Goal: Task Accomplishment & Management: Manage account settings

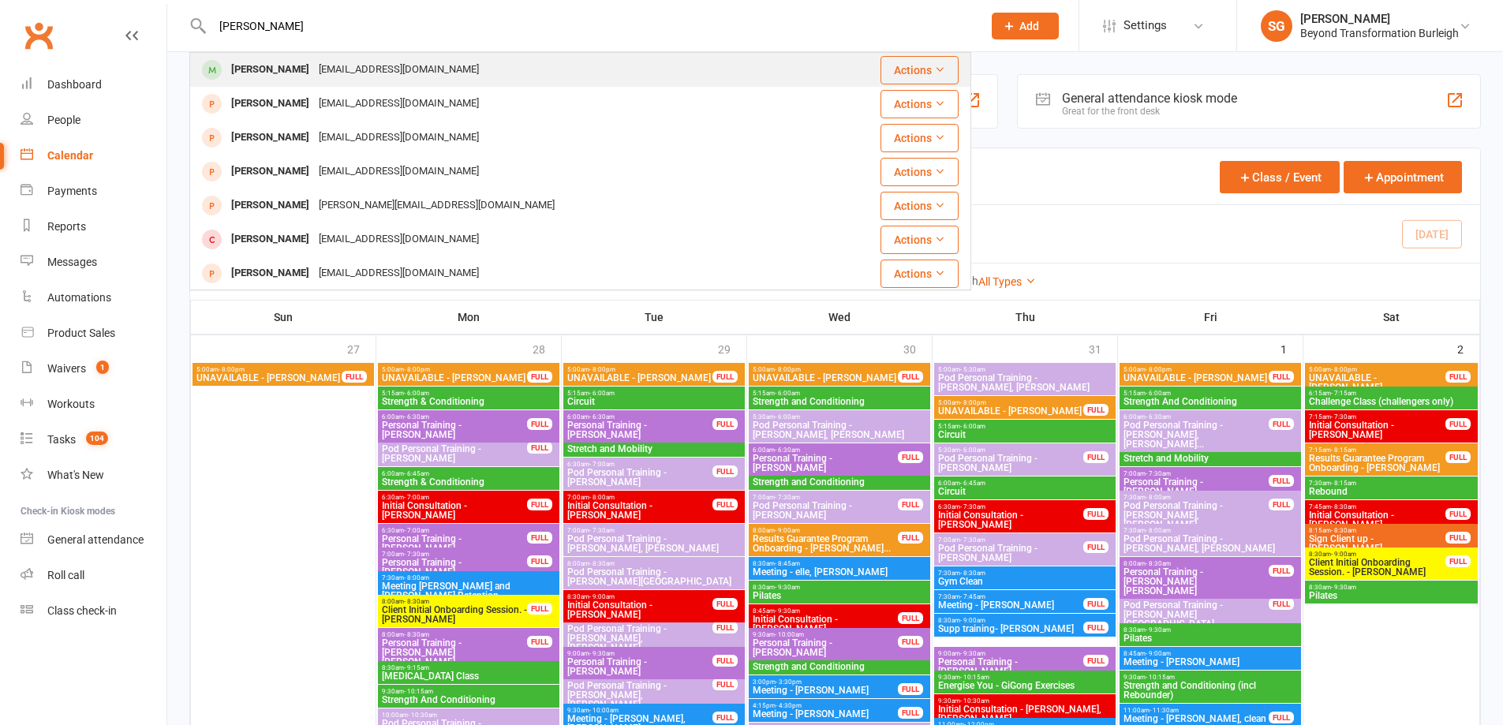
type input "Stefan Ureche"
click at [405, 62] on div "[EMAIL_ADDRESS][DOMAIN_NAME]" at bounding box center [399, 69] width 170 height 23
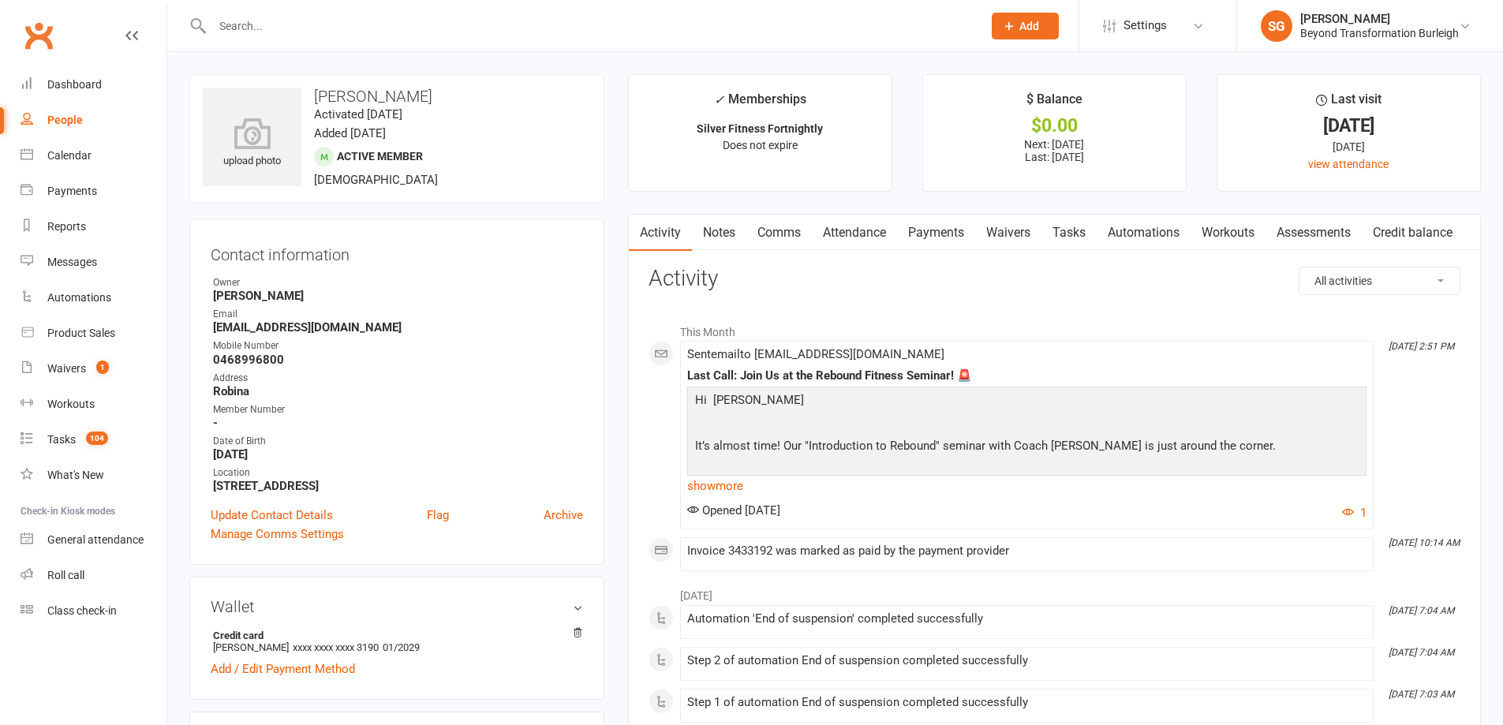
click at [945, 236] on link "Payments" at bounding box center [936, 233] width 78 height 36
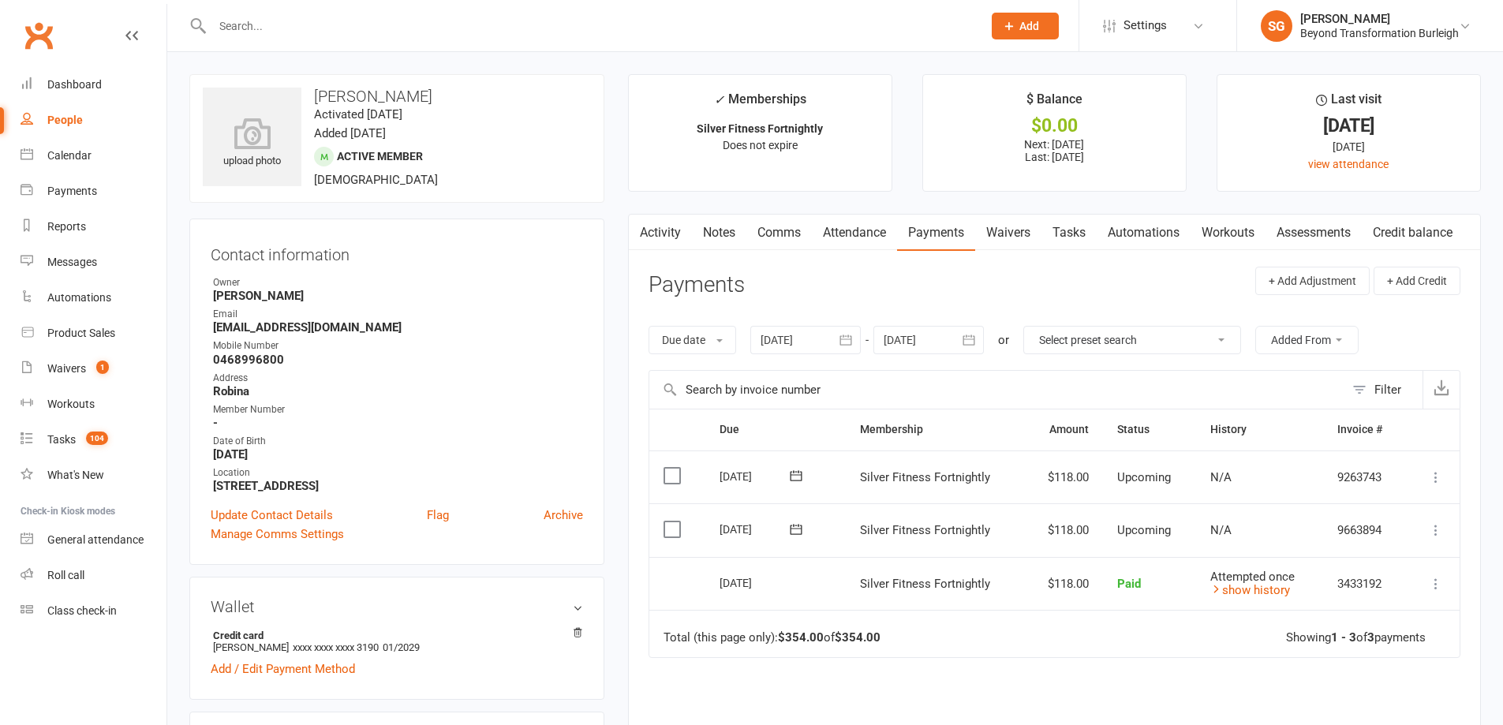
click at [874, 240] on link "Attendance" at bounding box center [854, 233] width 85 height 36
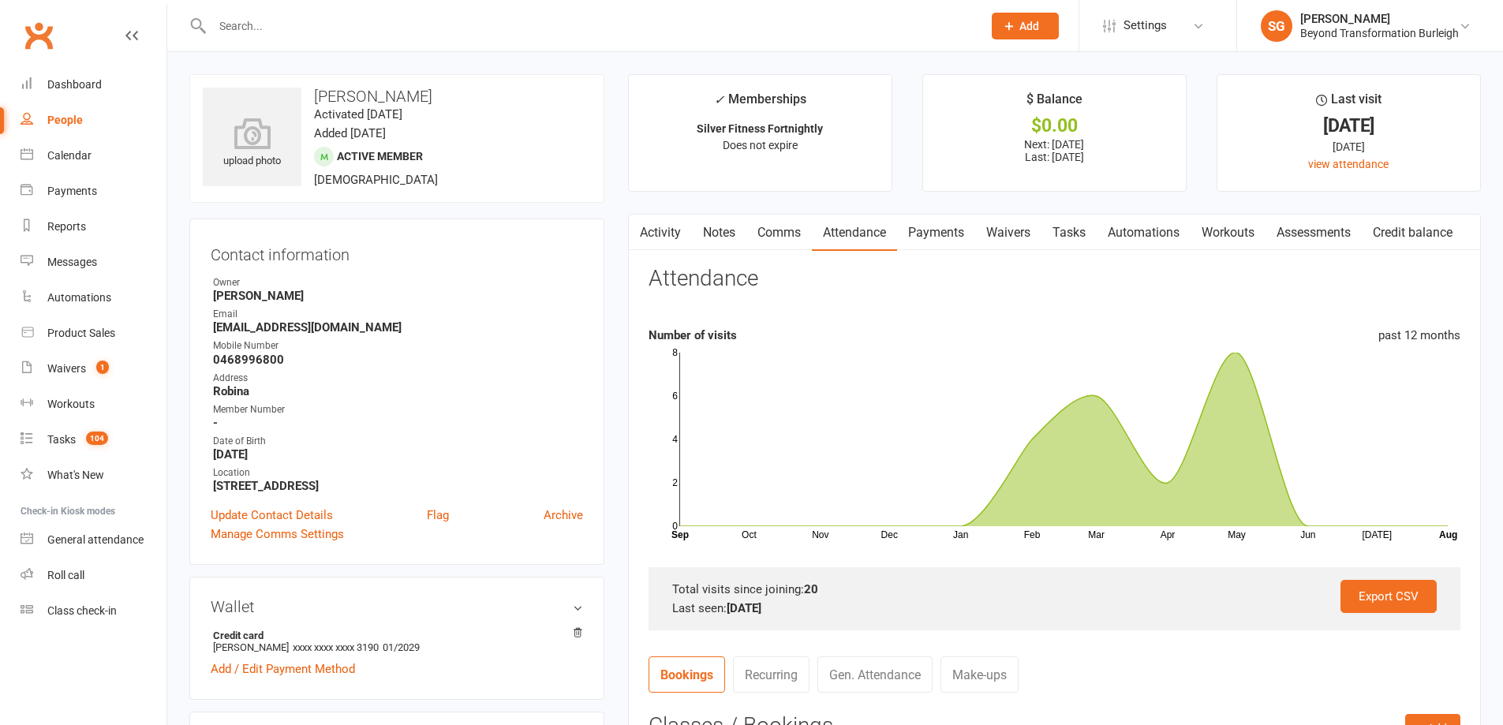
click at [935, 229] on link "Payments" at bounding box center [936, 233] width 78 height 36
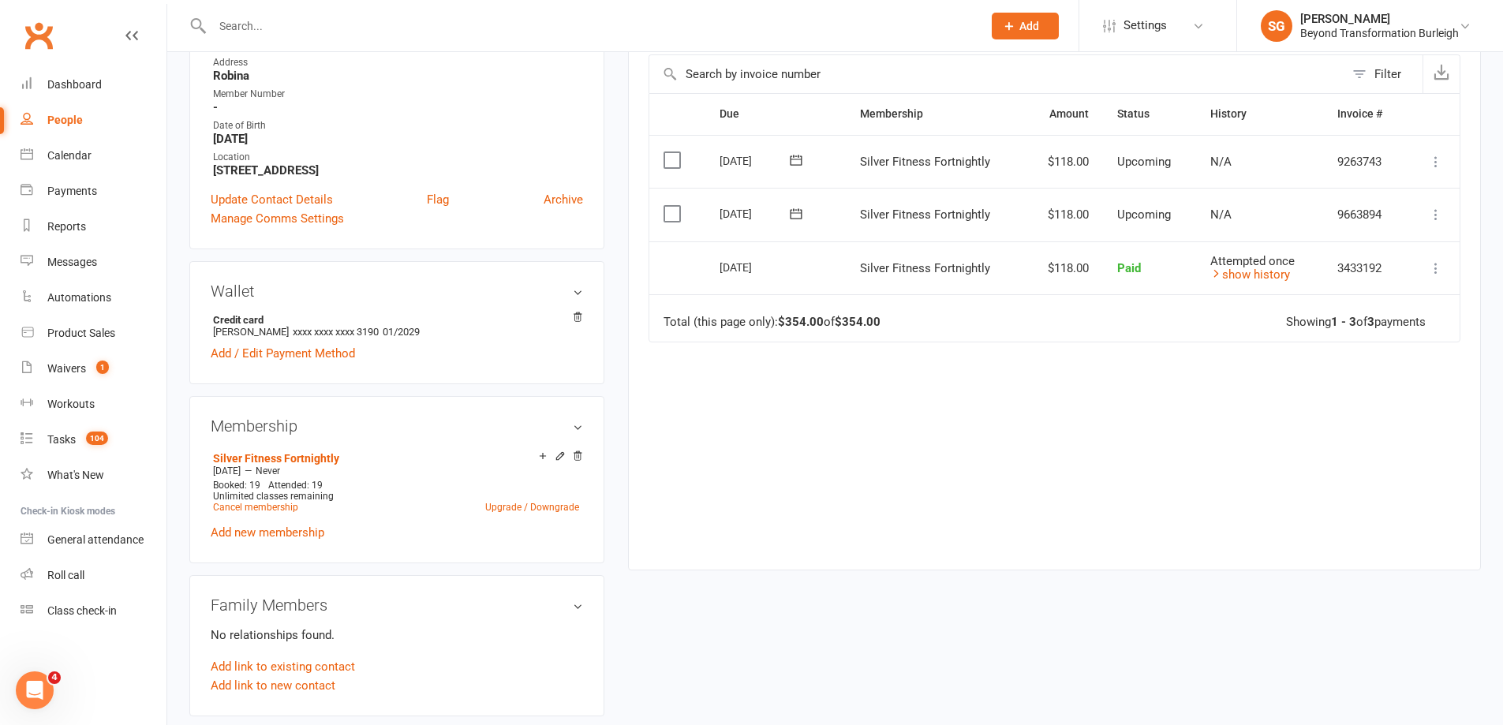
click at [350, 17] on input "text" at bounding box center [590, 26] width 764 height 22
paste input "Tracey bradley"
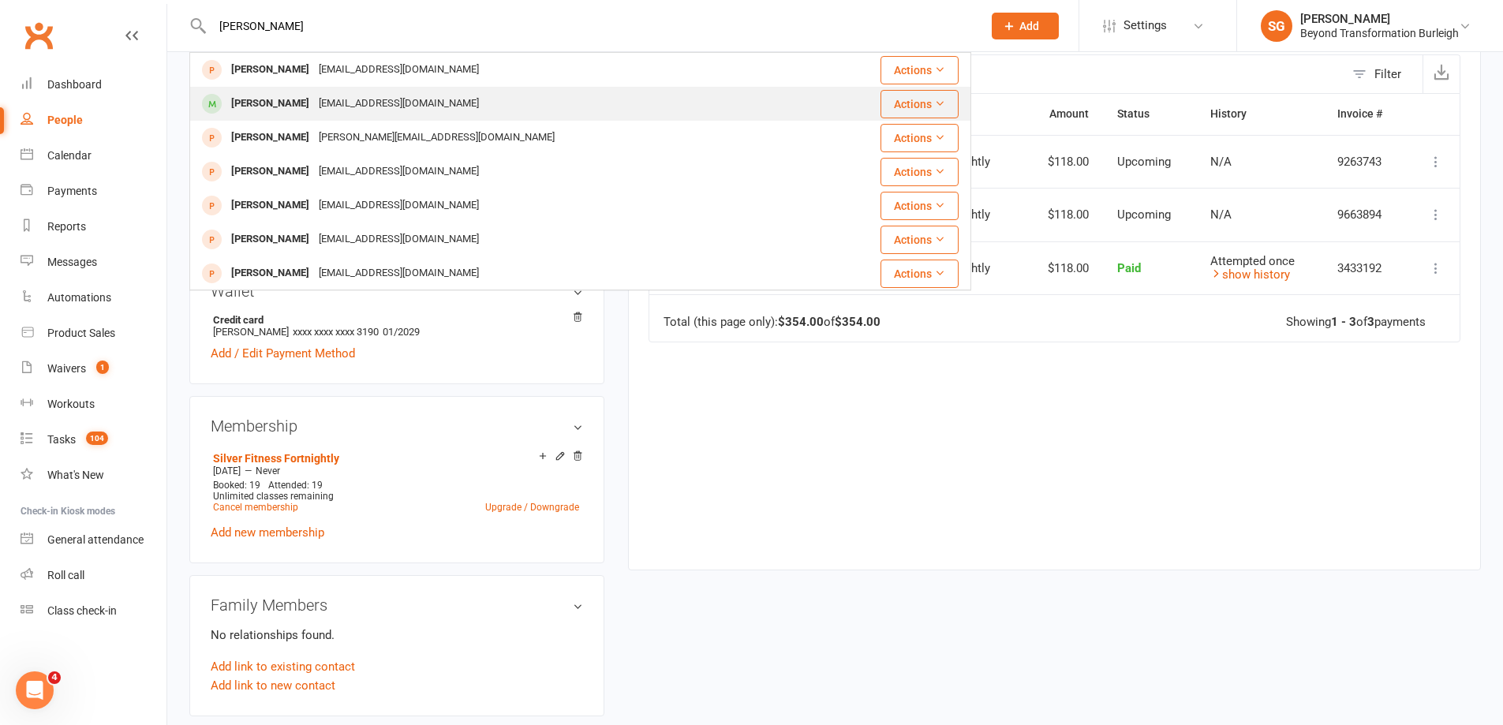
type input "Tracey bradley"
click at [461, 95] on div "[PERSON_NAME] [EMAIL_ADDRESS][DOMAIN_NAME]" at bounding box center [504, 104] width 627 height 32
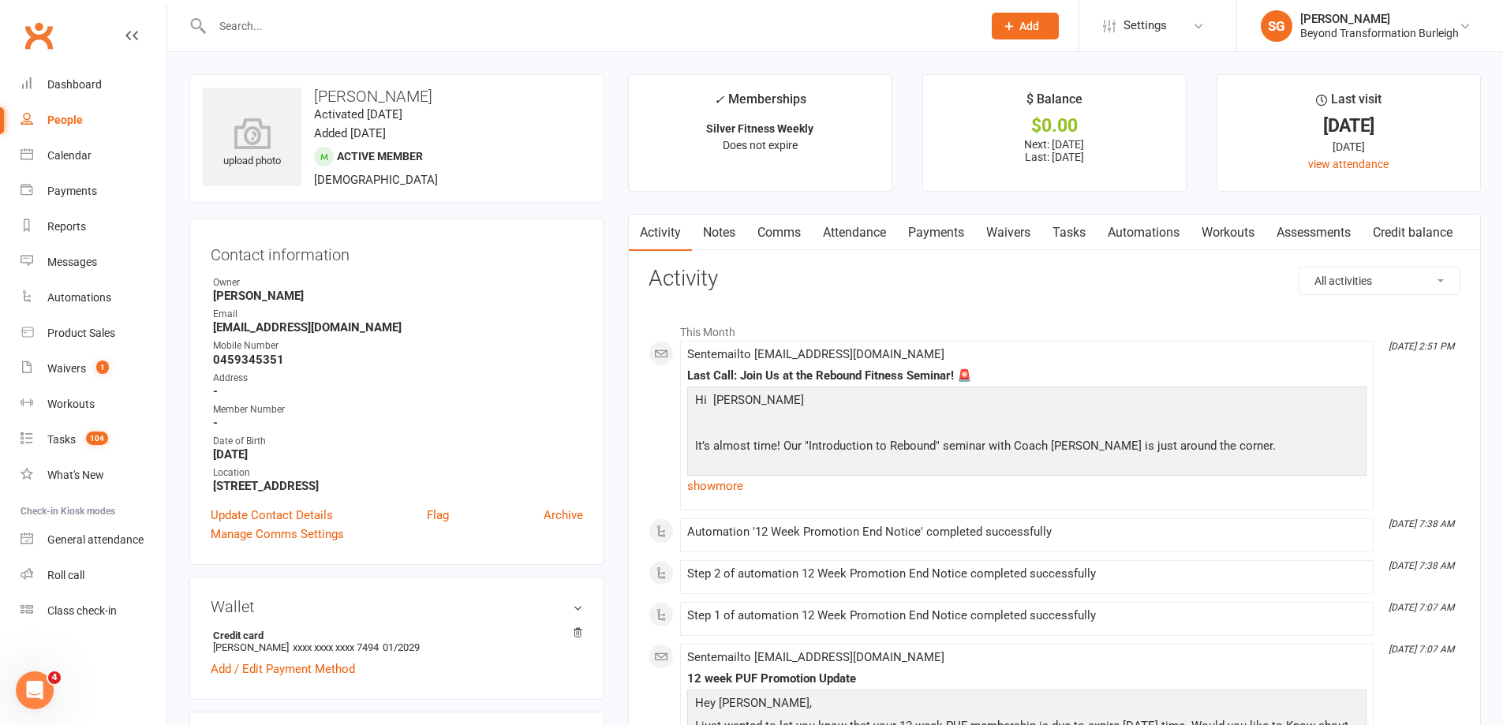
click at [872, 235] on link "Attendance" at bounding box center [854, 233] width 85 height 36
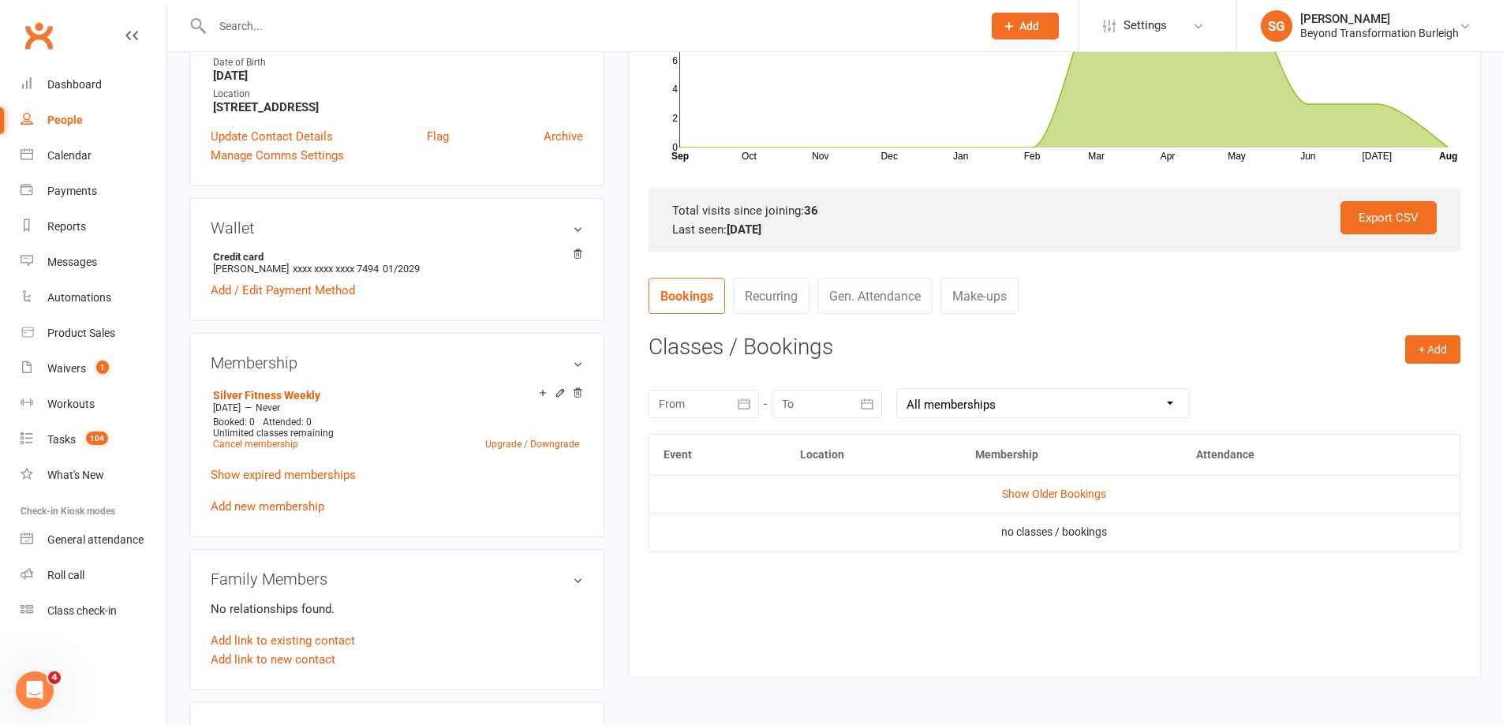
scroll to position [395, 0]
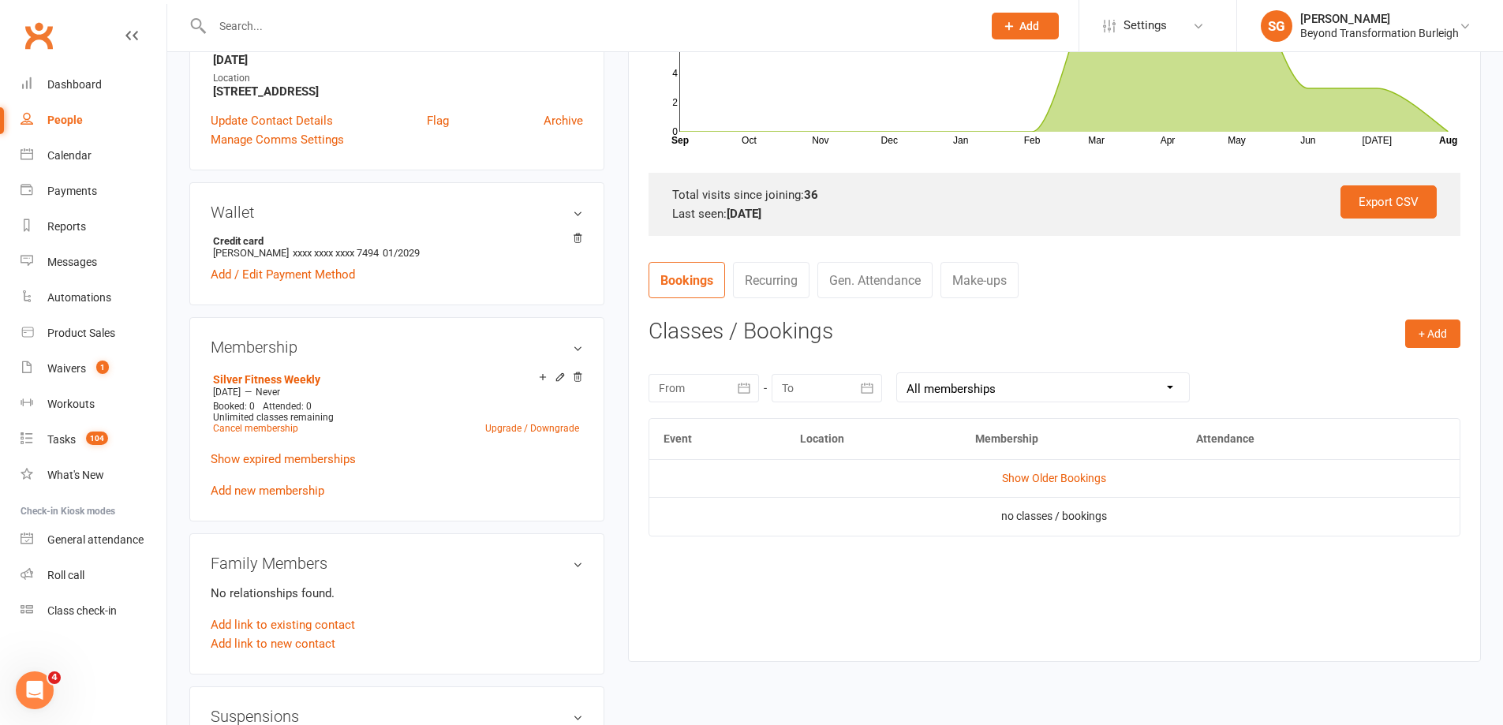
click at [430, 30] on input "text" at bounding box center [590, 26] width 764 height 22
paste input "Tracey bradley"
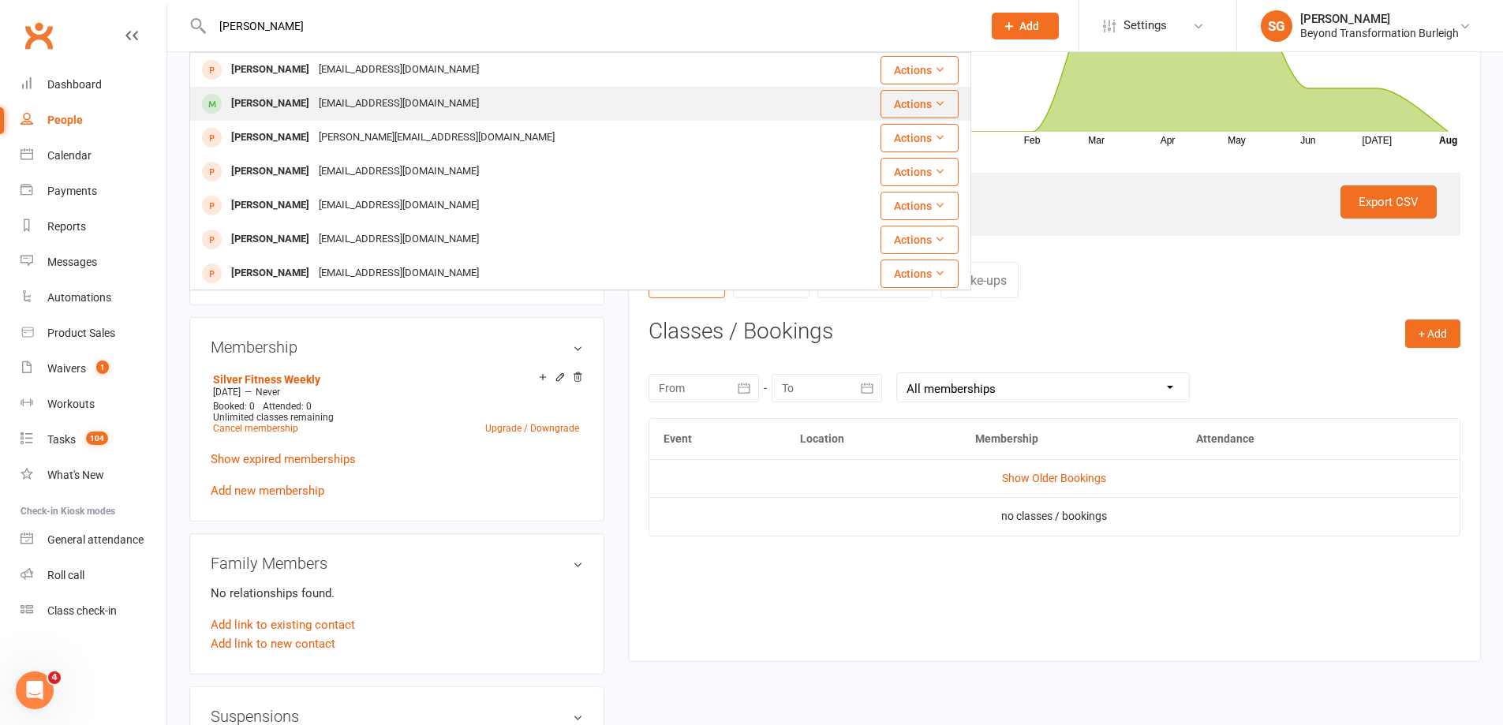
type input "Tracey bradley"
click at [461, 109] on div "[PERSON_NAME] [EMAIL_ADDRESS][DOMAIN_NAME]" at bounding box center [504, 104] width 627 height 32
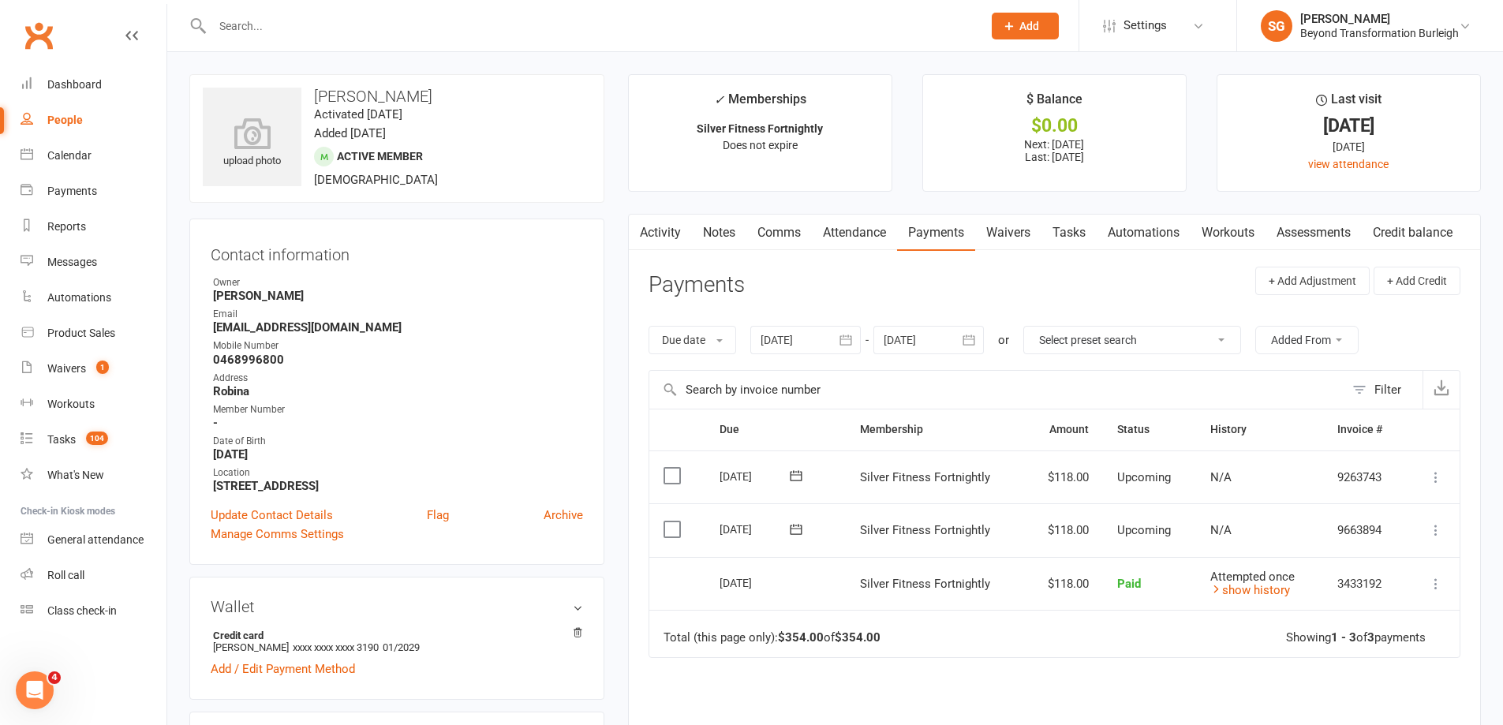
click at [678, 234] on link "Activity" at bounding box center [660, 233] width 63 height 36
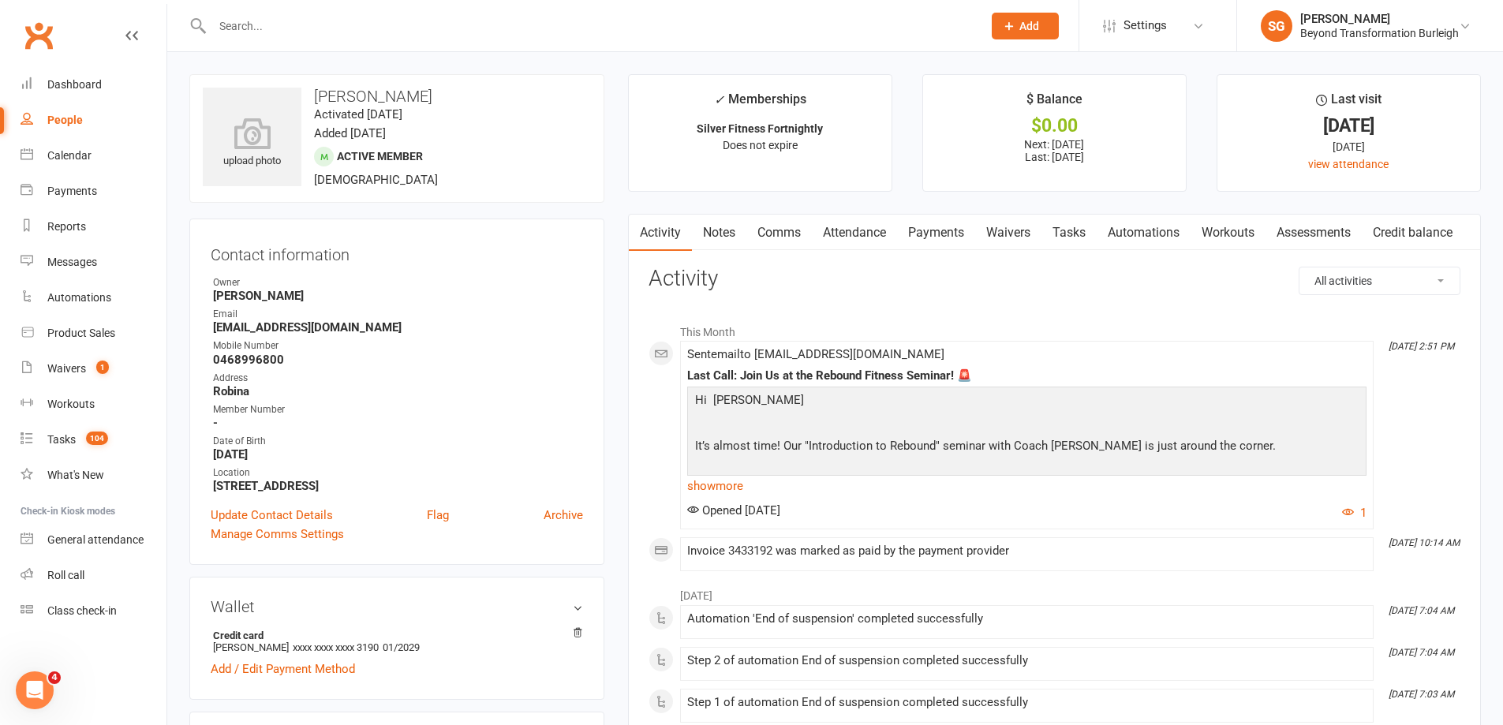
click at [357, 95] on h3 "[PERSON_NAME]" at bounding box center [397, 96] width 388 height 17
click at [369, 100] on h3 "[PERSON_NAME]" at bounding box center [397, 96] width 388 height 17
click at [402, 107] on time "Activated [DATE]" at bounding box center [358, 114] width 88 height 14
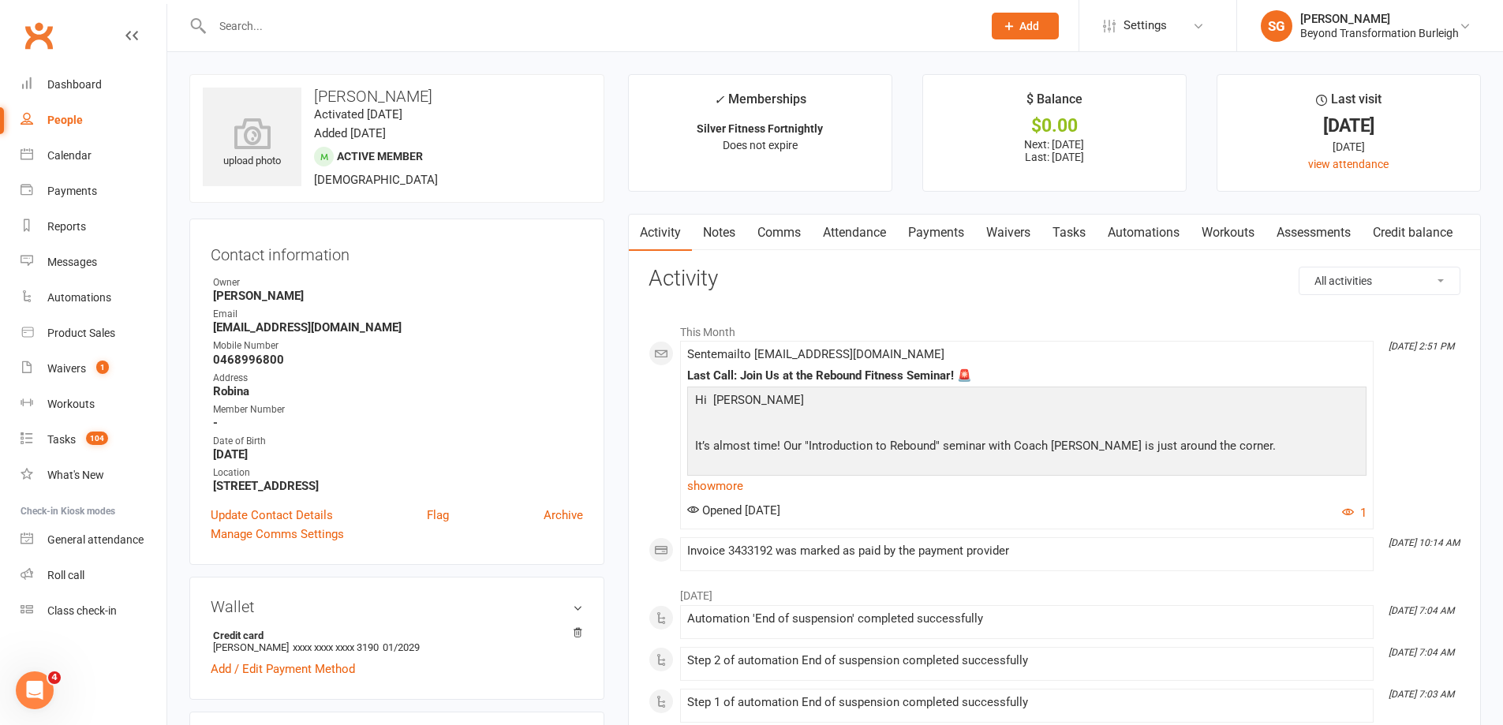
click at [402, 107] on time "Activated [DATE]" at bounding box center [358, 114] width 88 height 14
click at [421, 96] on h3 "[PERSON_NAME]" at bounding box center [397, 96] width 388 height 17
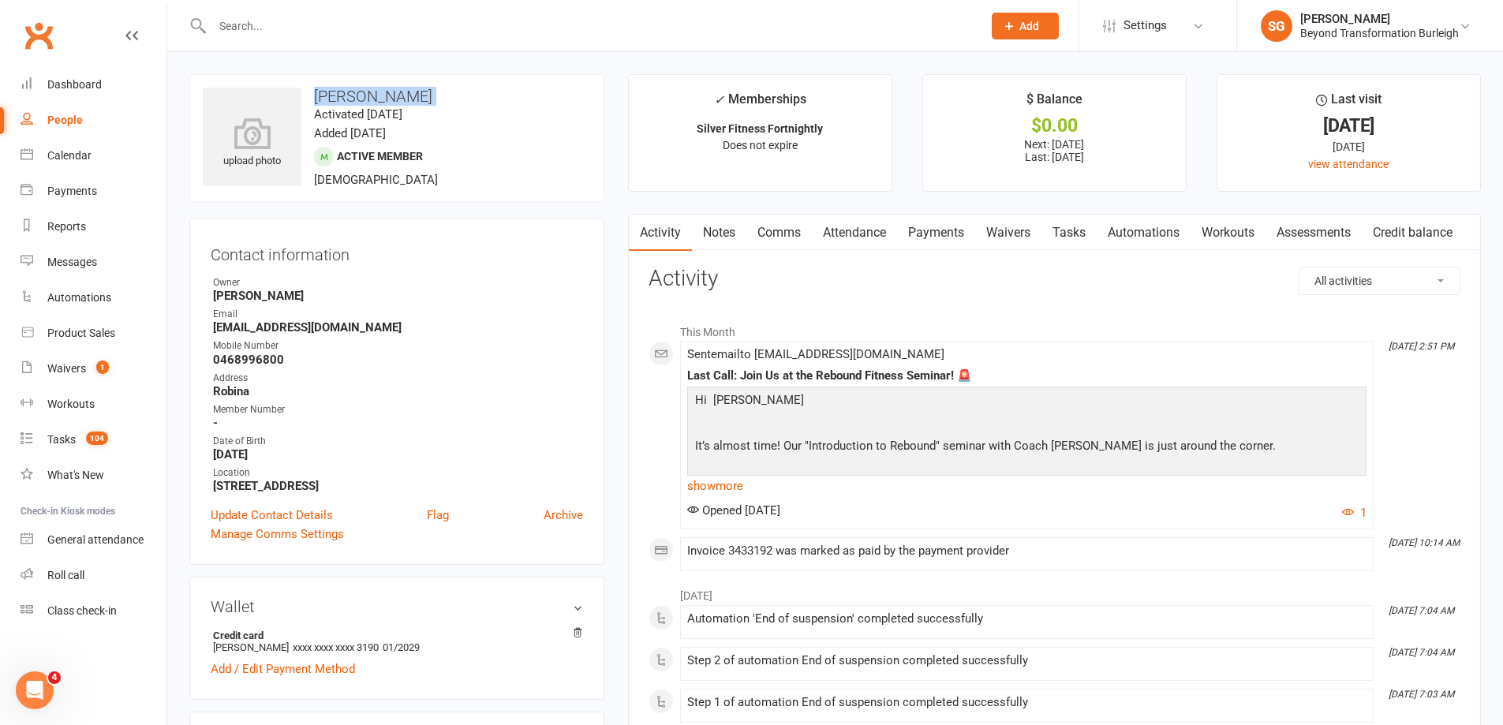
click at [421, 96] on h3 "[PERSON_NAME]" at bounding box center [397, 96] width 388 height 17
click at [515, 29] on input "text" at bounding box center [590, 26] width 764 height 22
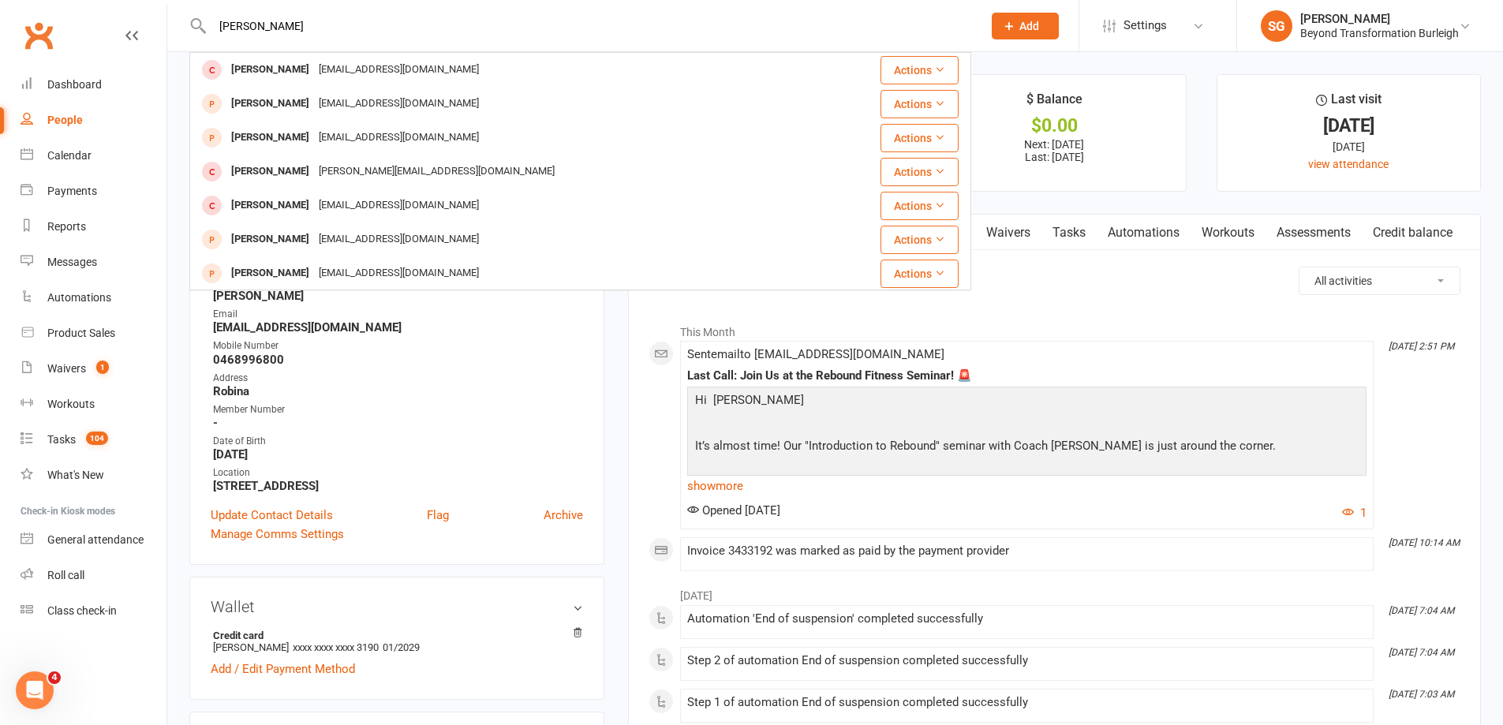
click at [545, 30] on input "patrick" at bounding box center [590, 26] width 764 height 22
paste input "https://www.twilio.com/login?g=%2Fconsole%2Fbilling%3F&t=cbb4c79aedfa492911722c…"
type input "dodie jam"
click at [448, 77] on div "Dodie James dodiejames177@gmail.com" at bounding box center [515, 70] width 649 height 32
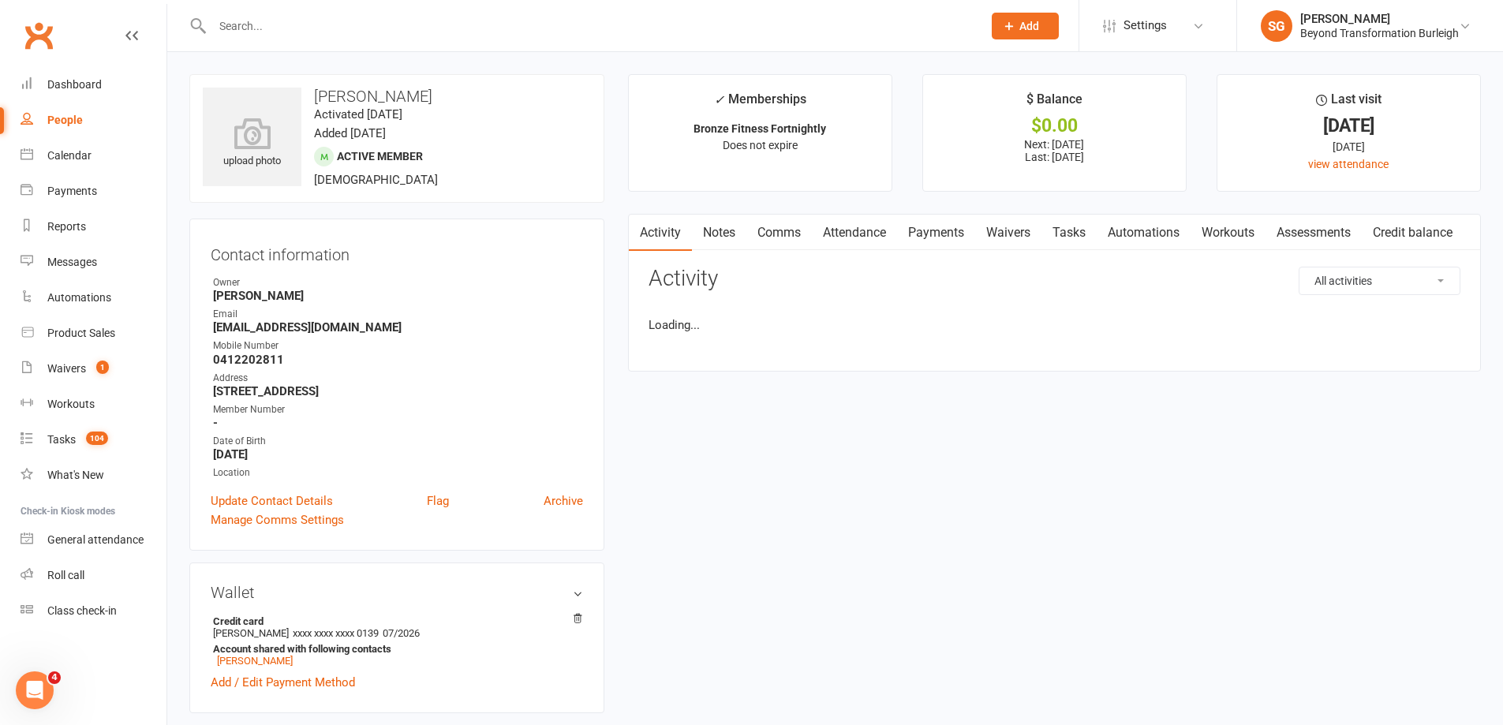
click at [936, 234] on link "Payments" at bounding box center [936, 233] width 78 height 36
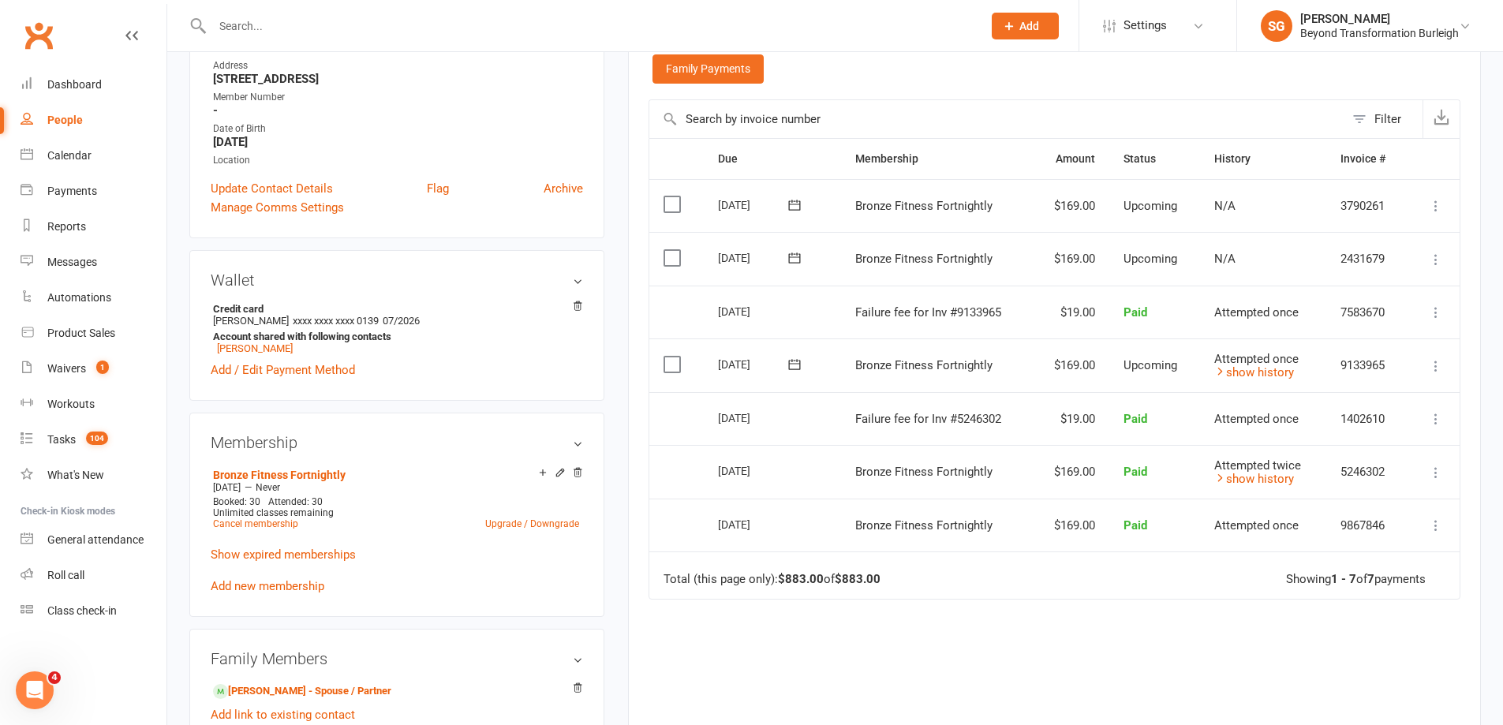
scroll to position [474, 0]
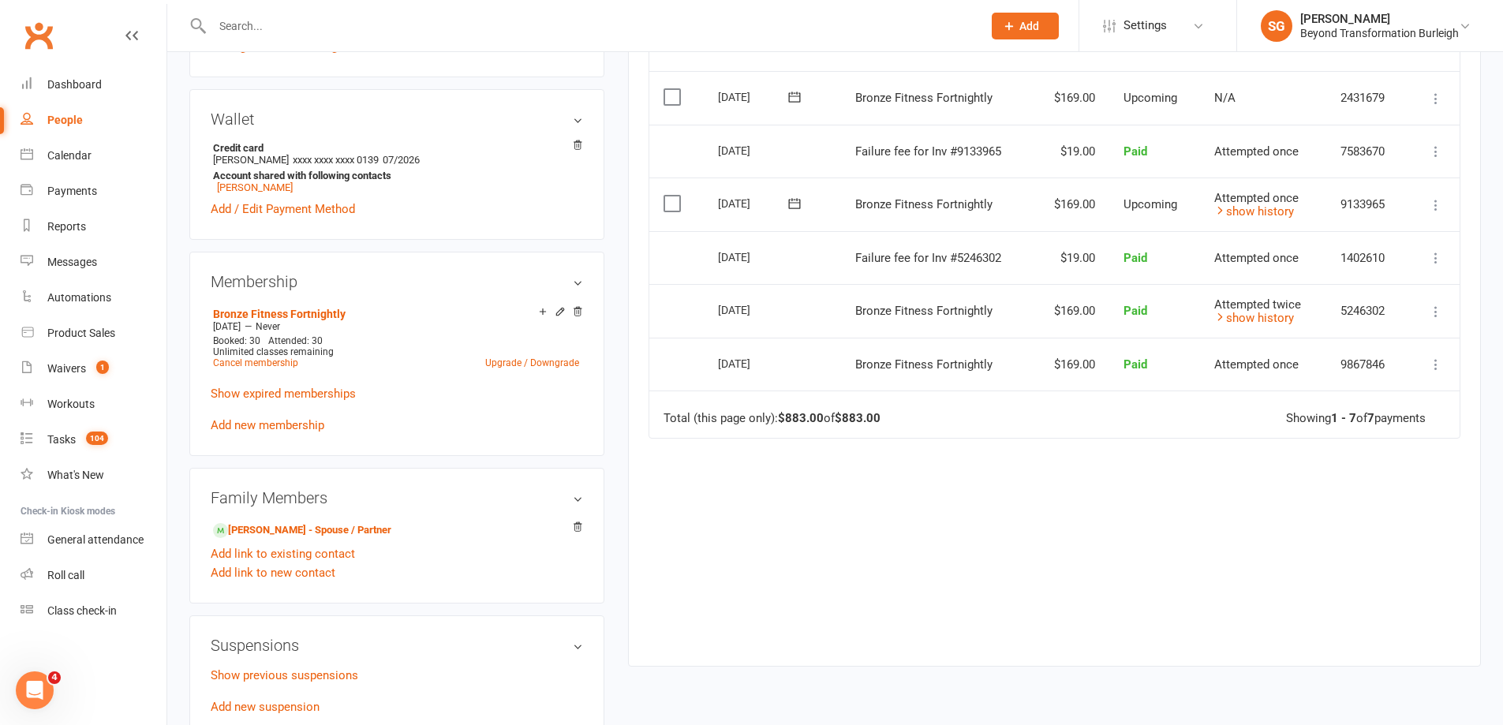
click at [1430, 202] on icon at bounding box center [1436, 205] width 16 height 16
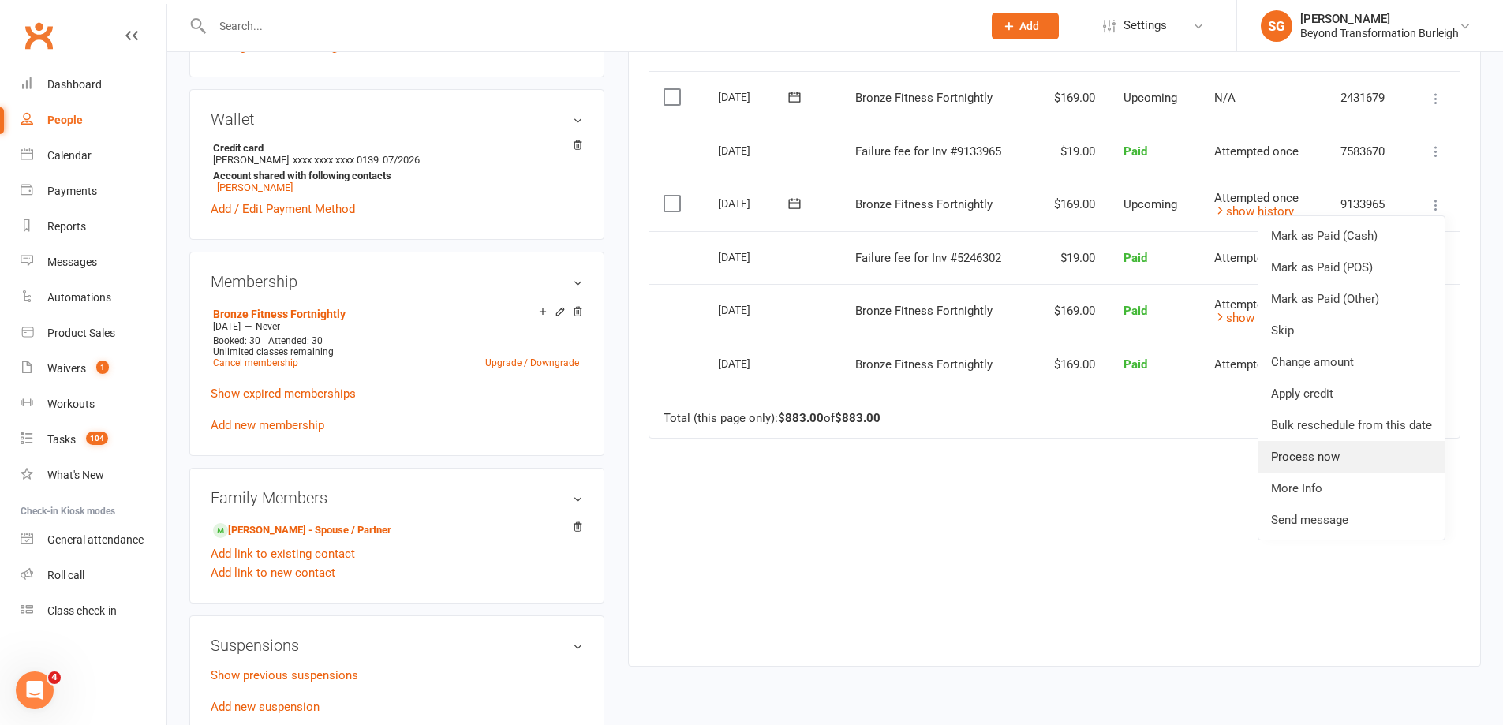
click at [1369, 466] on link "Process now" at bounding box center [1352, 457] width 186 height 32
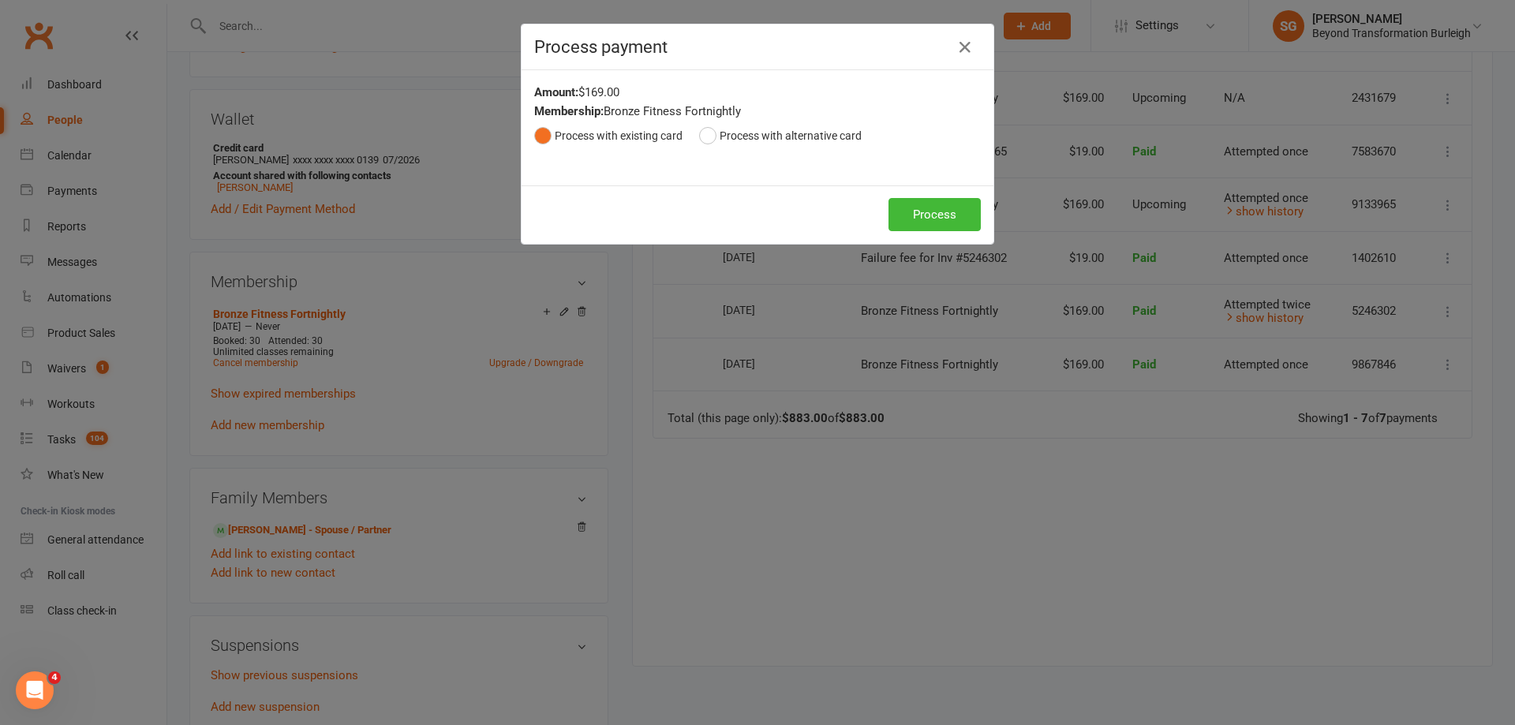
click at [977, 219] on div "Process Process" at bounding box center [758, 214] width 472 height 58
click at [959, 216] on button "Process" at bounding box center [935, 214] width 92 height 33
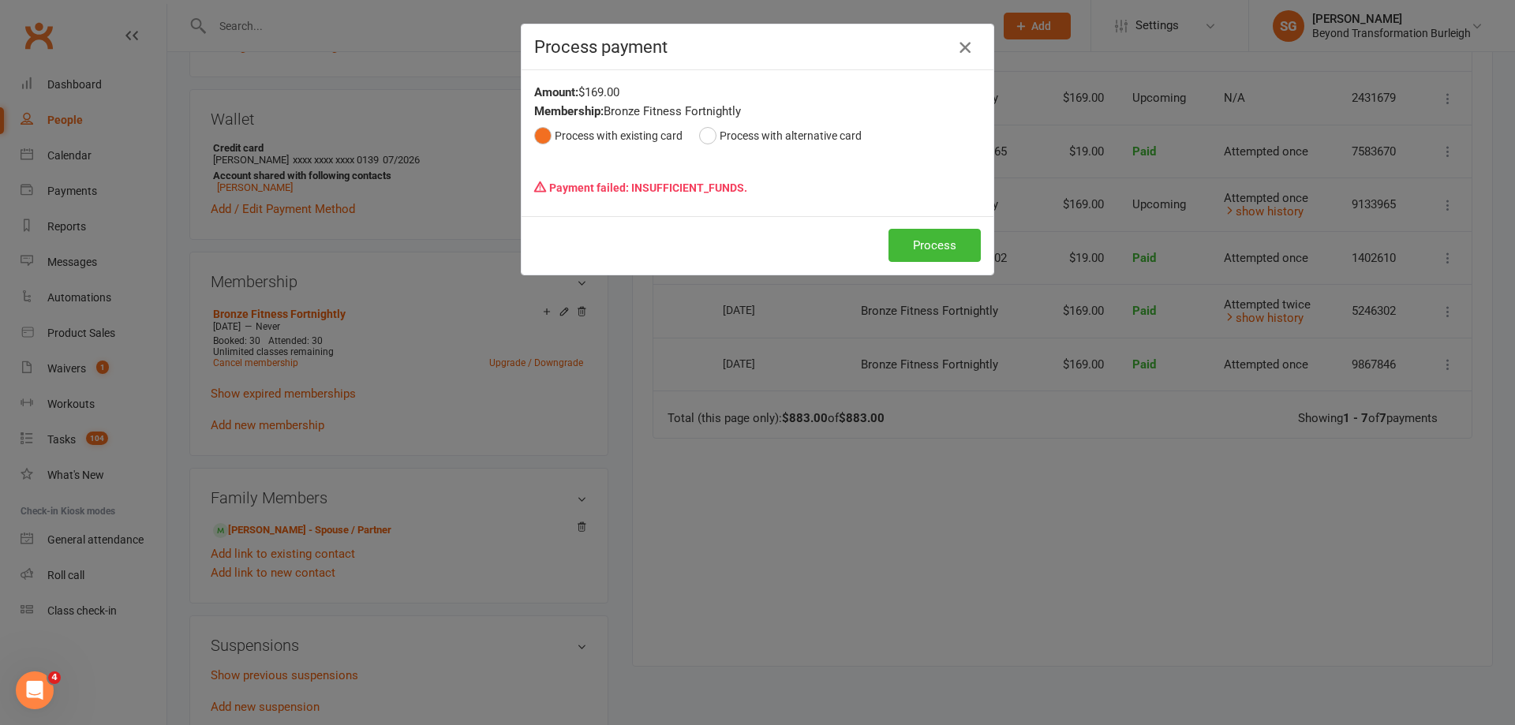
click at [962, 47] on icon "button" at bounding box center [965, 47] width 19 height 19
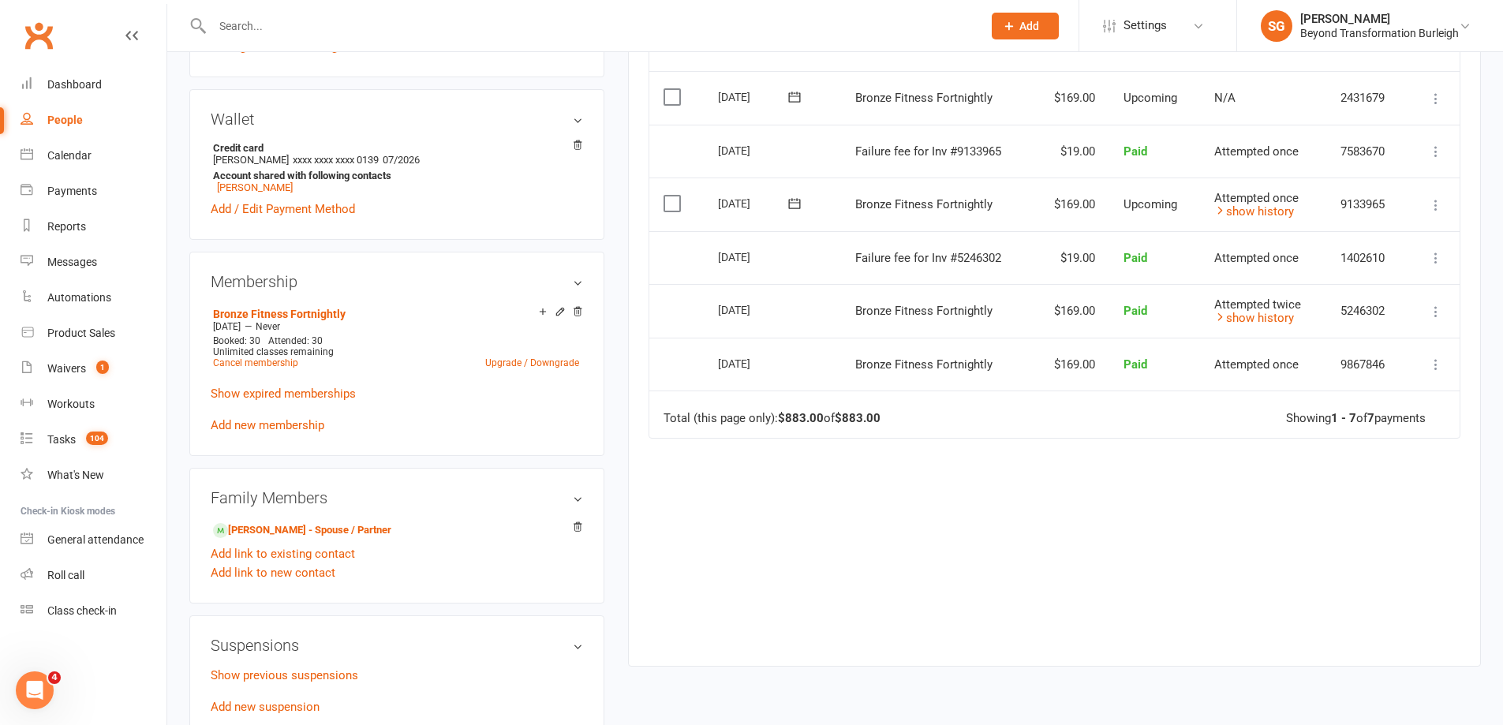
scroll to position [0, 0]
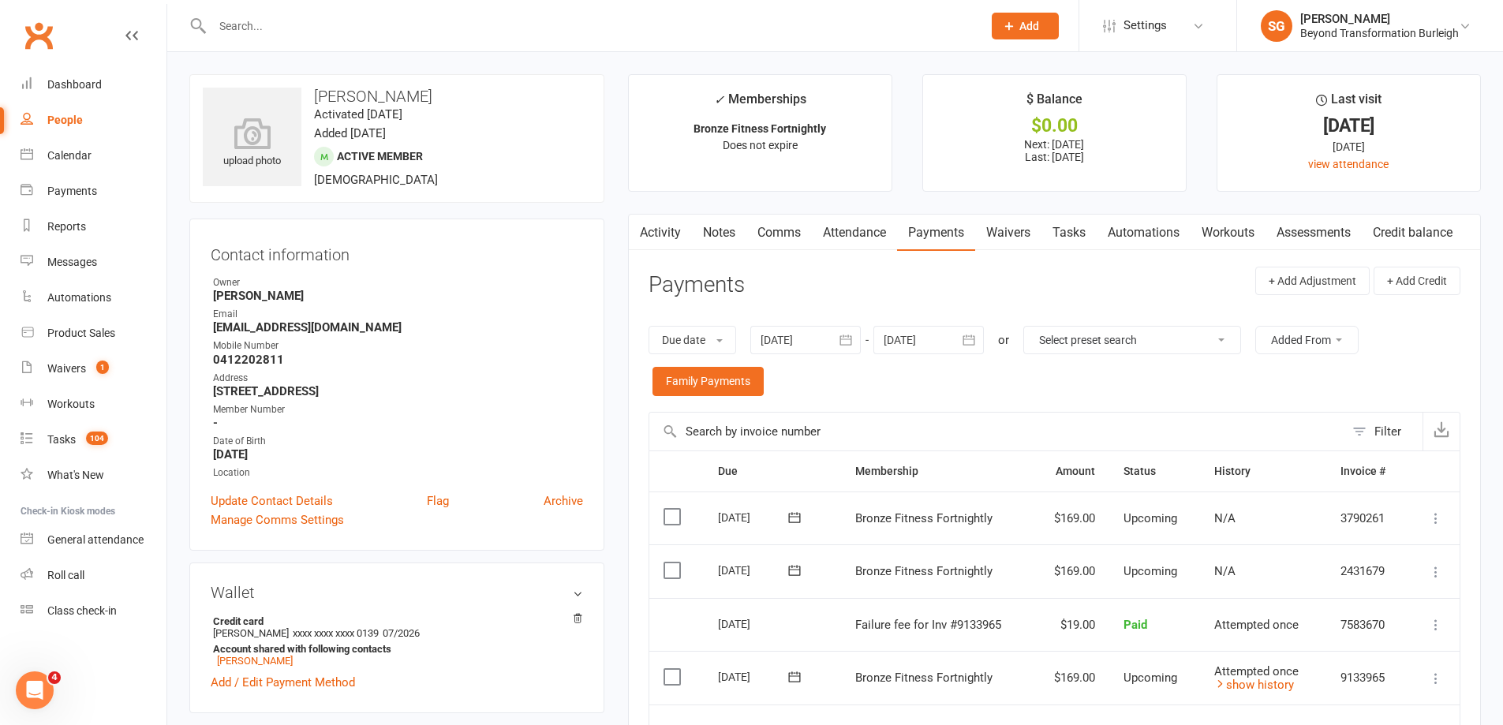
click at [350, 90] on h3 "Dodie James" at bounding box center [397, 96] width 388 height 17
copy h3 "Dodie James"
click at [717, 39] on div at bounding box center [580, 25] width 782 height 51
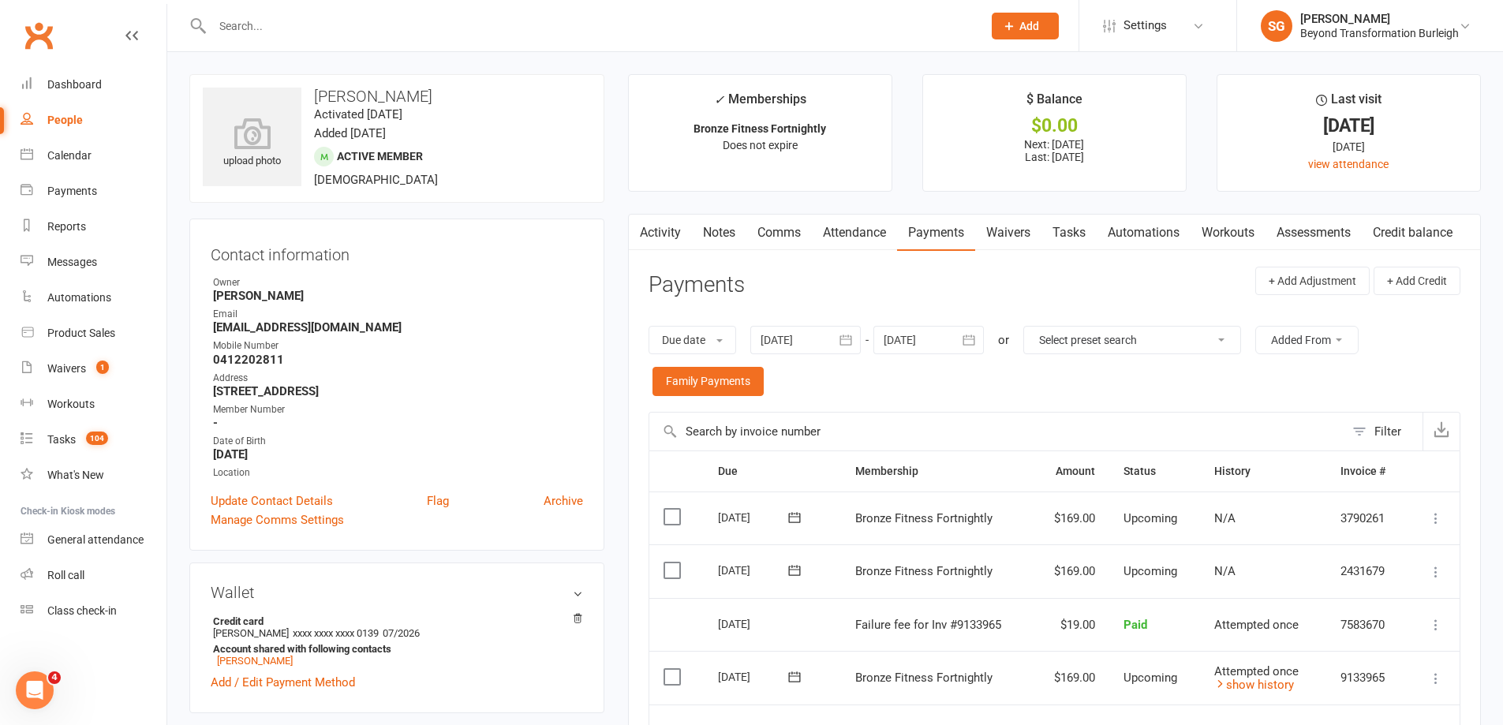
paste input "Kevin Justice"
click at [717, 16] on input "text" at bounding box center [590, 26] width 764 height 22
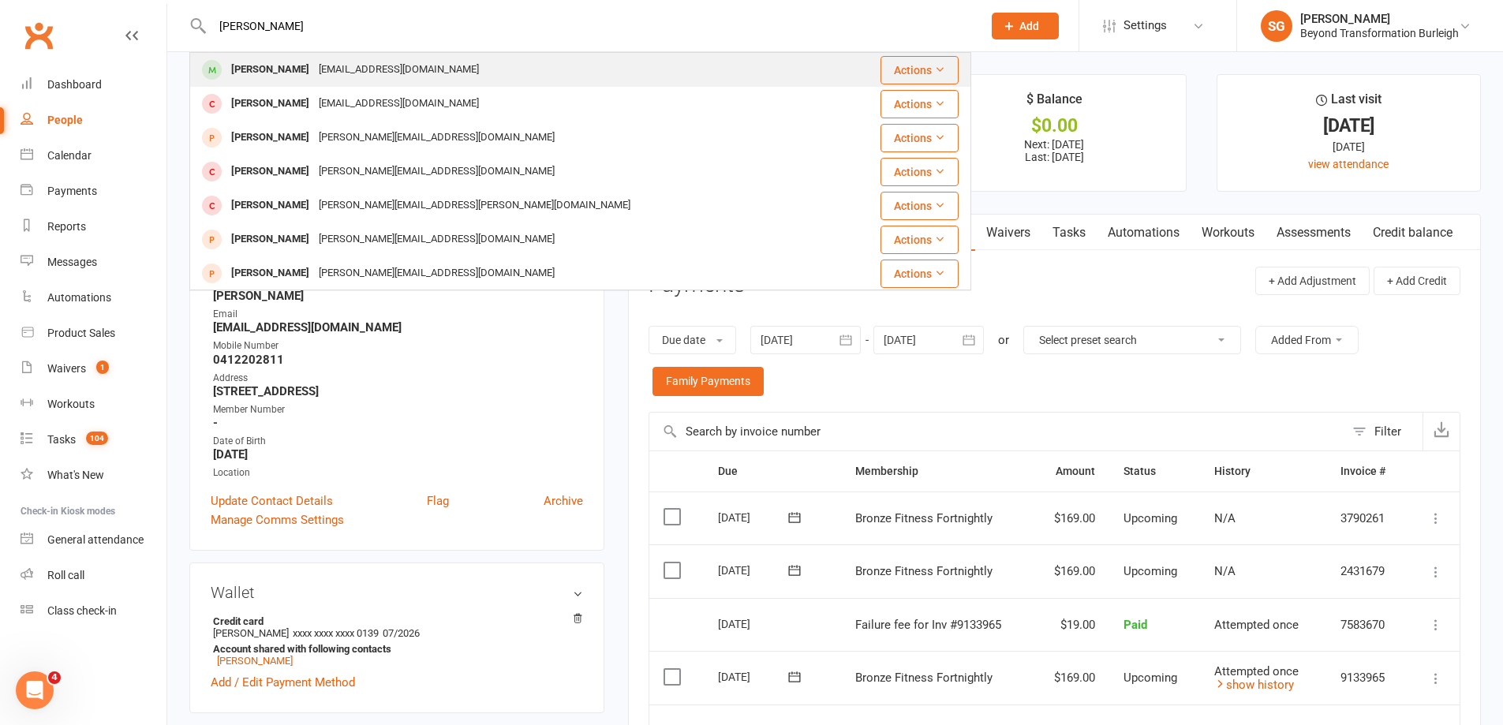
type input "Kevin Justice"
click at [601, 62] on div "Kevin Justice kj630113@gmail.com" at bounding box center [515, 70] width 649 height 32
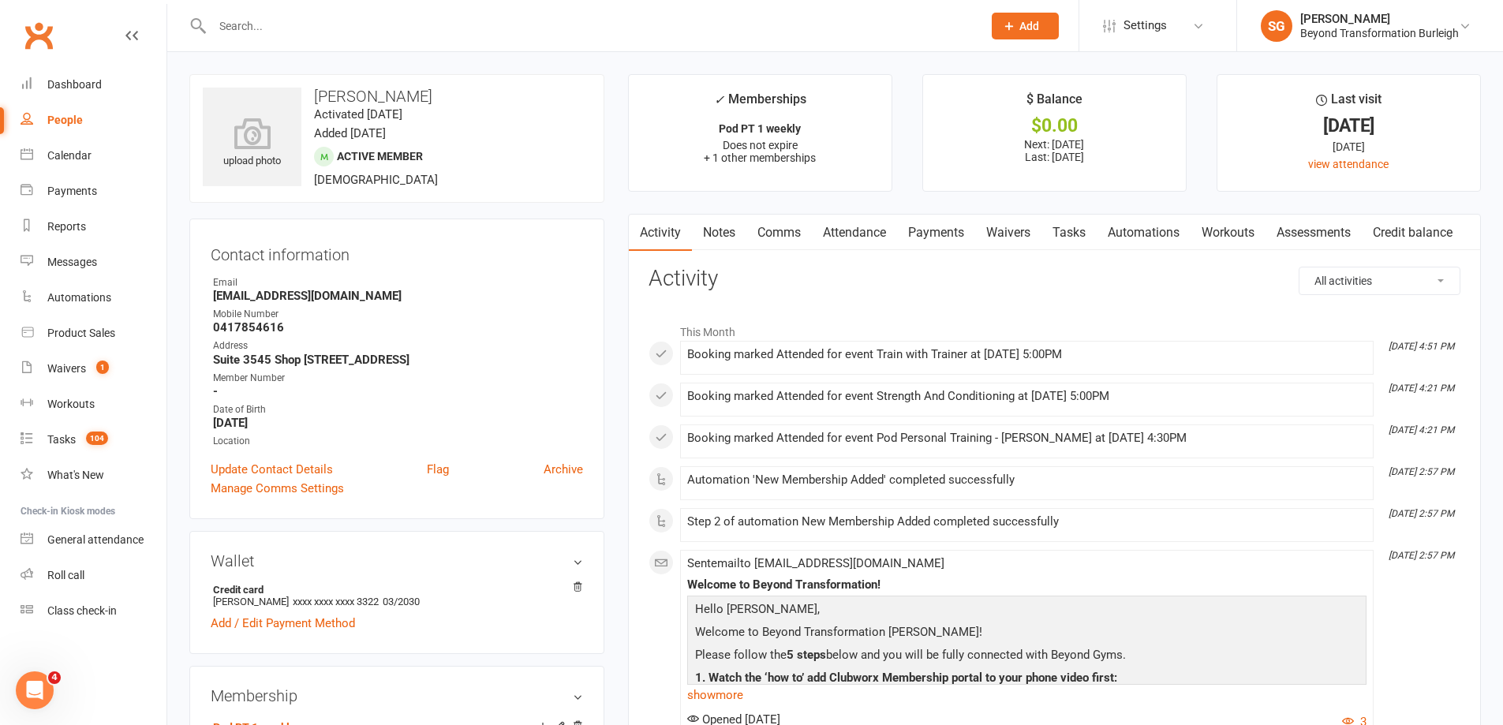
click at [948, 236] on link "Payments" at bounding box center [936, 233] width 78 height 36
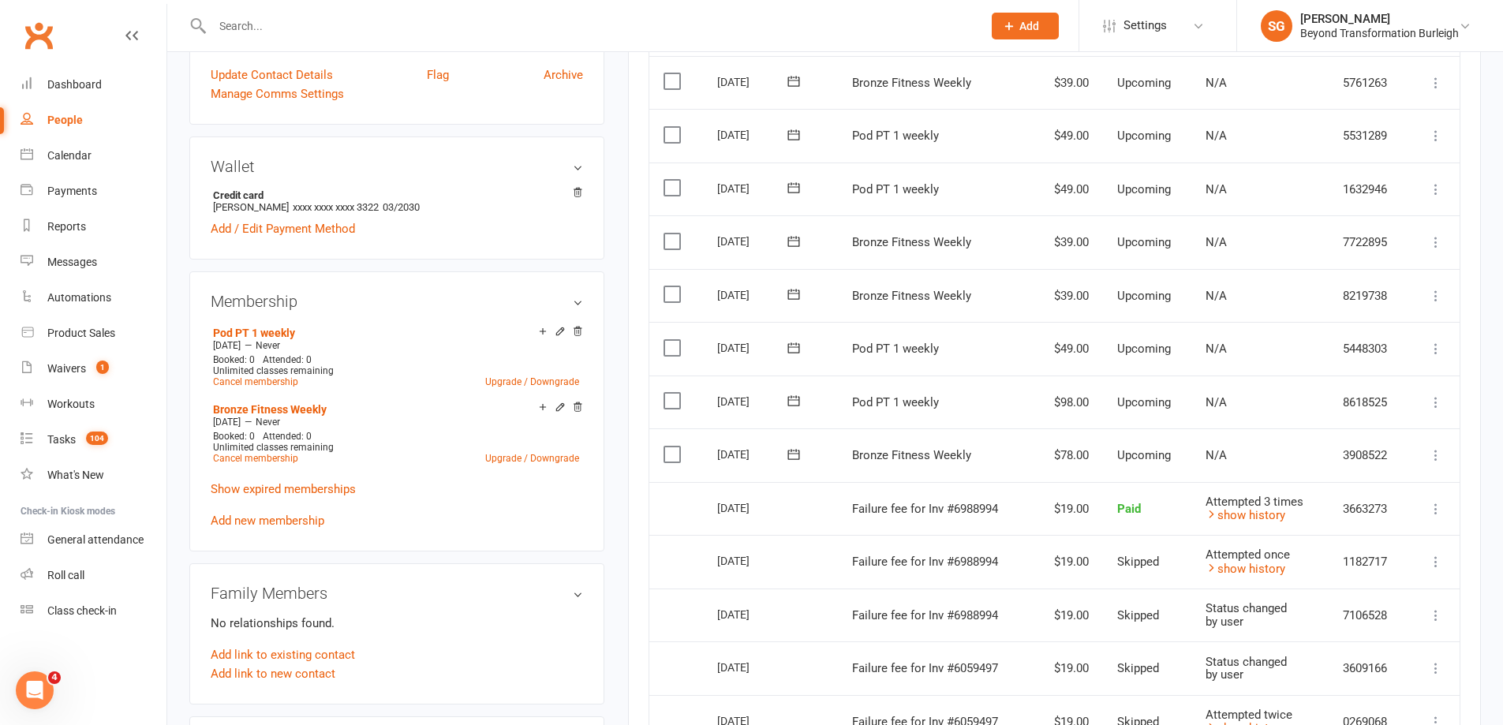
scroll to position [552, 0]
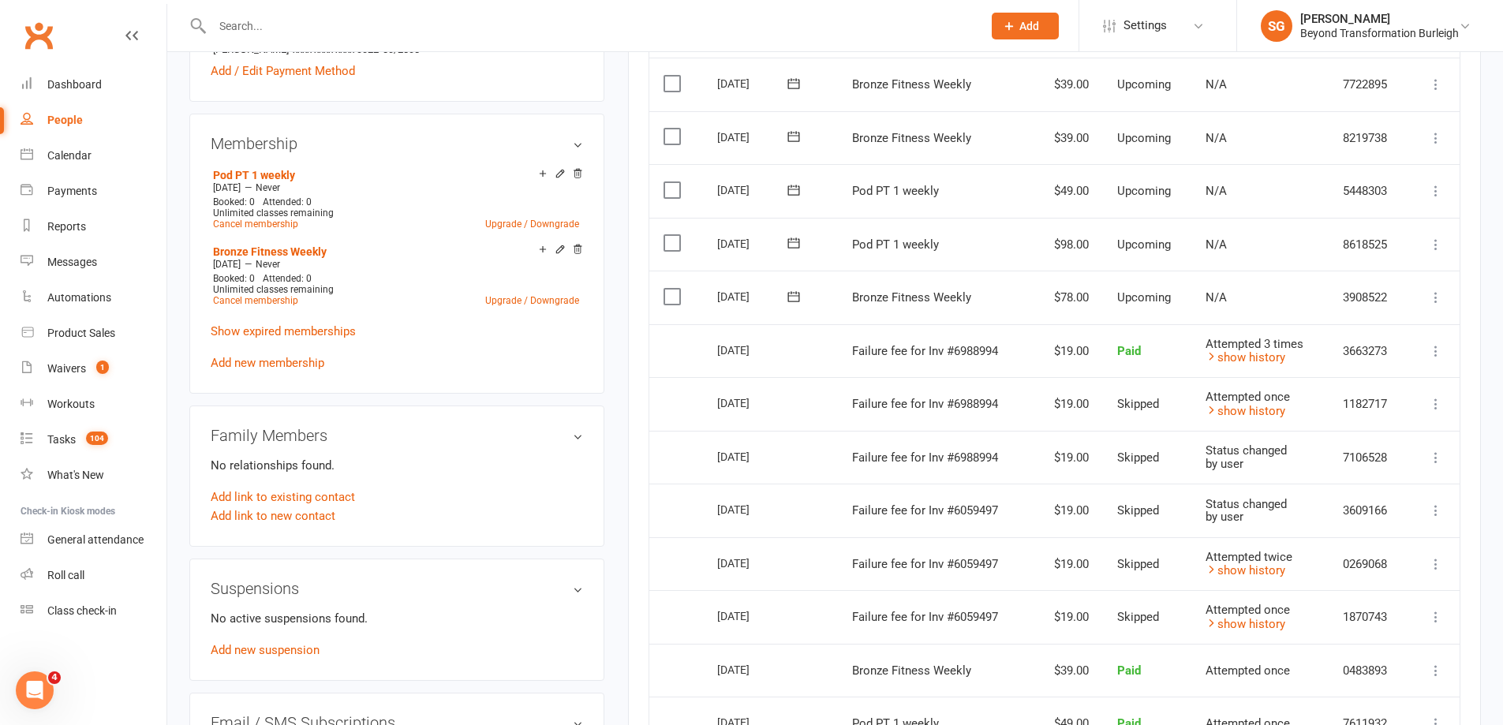
click at [1428, 291] on icon at bounding box center [1436, 298] width 16 height 16
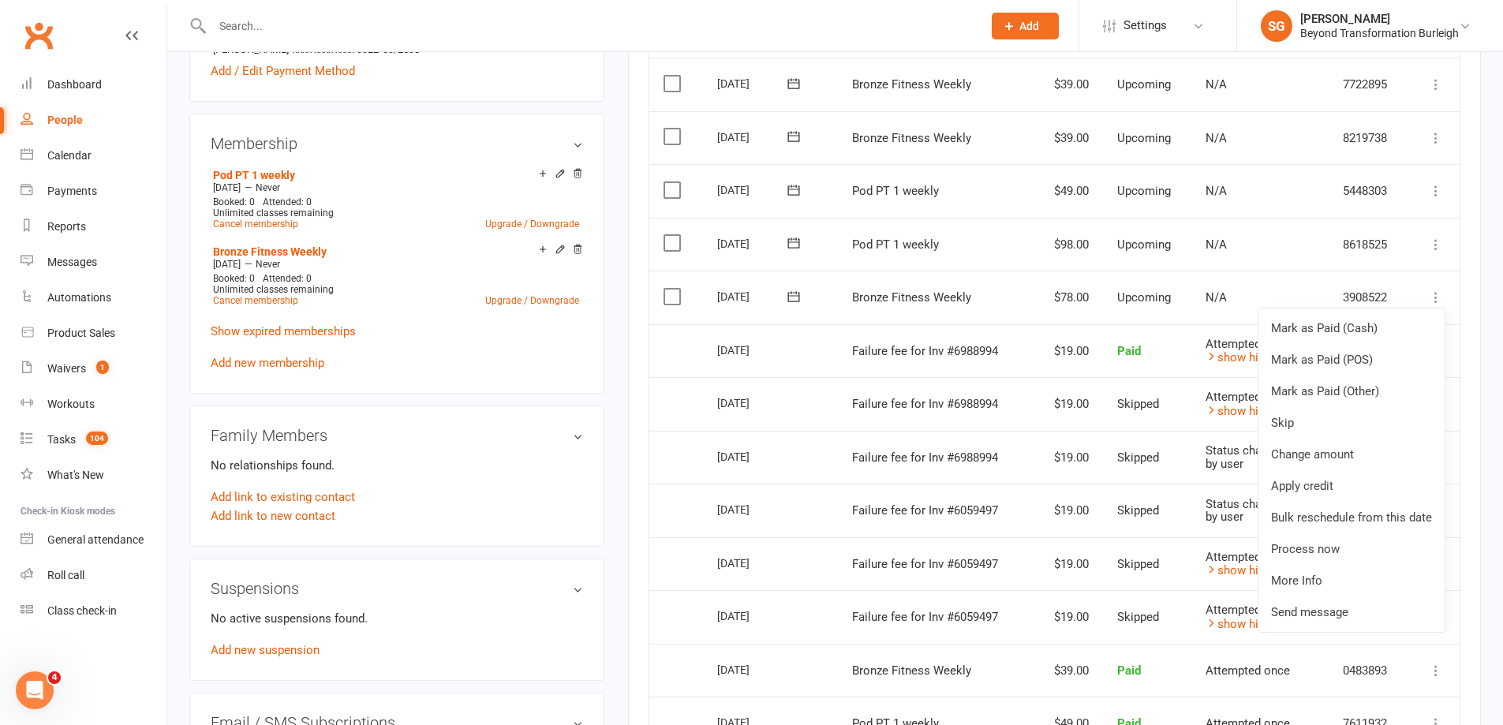
click at [960, 361] on td "Failure fee for Inv #6988994" at bounding box center [933, 351] width 191 height 54
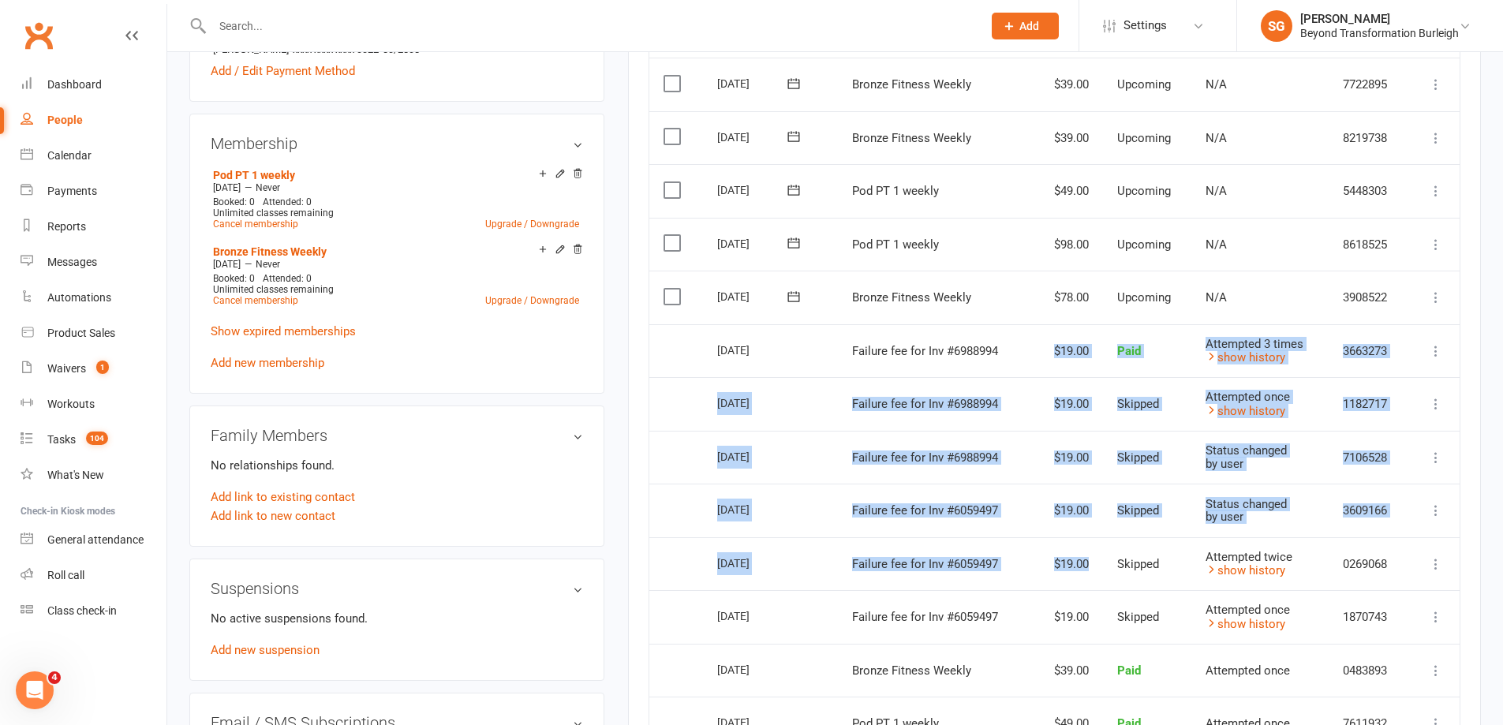
drag, startPoint x: 1021, startPoint y: 351, endPoint x: 1110, endPoint y: 575, distance: 240.2
click at [1109, 575] on table "Due Contact Membership Amount Status History Invoice # Select this 08 Sep 2025 …" at bounding box center [1055, 513] width 812 height 1314
click at [1095, 501] on td "$19.00" at bounding box center [1065, 511] width 73 height 54
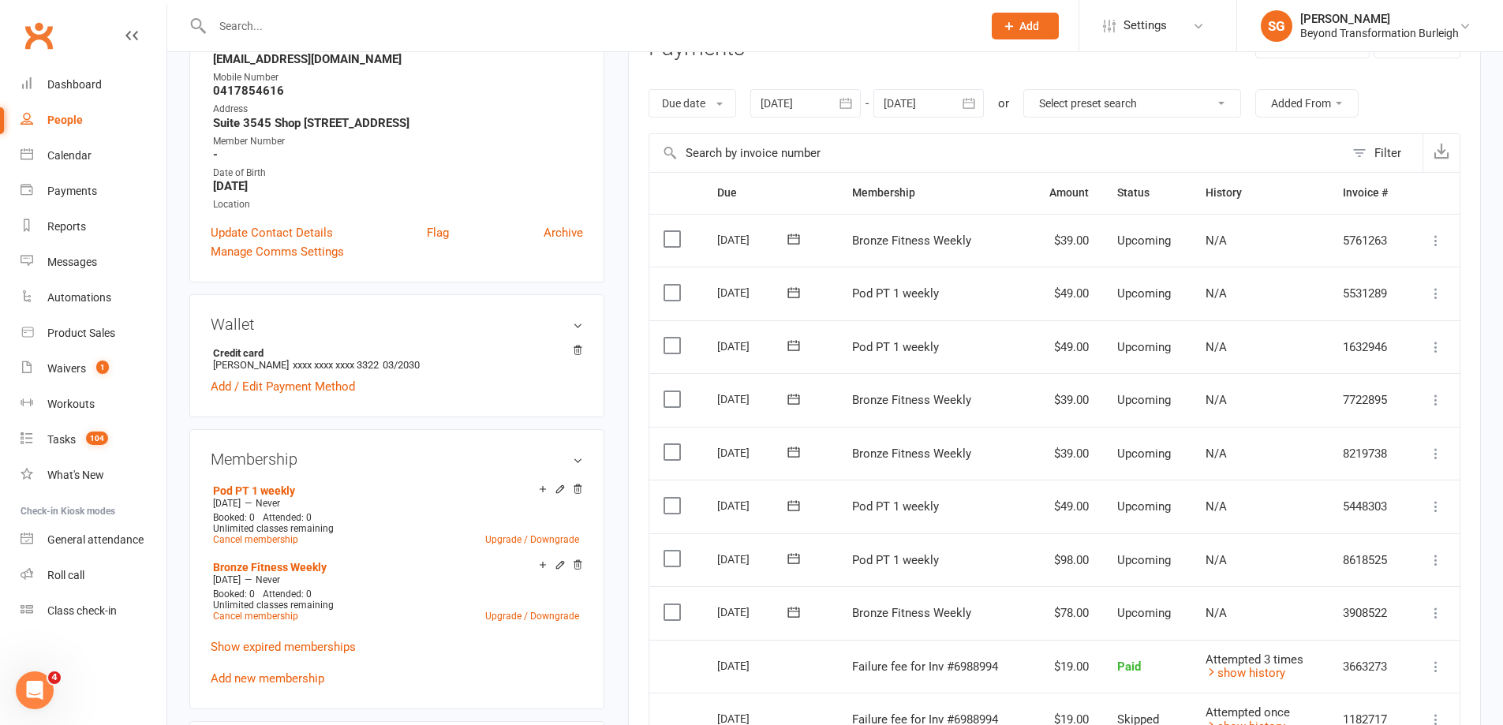
scroll to position [0, 0]
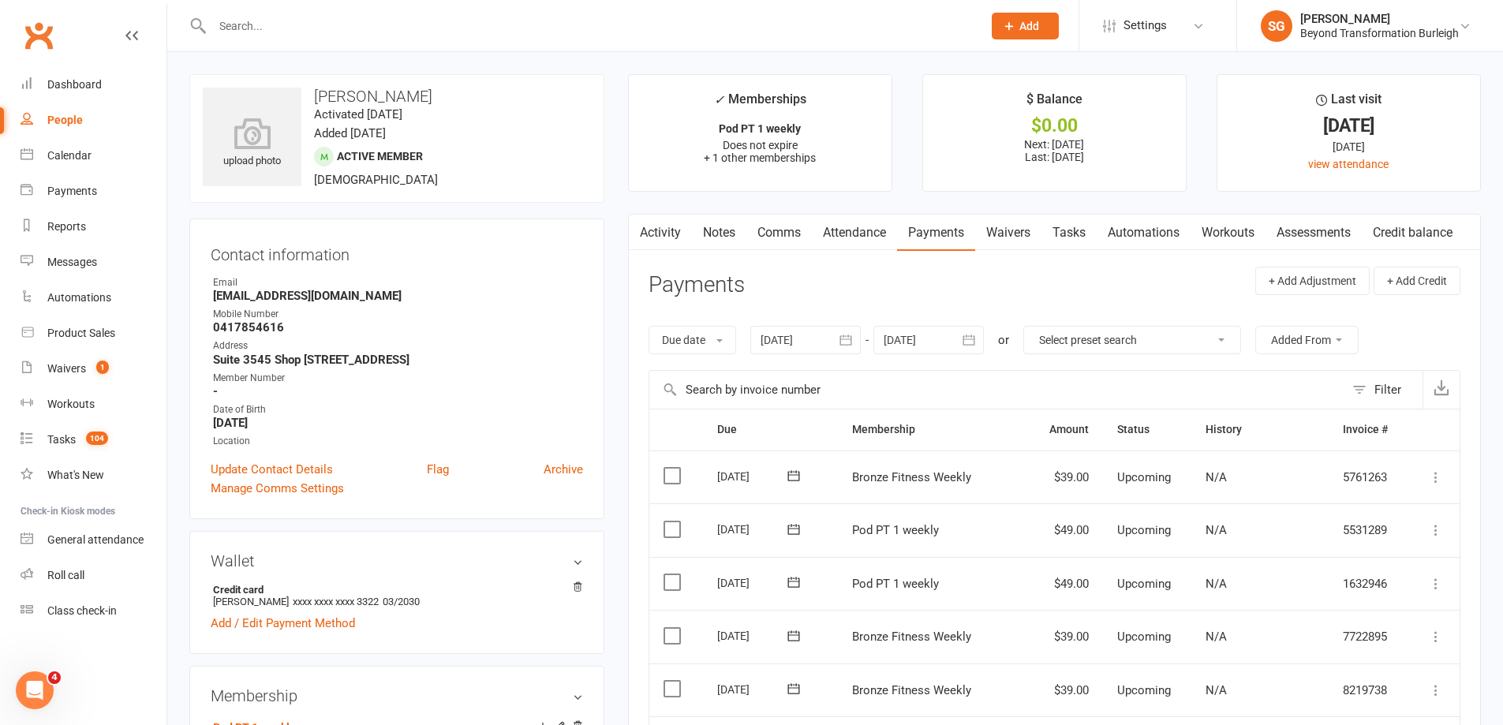
click at [659, 225] on link "Activity" at bounding box center [660, 233] width 63 height 36
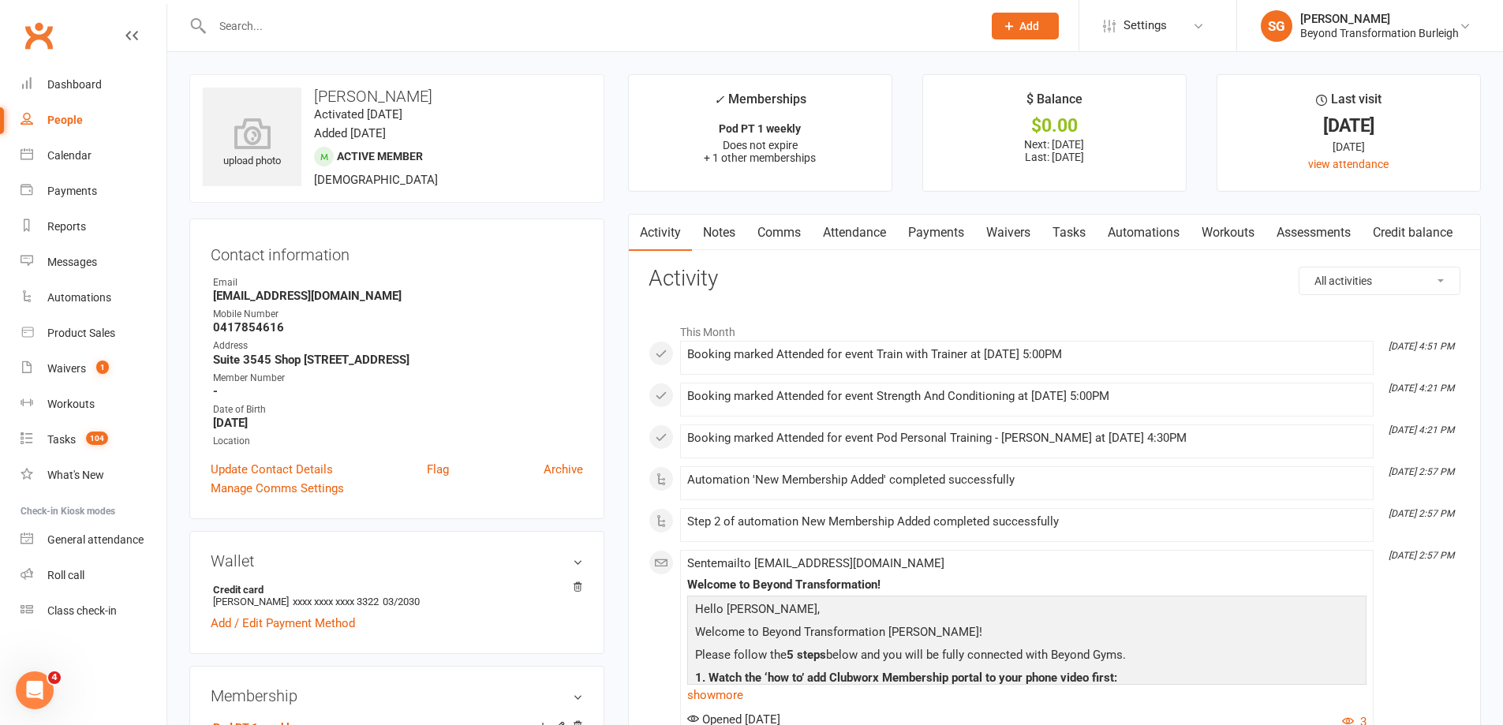
click at [930, 227] on link "Payments" at bounding box center [936, 233] width 78 height 36
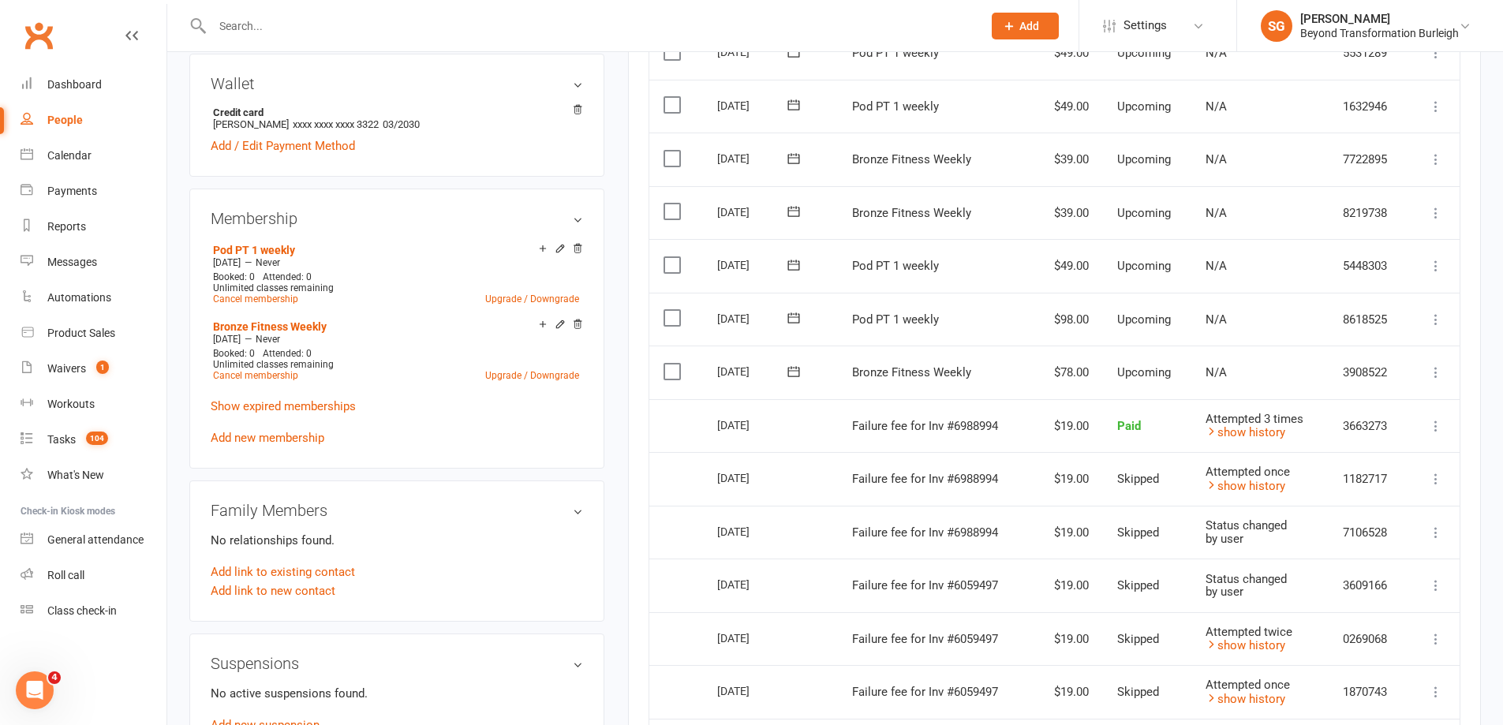
scroll to position [316, 0]
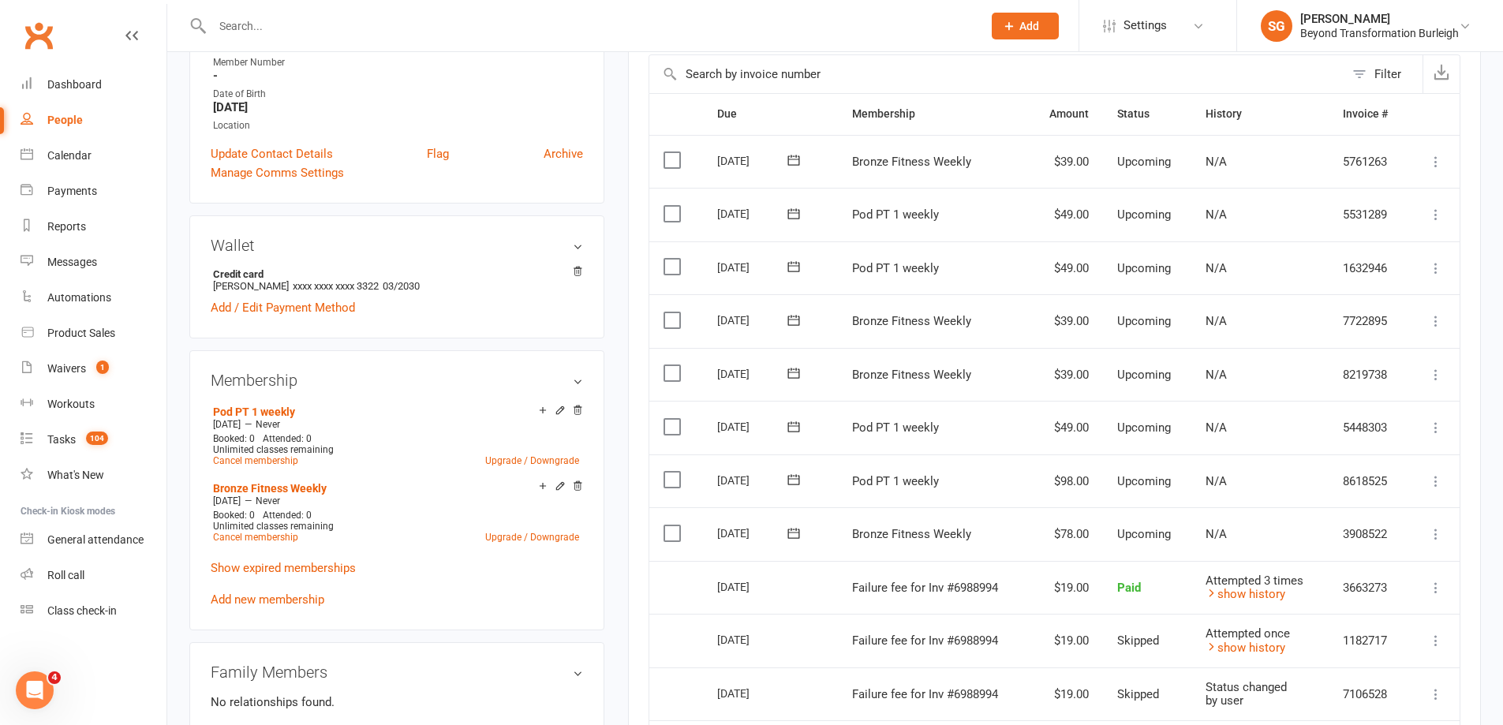
click at [460, 39] on div at bounding box center [580, 25] width 782 height 51
paste input "Tracey bradley"
click at [465, 26] on input "text" at bounding box center [590, 26] width 764 height 22
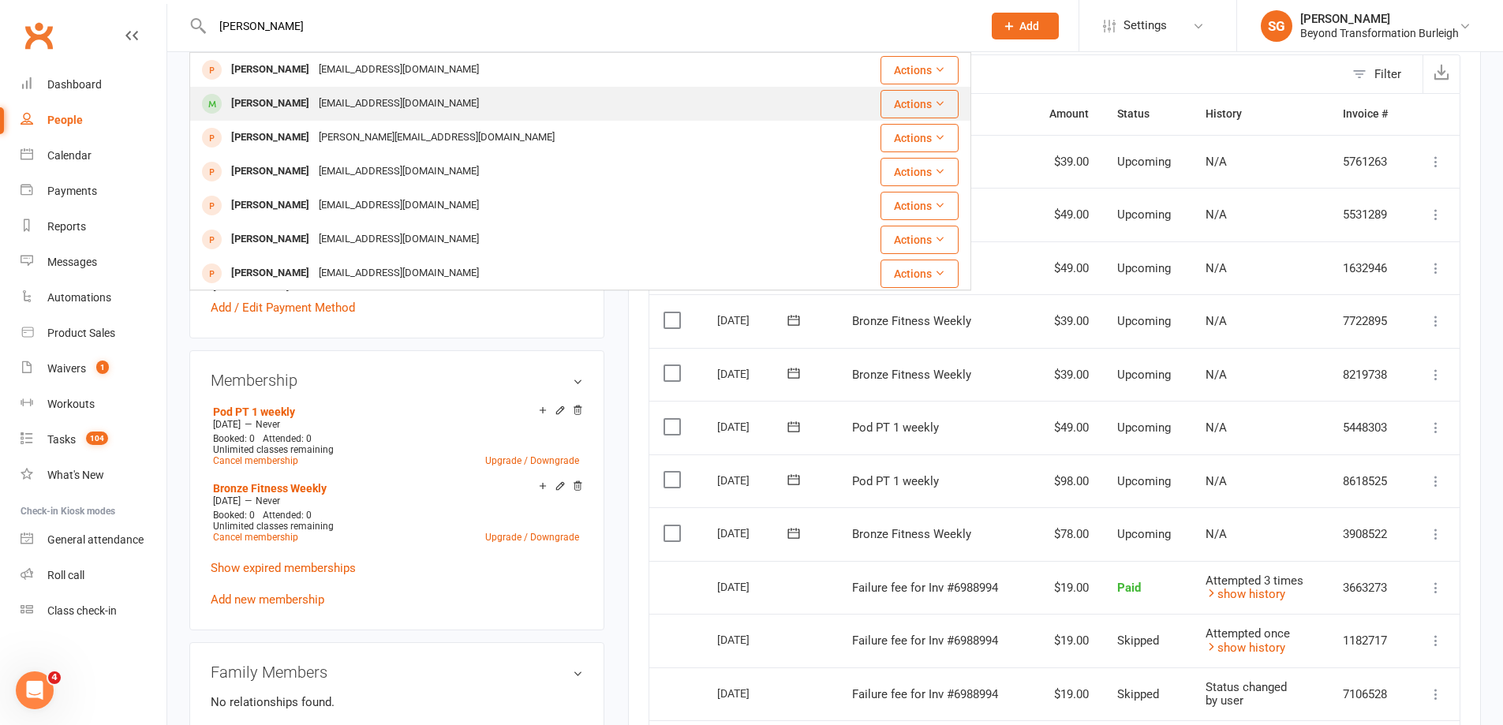
type input "Tracey bradley"
click at [457, 95] on div "[PERSON_NAME] [EMAIL_ADDRESS][DOMAIN_NAME]" at bounding box center [504, 104] width 627 height 32
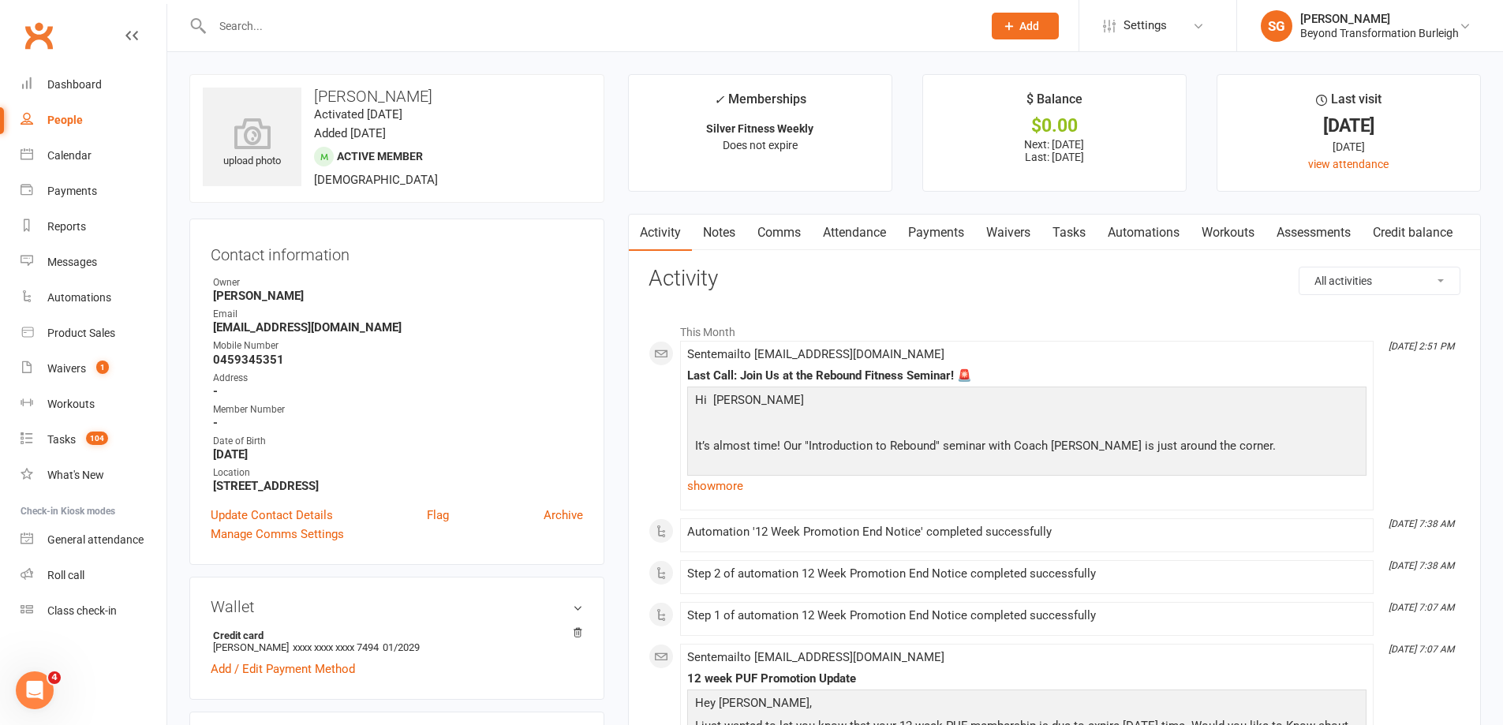
click at [313, 17] on input "text" at bounding box center [590, 26] width 764 height 22
type input "ureche"
click at [361, 60] on div "[EMAIL_ADDRESS][DOMAIN_NAME]" at bounding box center [399, 69] width 170 height 23
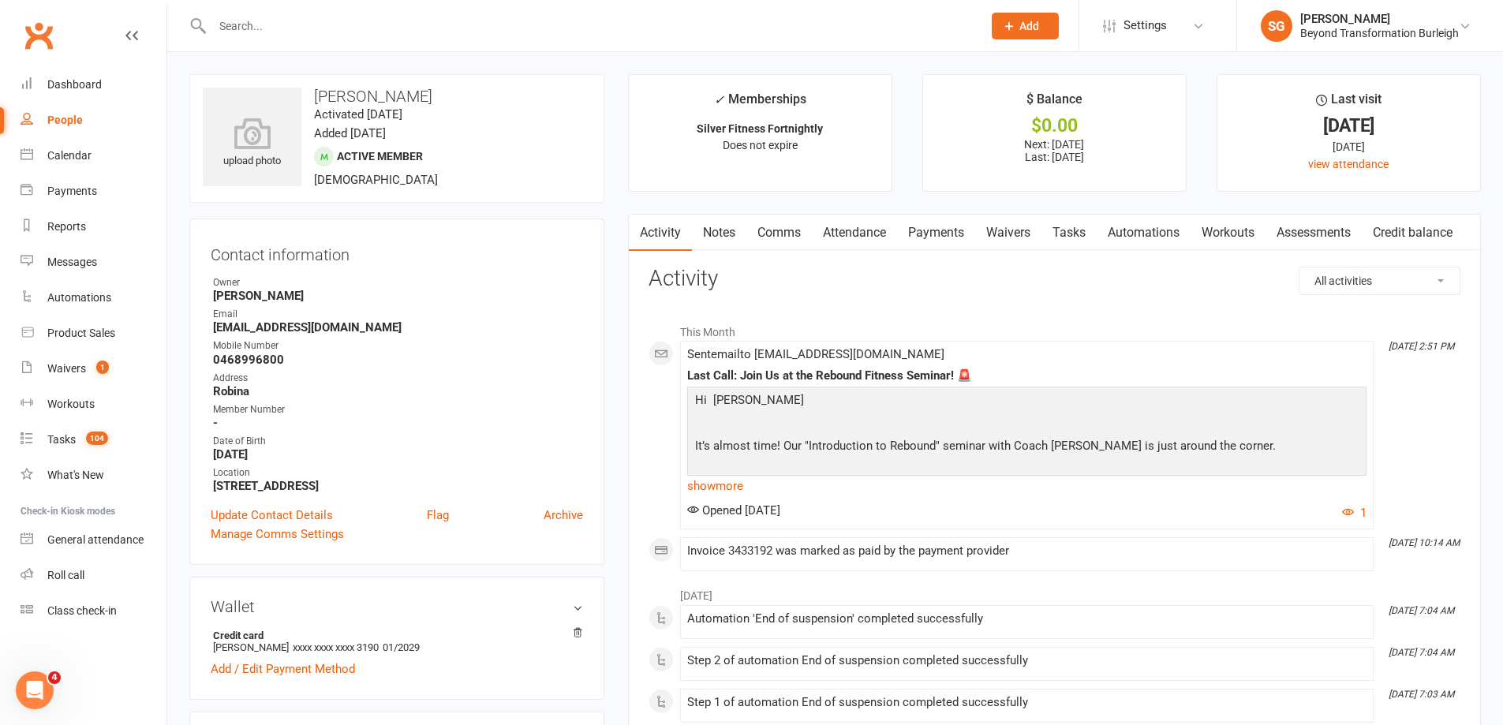
click at [1005, 234] on link "Waivers" at bounding box center [1008, 233] width 66 height 36
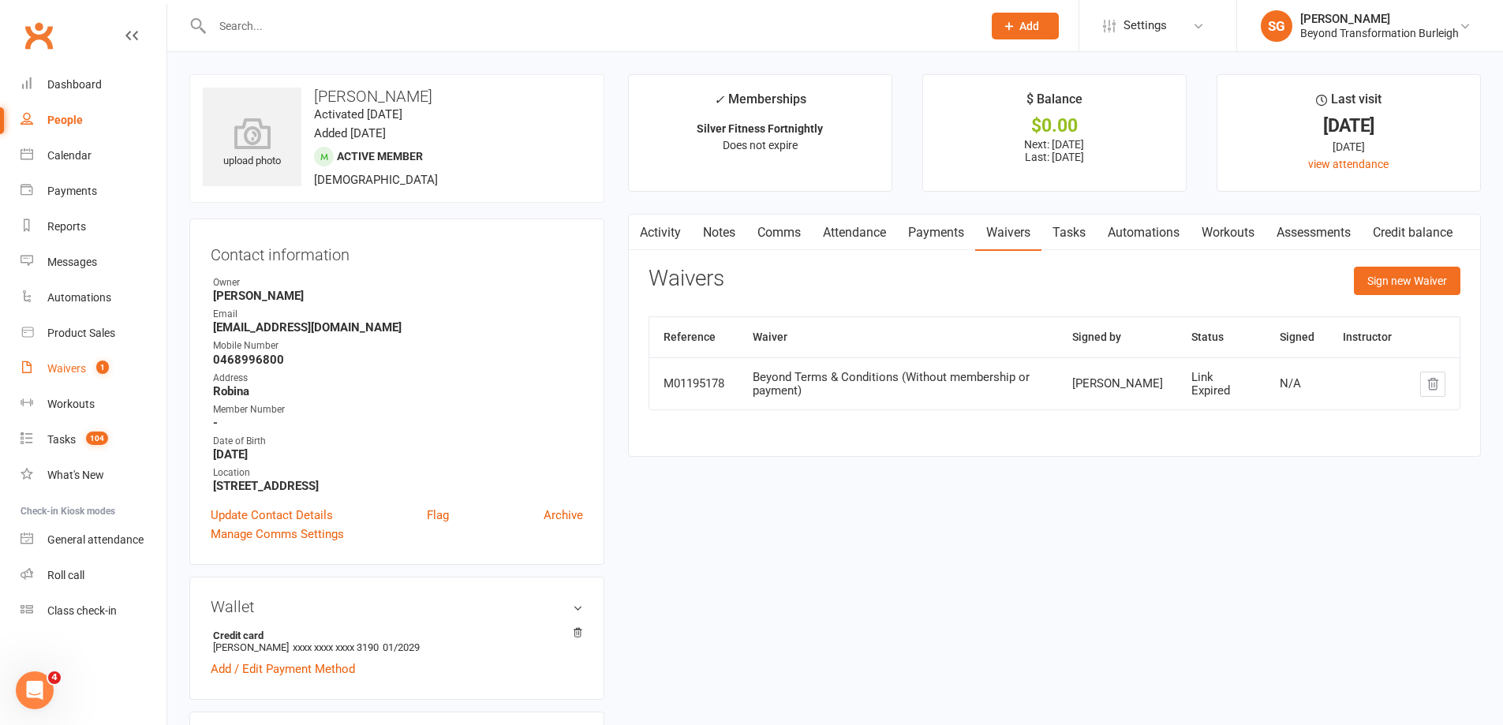
click at [99, 365] on span "1" at bounding box center [102, 367] width 13 height 13
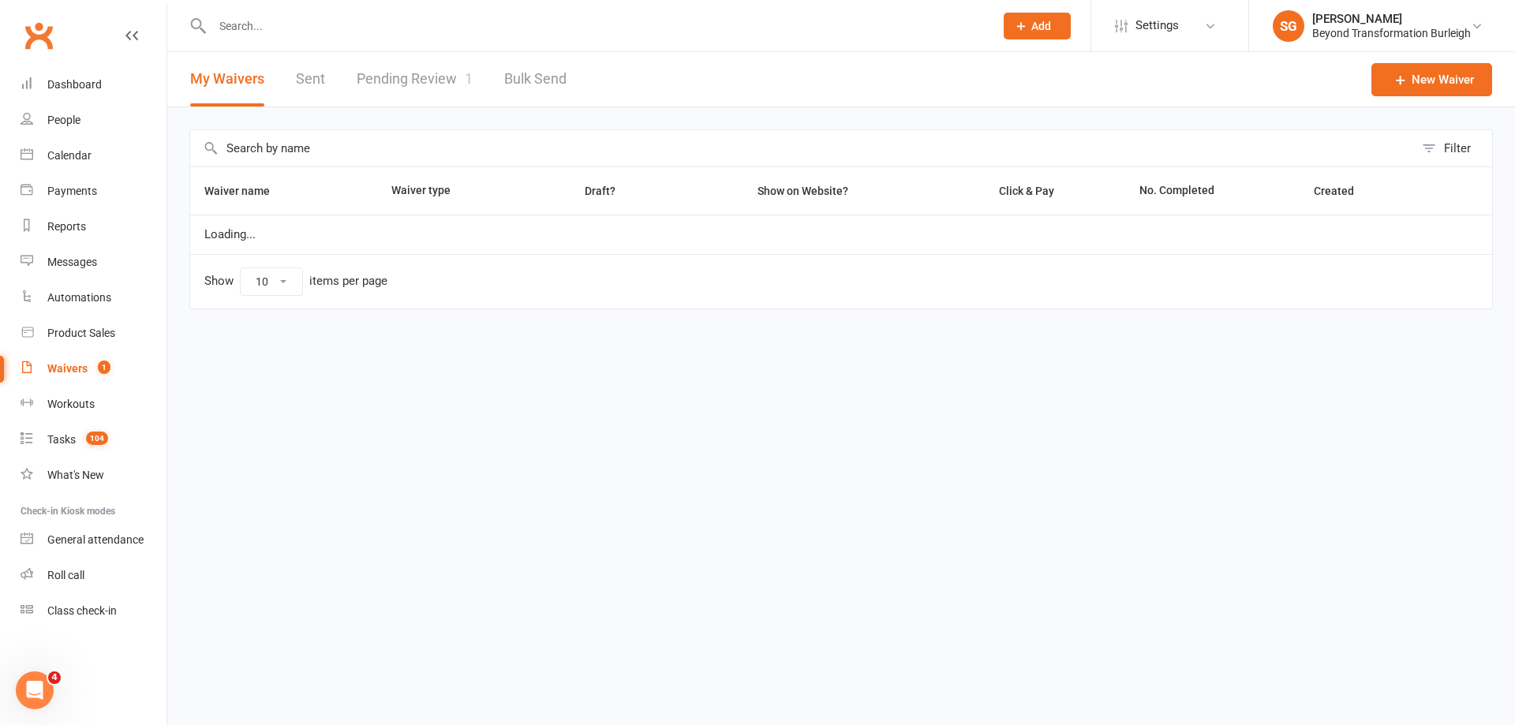
select select "100"
click at [436, 81] on link "Pending Review 1" at bounding box center [415, 79] width 116 height 54
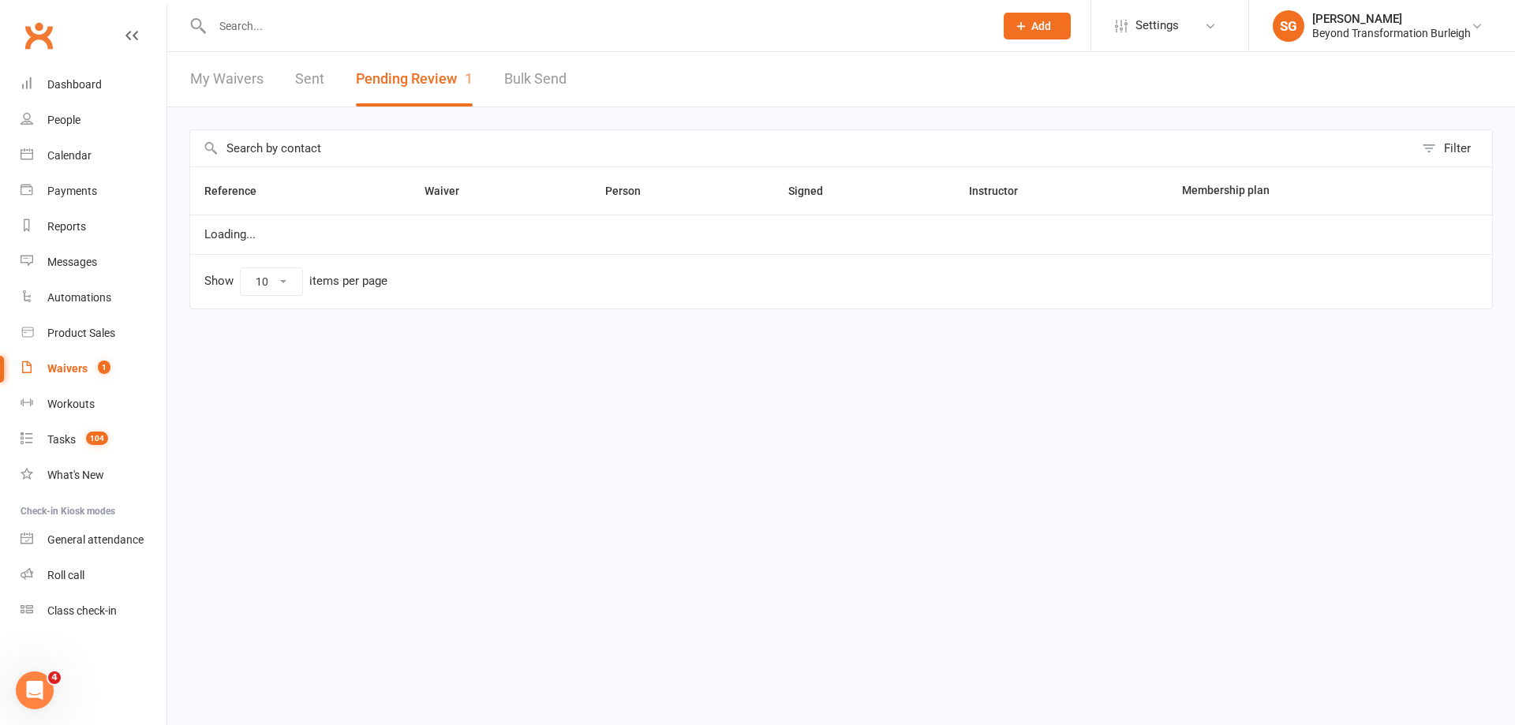
select select "50"
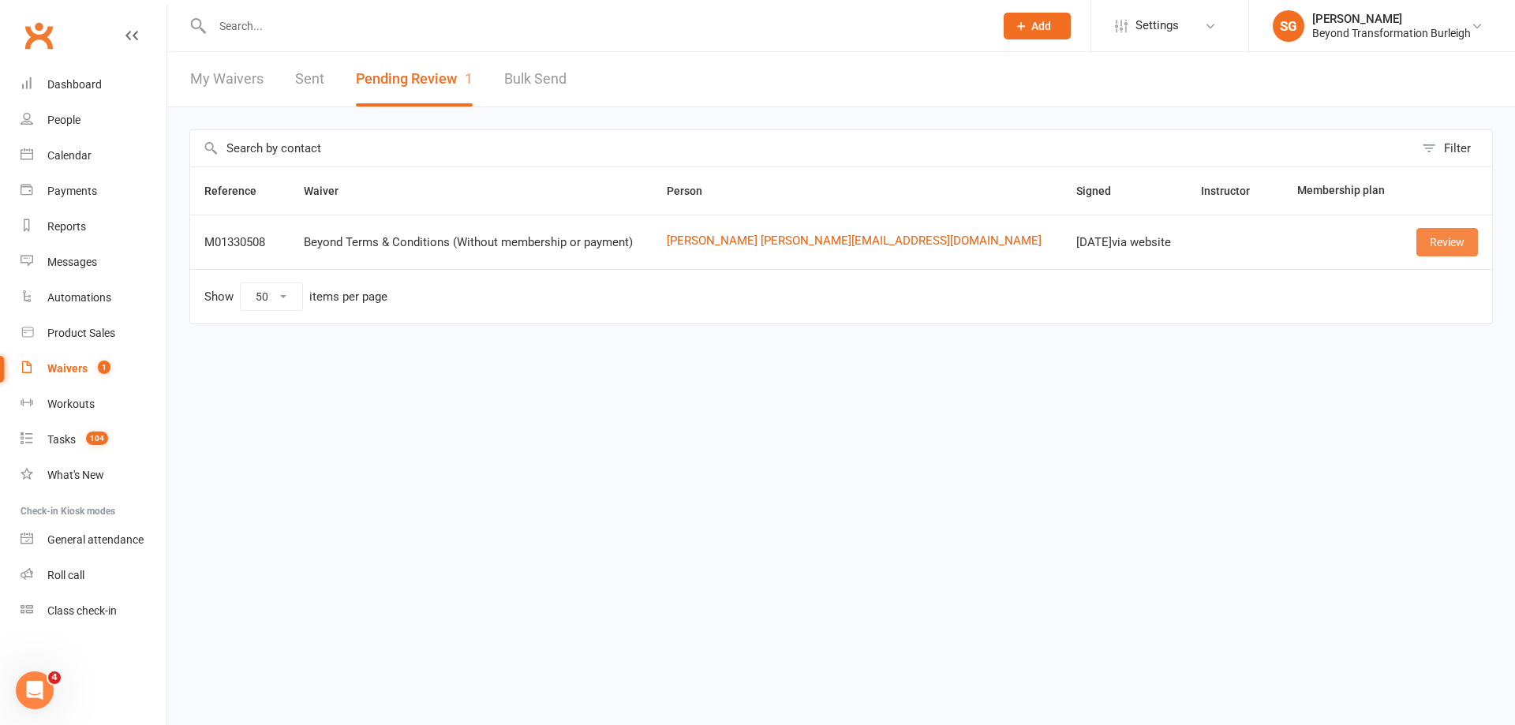
click at [1454, 241] on link "Review" at bounding box center [1448, 242] width 62 height 28
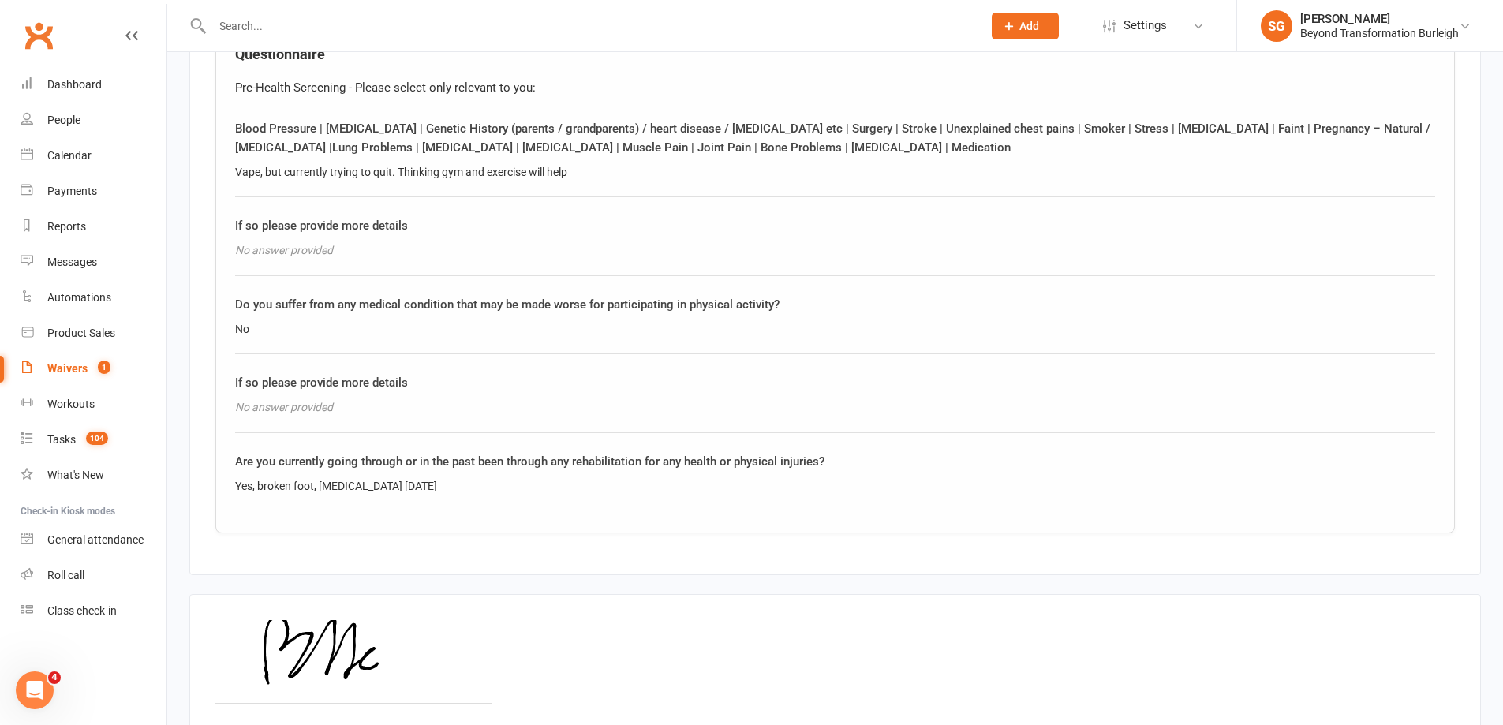
scroll to position [956, 0]
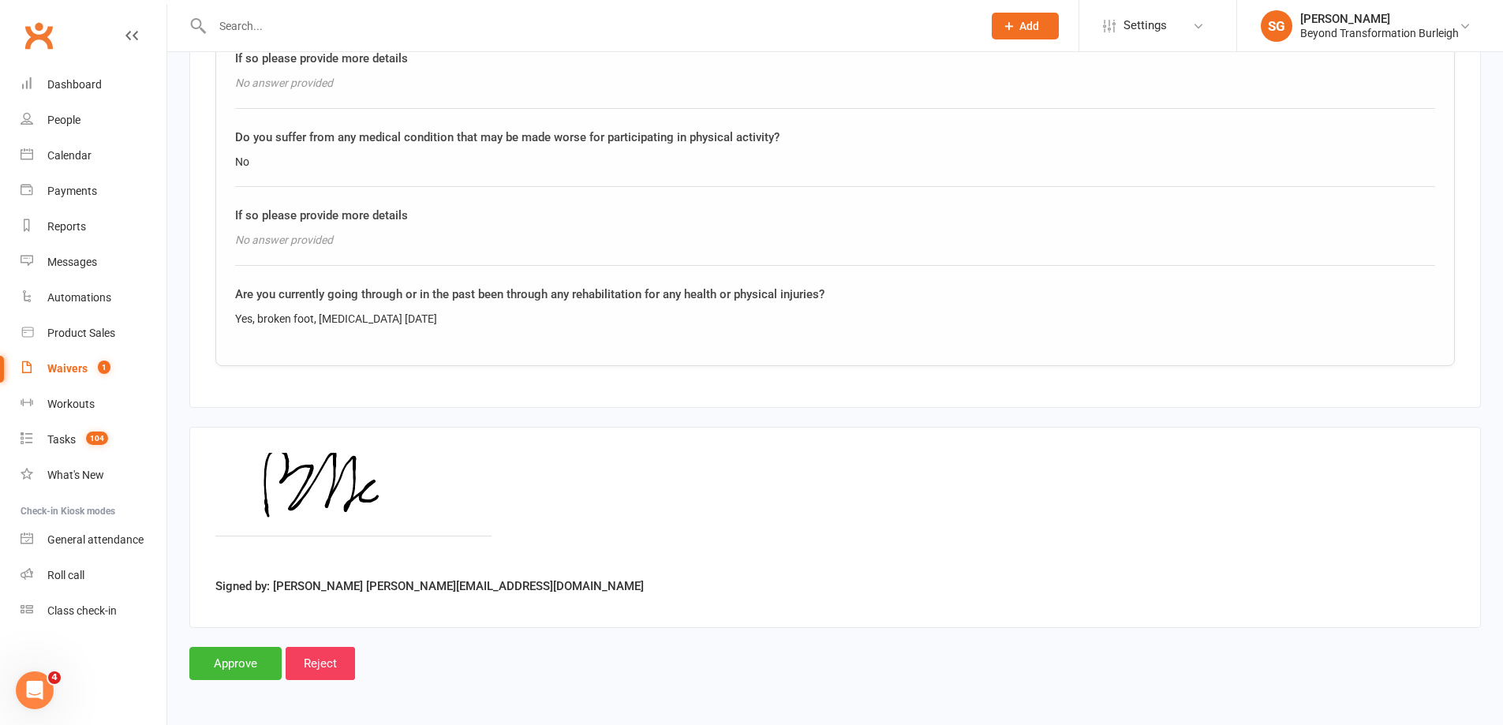
click at [312, 37] on div at bounding box center [580, 25] width 782 height 51
click at [316, 21] on input "text" at bounding box center [590, 26] width 764 height 22
type input "ureche"
click at [327, 59] on div "[EMAIL_ADDRESS][DOMAIN_NAME]" at bounding box center [399, 69] width 170 height 23
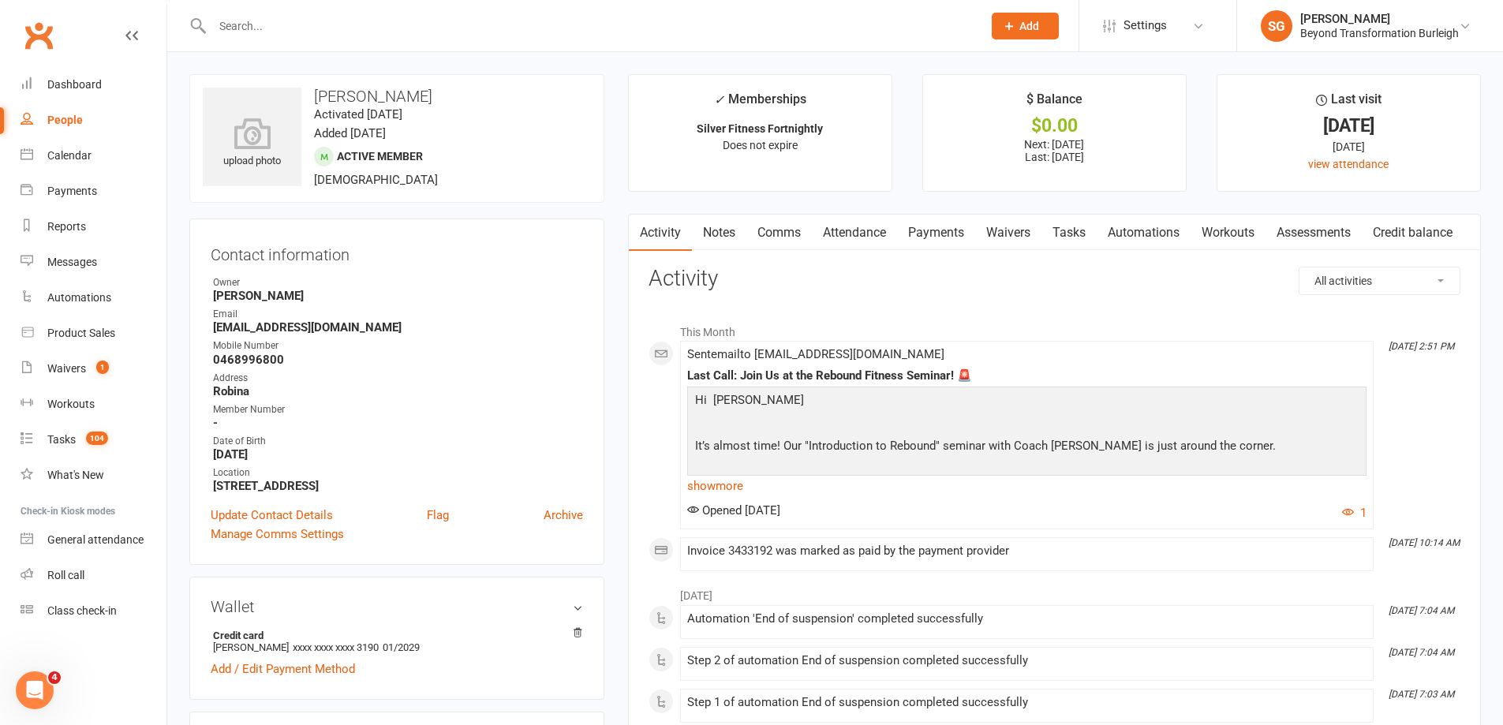
click at [919, 240] on link "Payments" at bounding box center [936, 233] width 78 height 36
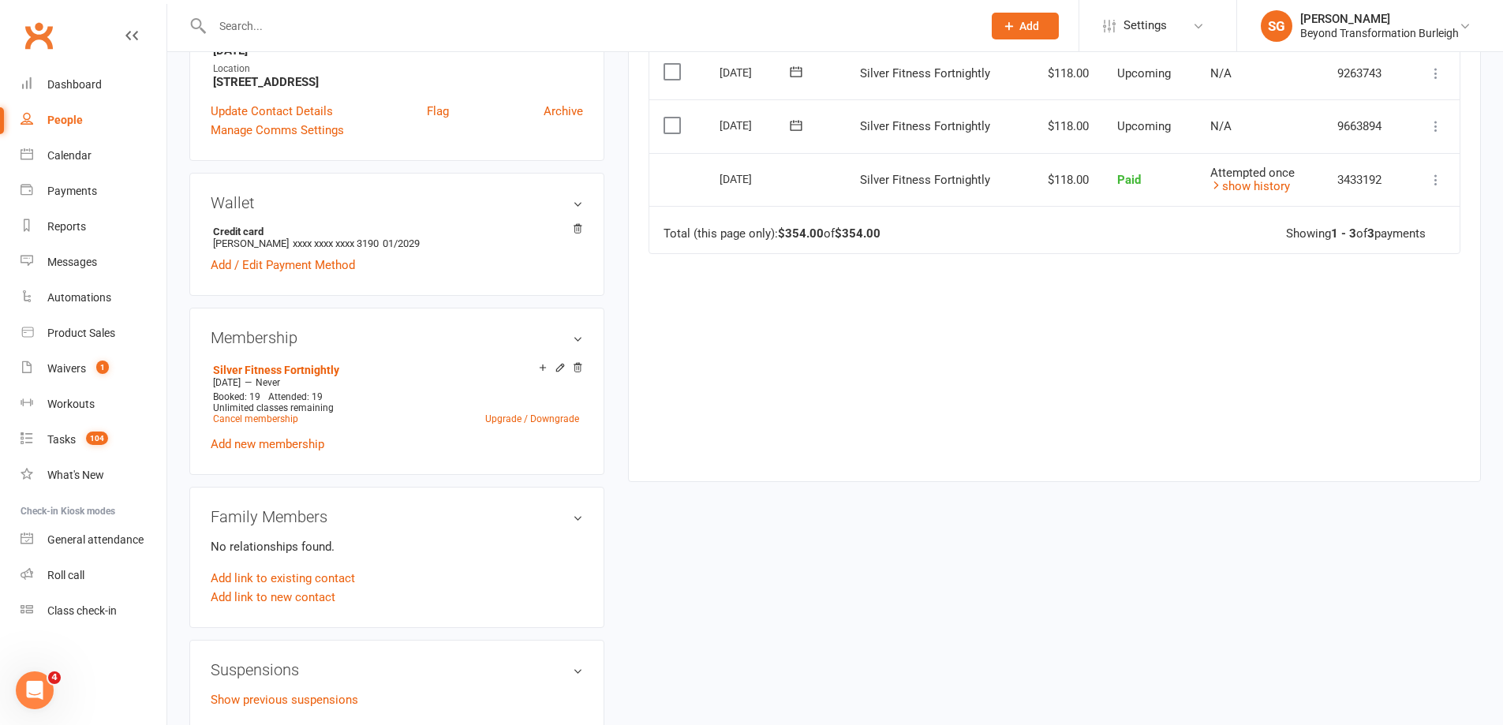
scroll to position [552, 0]
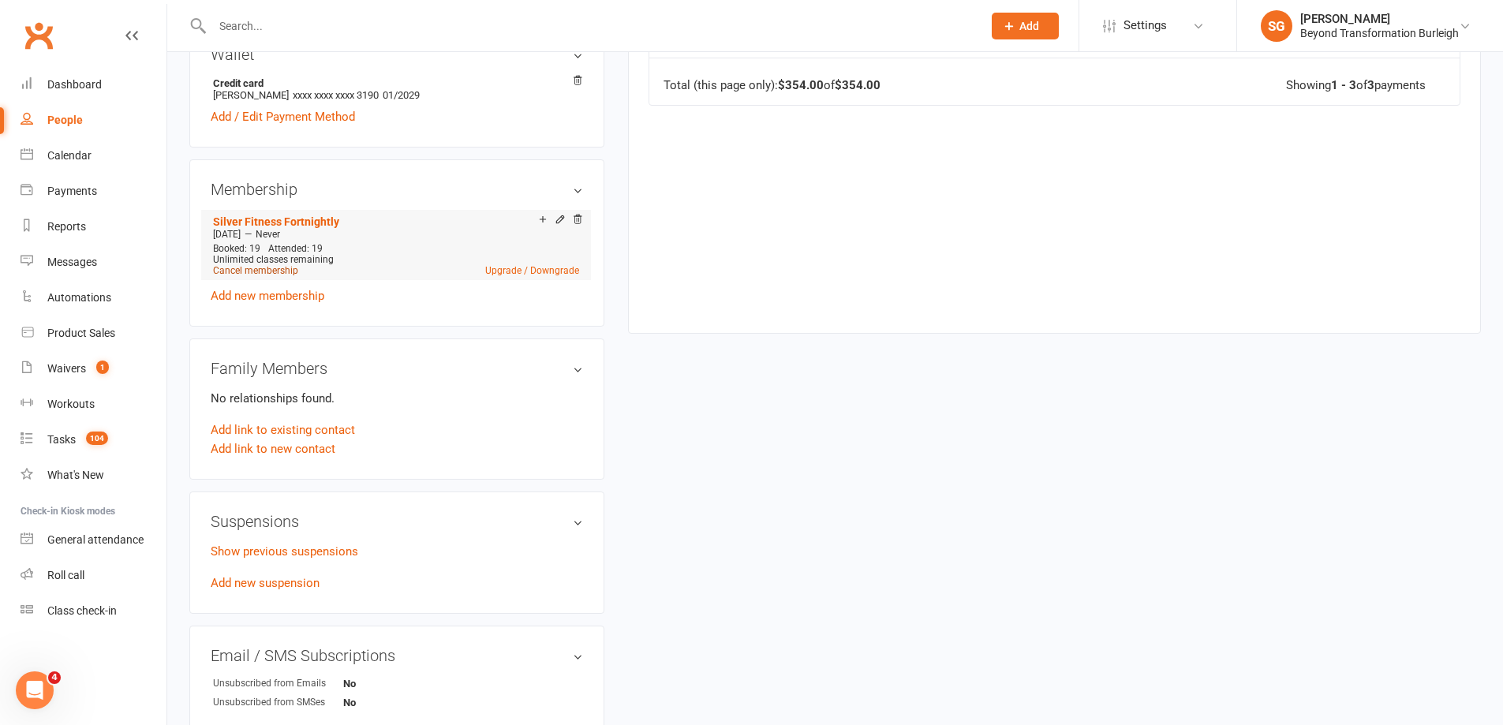
click at [276, 267] on link "Cancel membership" at bounding box center [255, 270] width 85 height 11
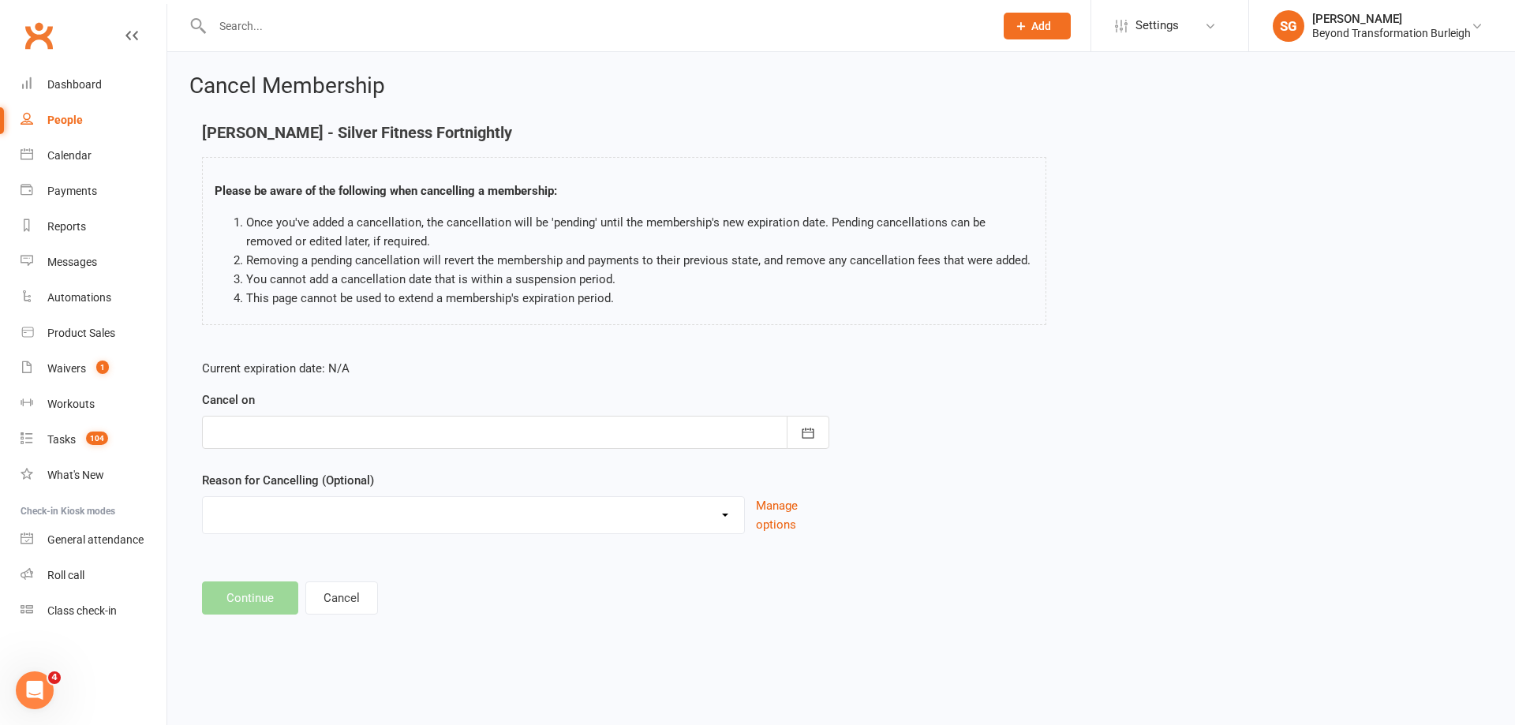
click at [406, 432] on div at bounding box center [515, 432] width 627 height 33
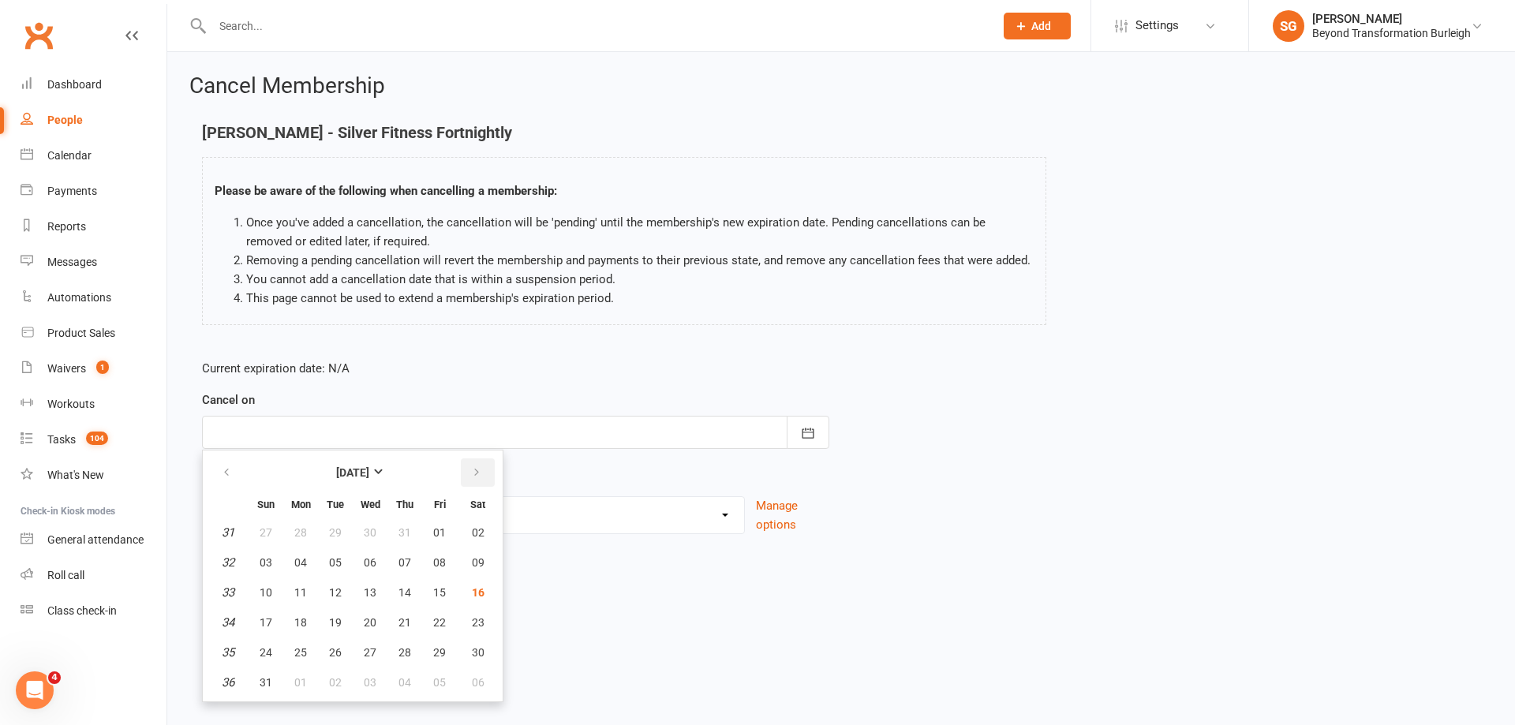
click at [471, 467] on icon "button" at bounding box center [476, 472] width 11 height 13
click at [326, 561] on button "09" at bounding box center [335, 562] width 33 height 28
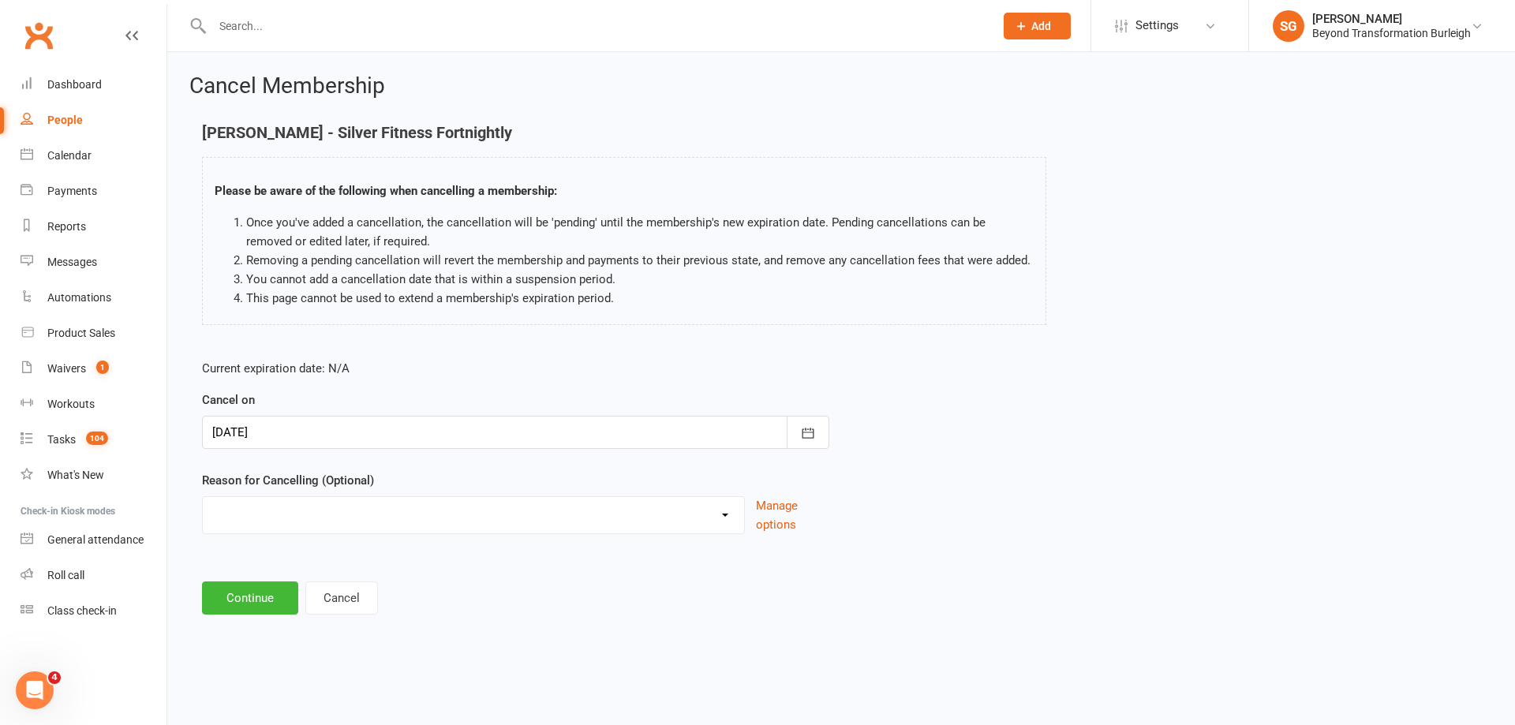
click at [429, 523] on select "Admin Finances Godfather Holiday Injury Moving to Burleigh No use Upgrading to …" at bounding box center [473, 513] width 541 height 32
click at [432, 436] on div at bounding box center [515, 432] width 627 height 33
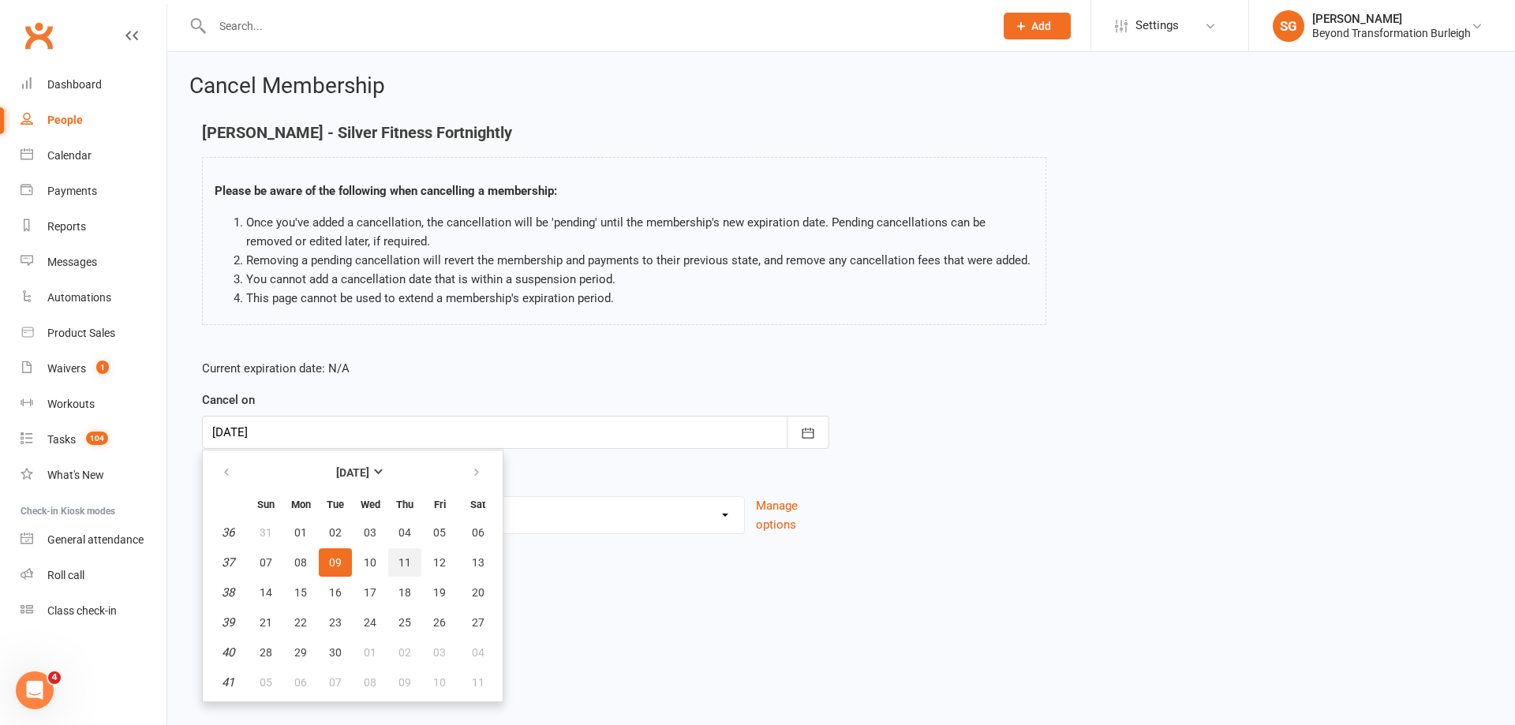
click at [399, 556] on button "11" at bounding box center [404, 562] width 33 height 28
type input "11 Sep 2025"
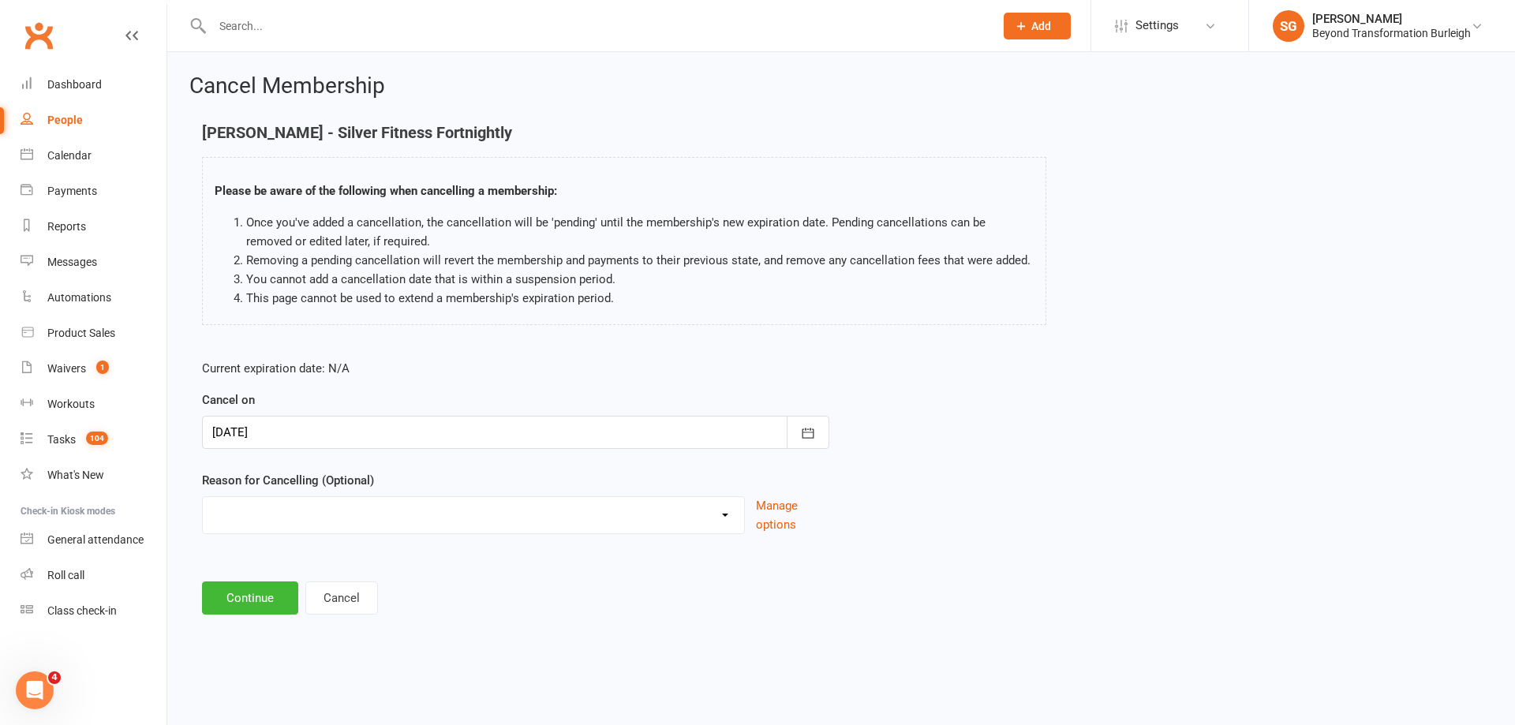
click at [395, 526] on select "Admin Finances Godfather Holiday Injury Moving to Burleigh No use Upgrading to …" at bounding box center [473, 513] width 541 height 32
click at [462, 503] on select "Admin Finances Godfather Holiday Injury Moving to Burleigh No use Upgrading to …" at bounding box center [473, 513] width 541 height 32
click at [460, 511] on select "Admin Finances Godfather Holiday Injury Moving to Burleigh No use Upgrading to …" at bounding box center [473, 513] width 541 height 32
click at [464, 511] on select "Admin Finances Godfather Holiday Injury Moving to Burleigh No use Upgrading to …" at bounding box center [473, 513] width 541 height 32
select select "8"
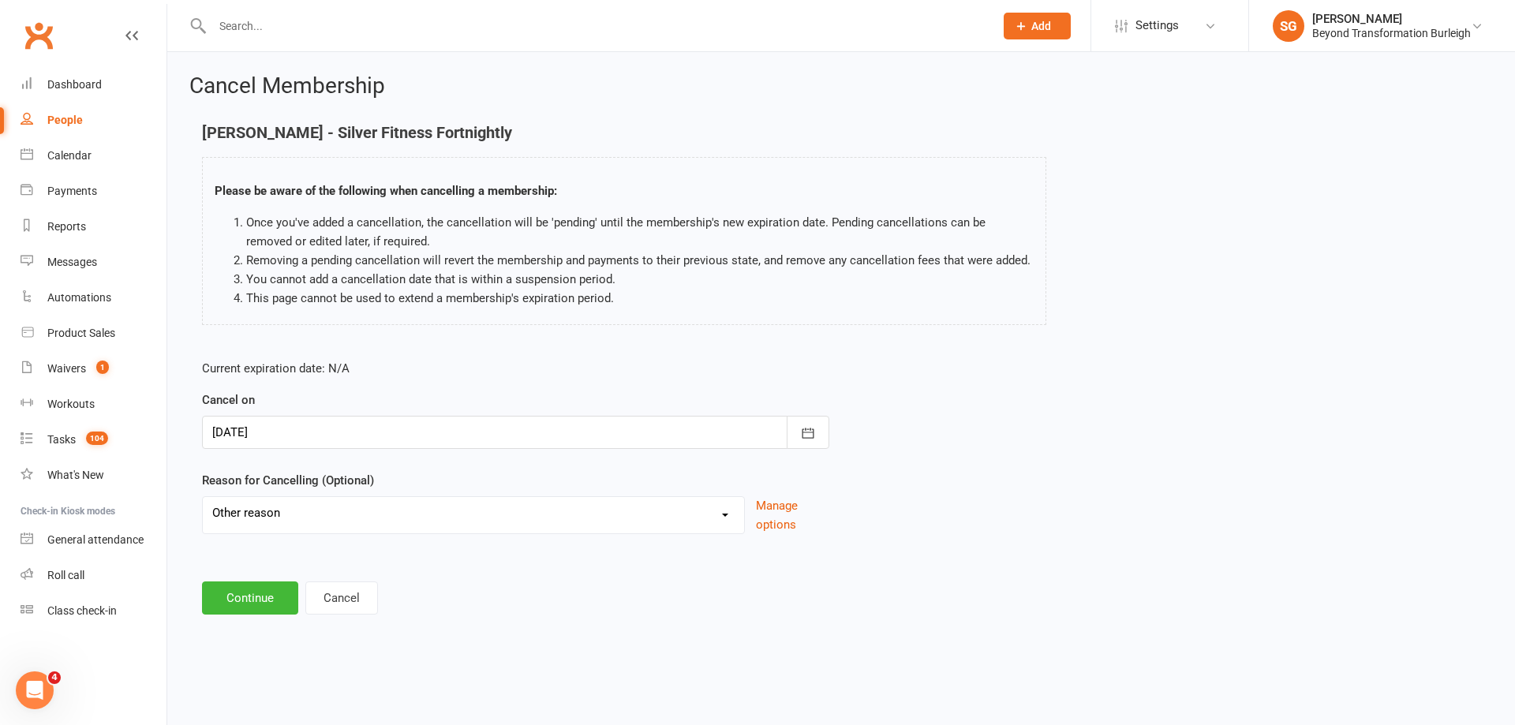
click at [203, 515] on select "Admin Finances Godfather Holiday Injury Moving to Burleigh No use Upgrading to …" at bounding box center [473, 513] width 541 height 32
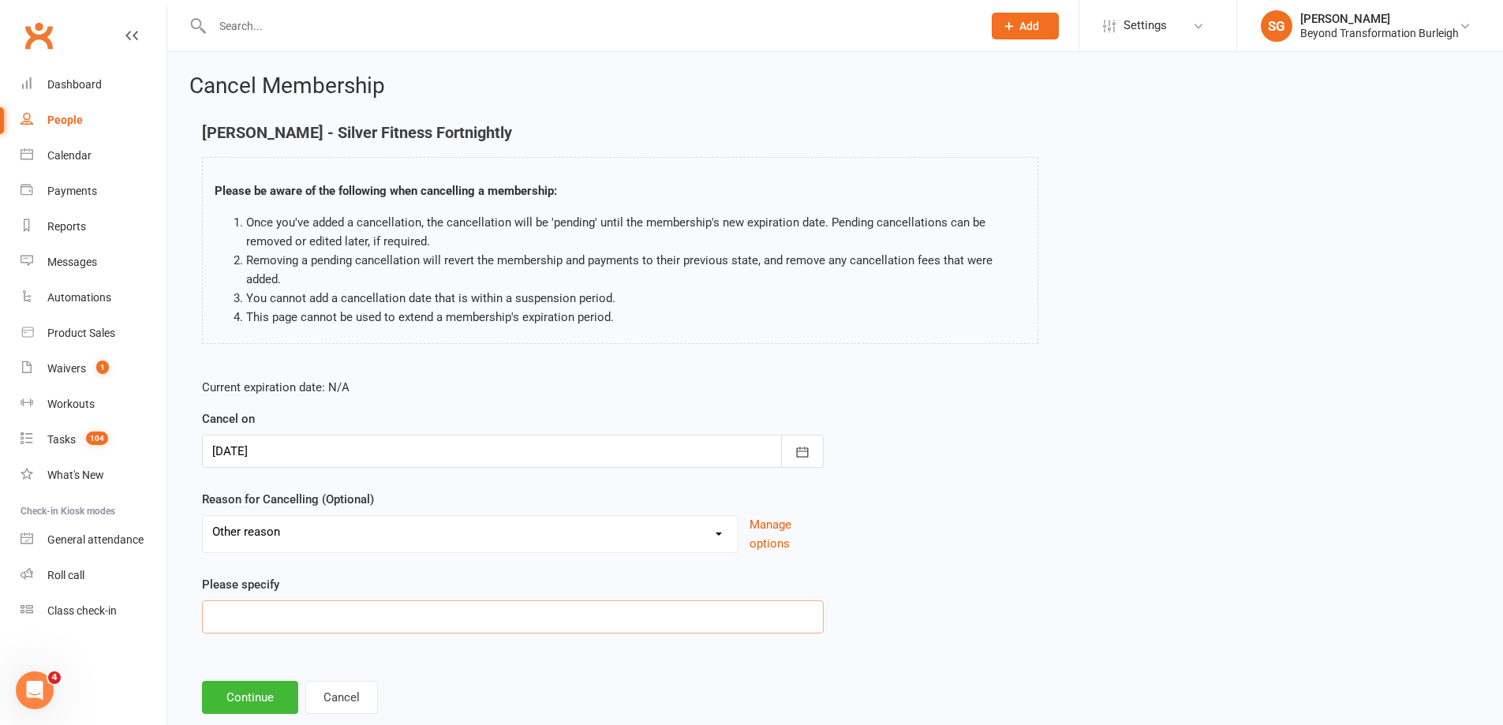
click at [414, 605] on input at bounding box center [513, 617] width 622 height 33
type input "work"
click at [260, 693] on button "Continue" at bounding box center [250, 697] width 96 height 33
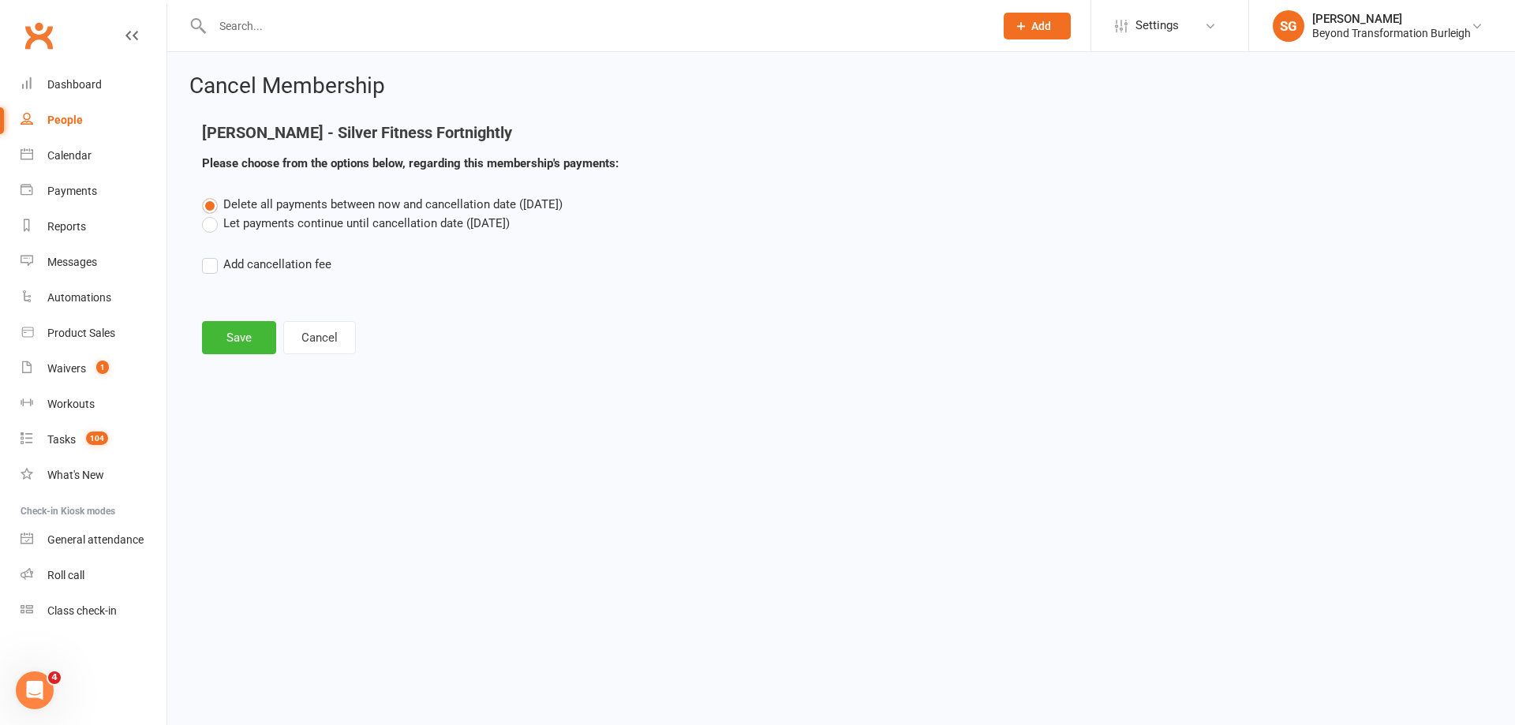
click at [273, 228] on label "Let payments continue until cancellation date (Sep 11, 2025)" at bounding box center [356, 223] width 308 height 19
click at [212, 214] on input "Let payments continue until cancellation date (Sep 11, 2025)" at bounding box center [207, 214] width 10 height 0
click at [235, 337] on button "Save" at bounding box center [239, 337] width 74 height 33
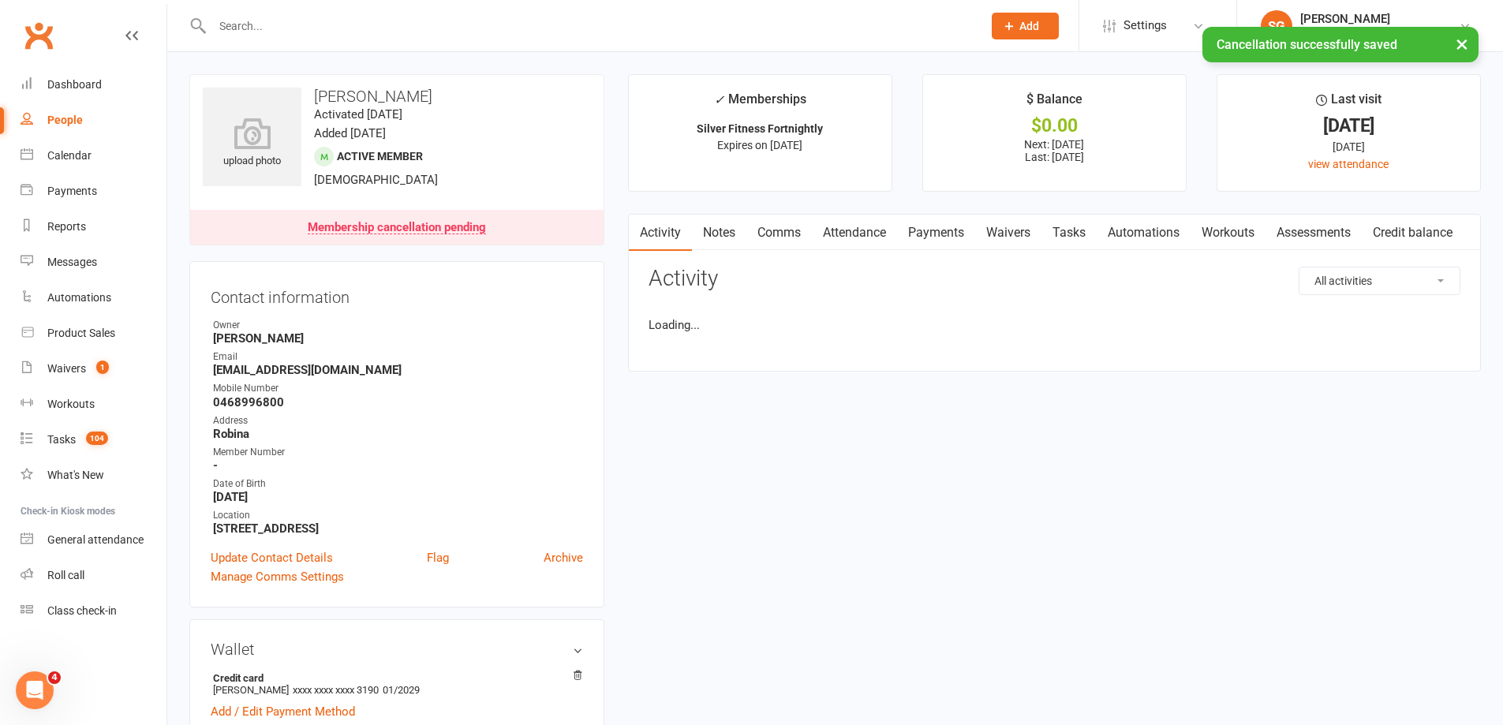
click at [954, 223] on link "Payments" at bounding box center [936, 233] width 78 height 36
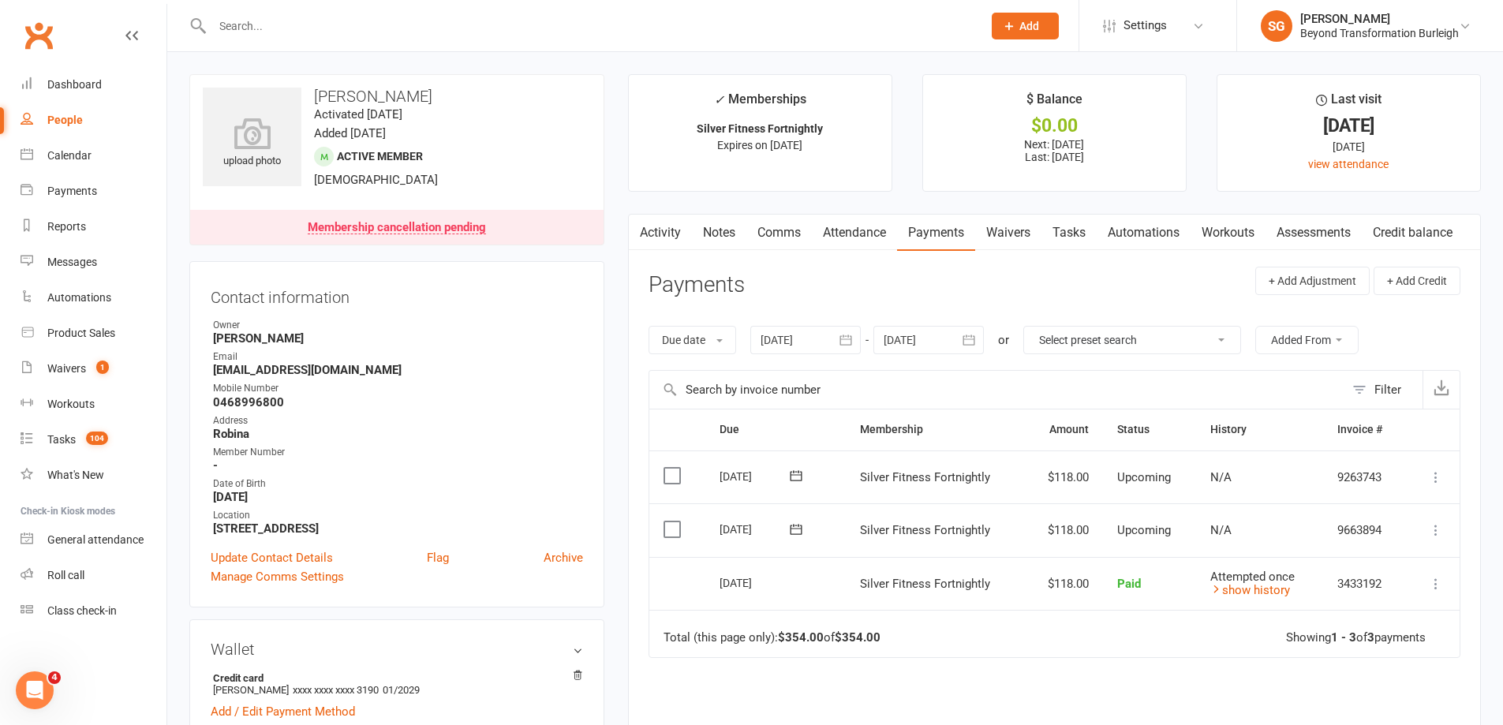
click at [1433, 475] on icon at bounding box center [1436, 478] width 16 height 16
click at [1093, 648] on td "Total (this page only): $354.00 of $354.00 Showing 1 - 3 of 3 payments" at bounding box center [1054, 633] width 810 height 47
click at [1434, 473] on icon at bounding box center [1436, 478] width 16 height 16
click at [1340, 600] on link "Skip" at bounding box center [1352, 603] width 186 height 32
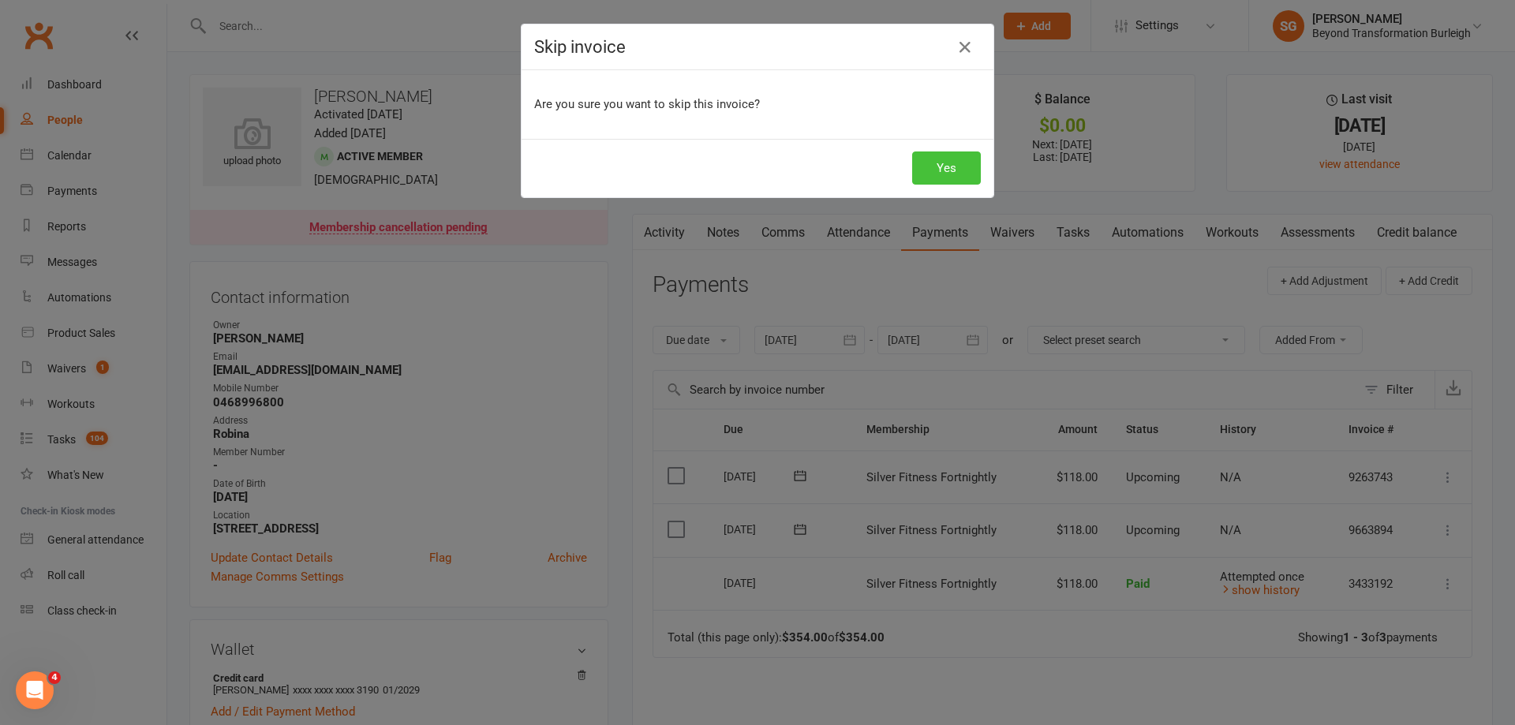
click at [964, 172] on button "Yes" at bounding box center [946, 168] width 69 height 33
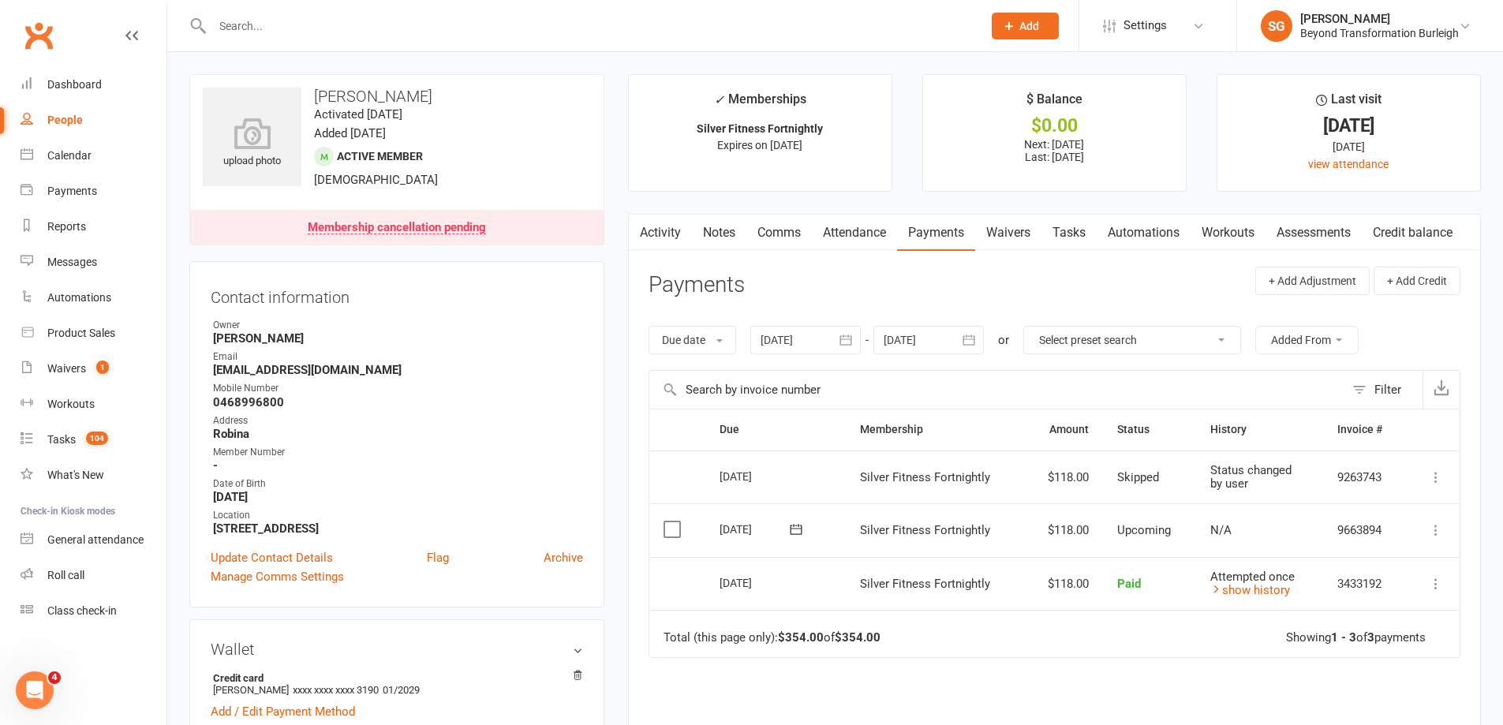
click at [665, 17] on input "text" at bounding box center [590, 26] width 764 height 22
paste input "Dodie James"
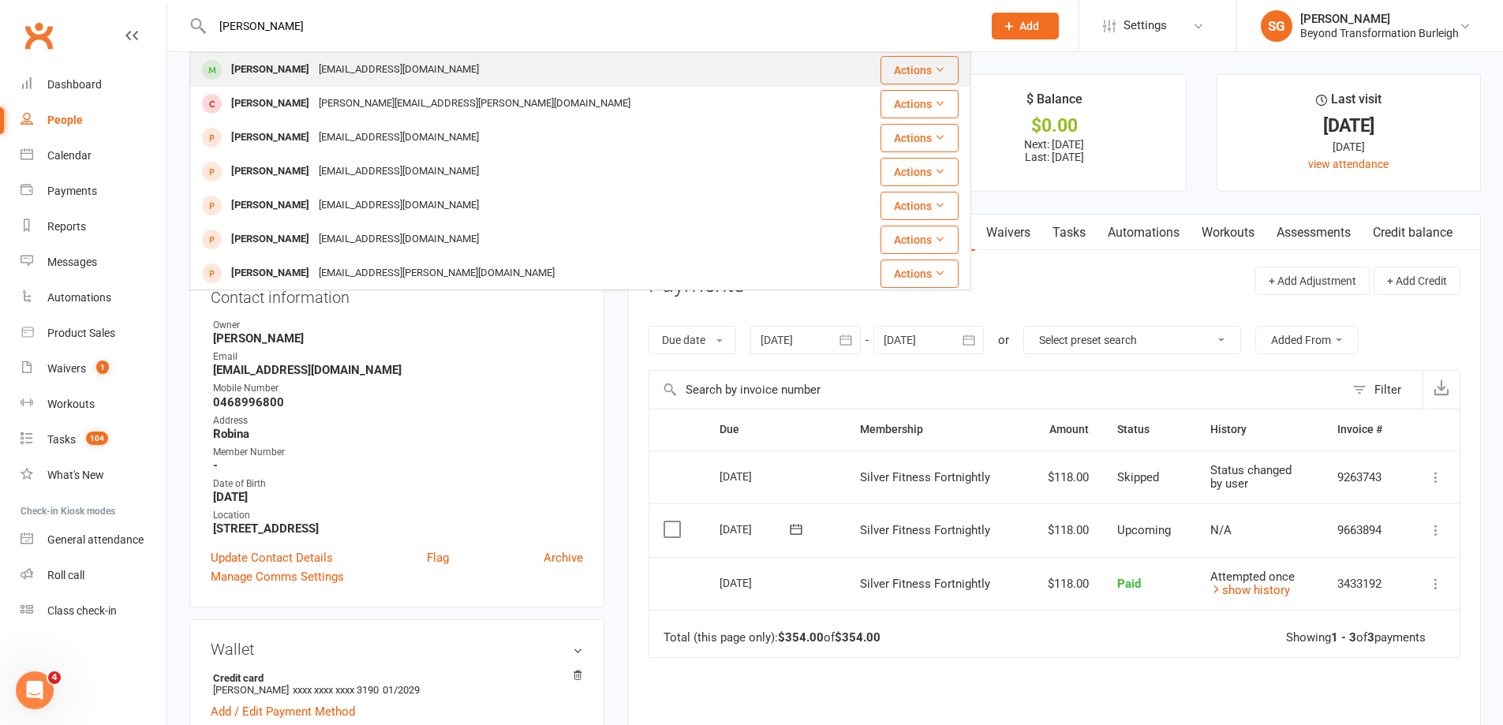
type input "Dodie James"
click at [381, 69] on div "dodiejames177@gmail.com" at bounding box center [399, 69] width 170 height 23
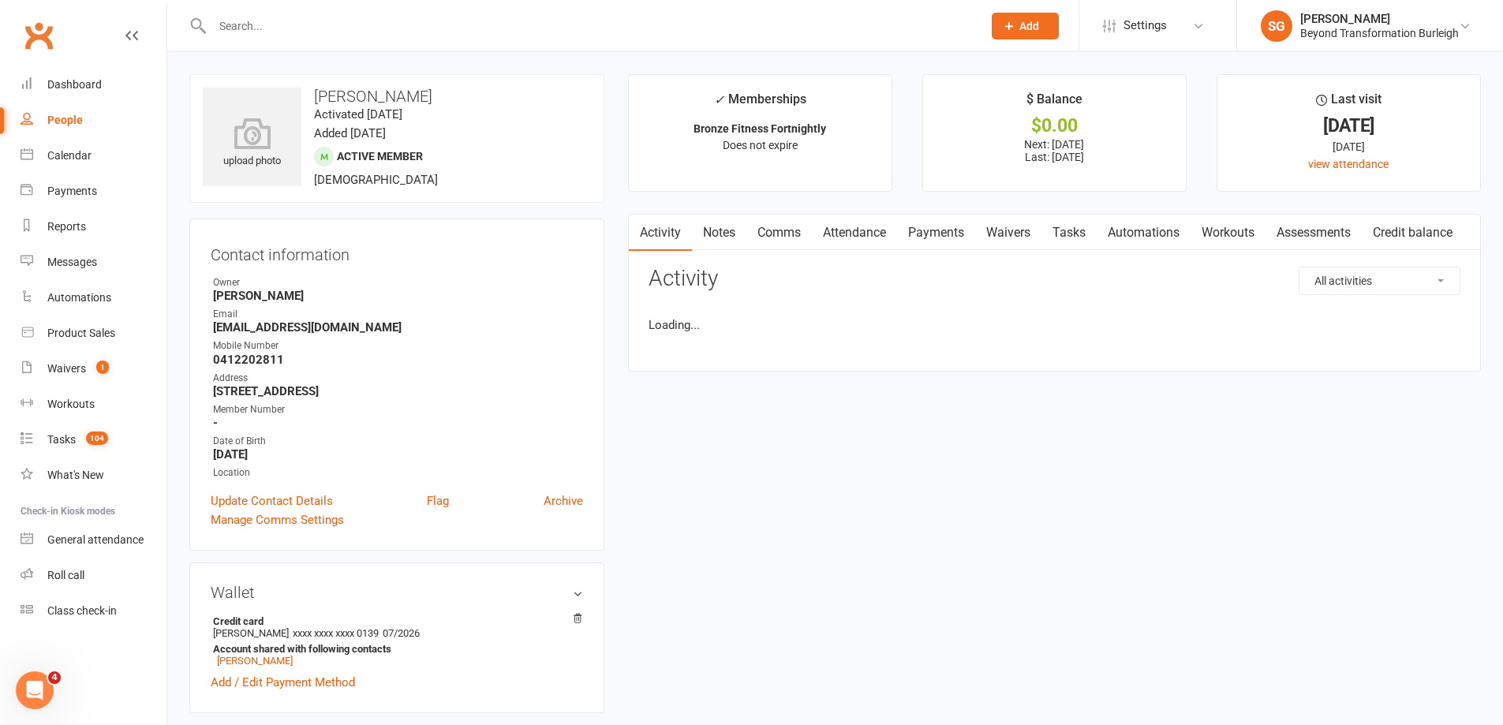
click at [311, 329] on strong "dodiejames177@gmail.com" at bounding box center [398, 327] width 370 height 14
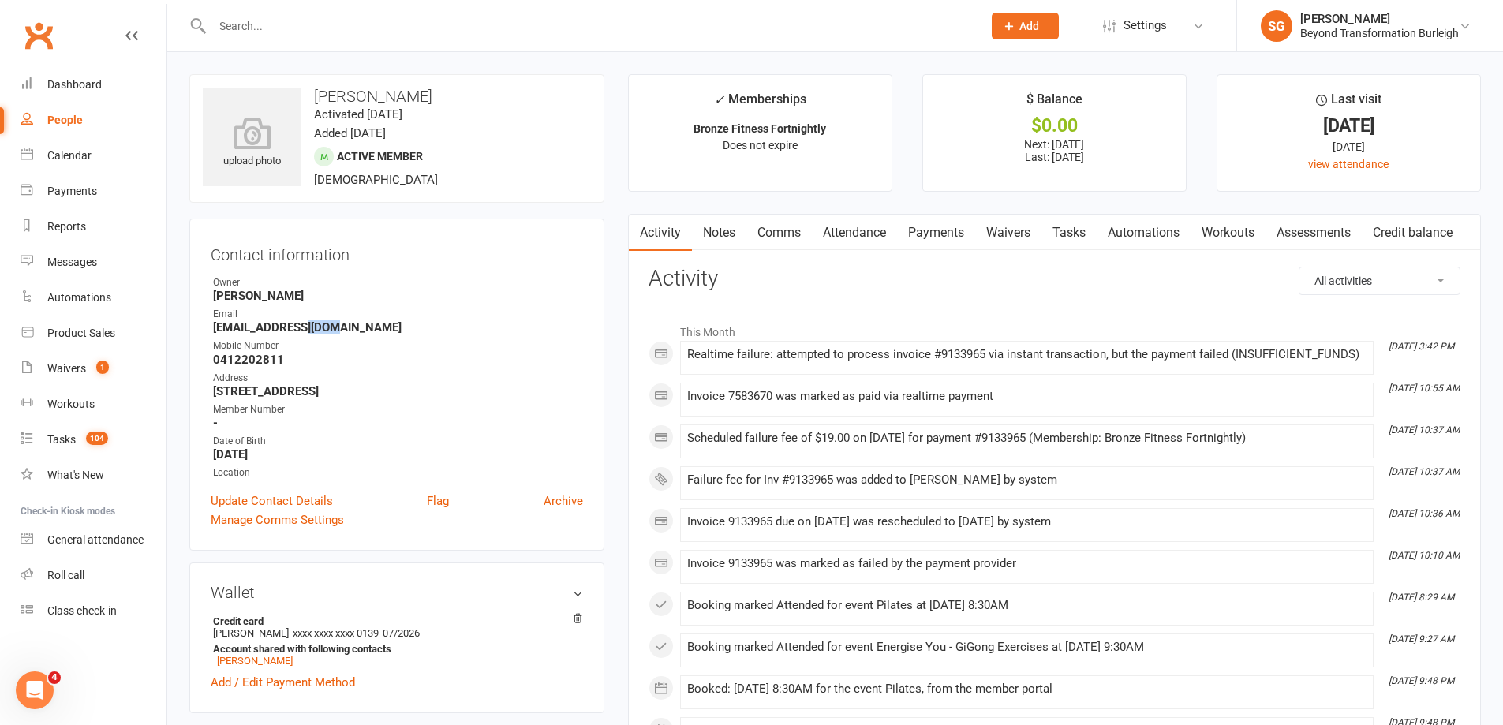
click at [311, 329] on strong "dodiejames177@gmail.com" at bounding box center [398, 327] width 370 height 14
copy render-form-field "dodiejames177@gmail.com"
click at [938, 231] on link "Payments" at bounding box center [936, 233] width 78 height 36
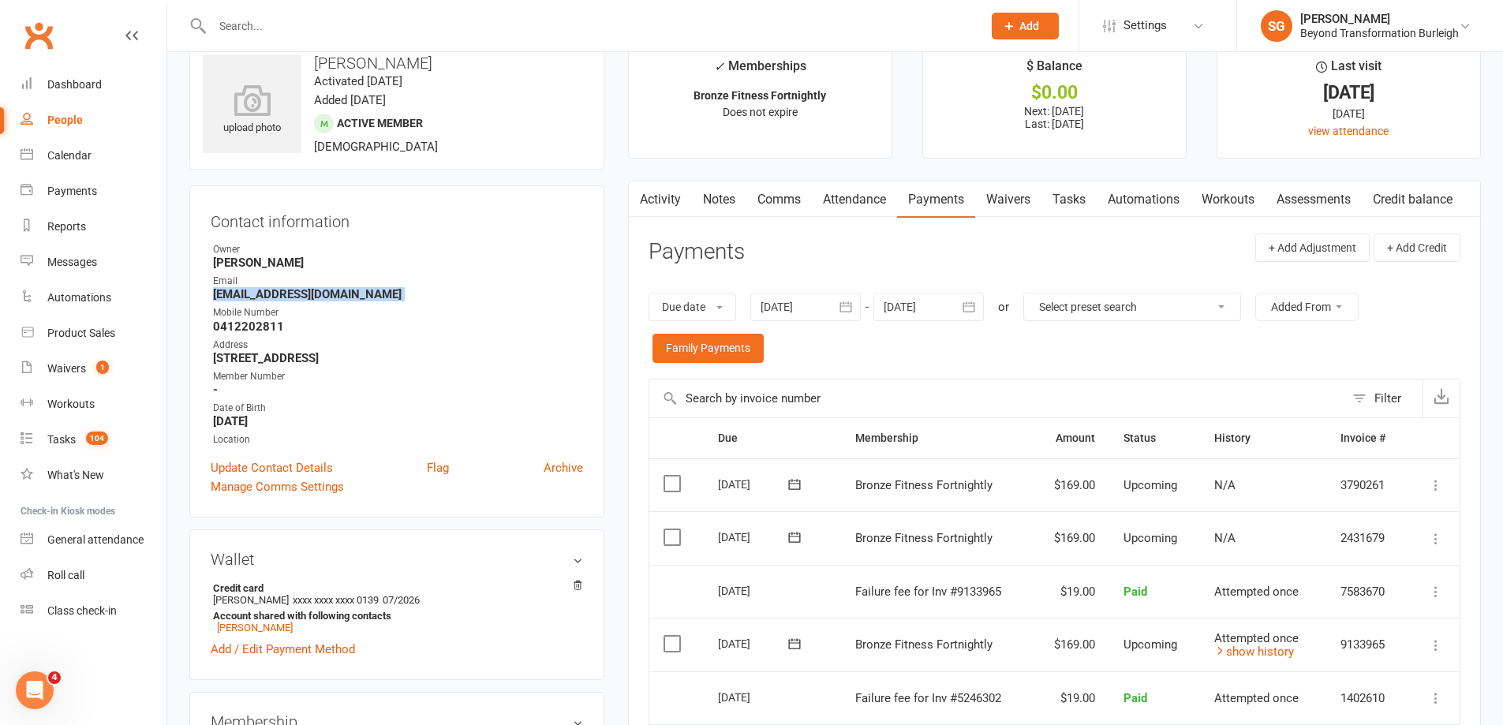
scroll to position [237, 0]
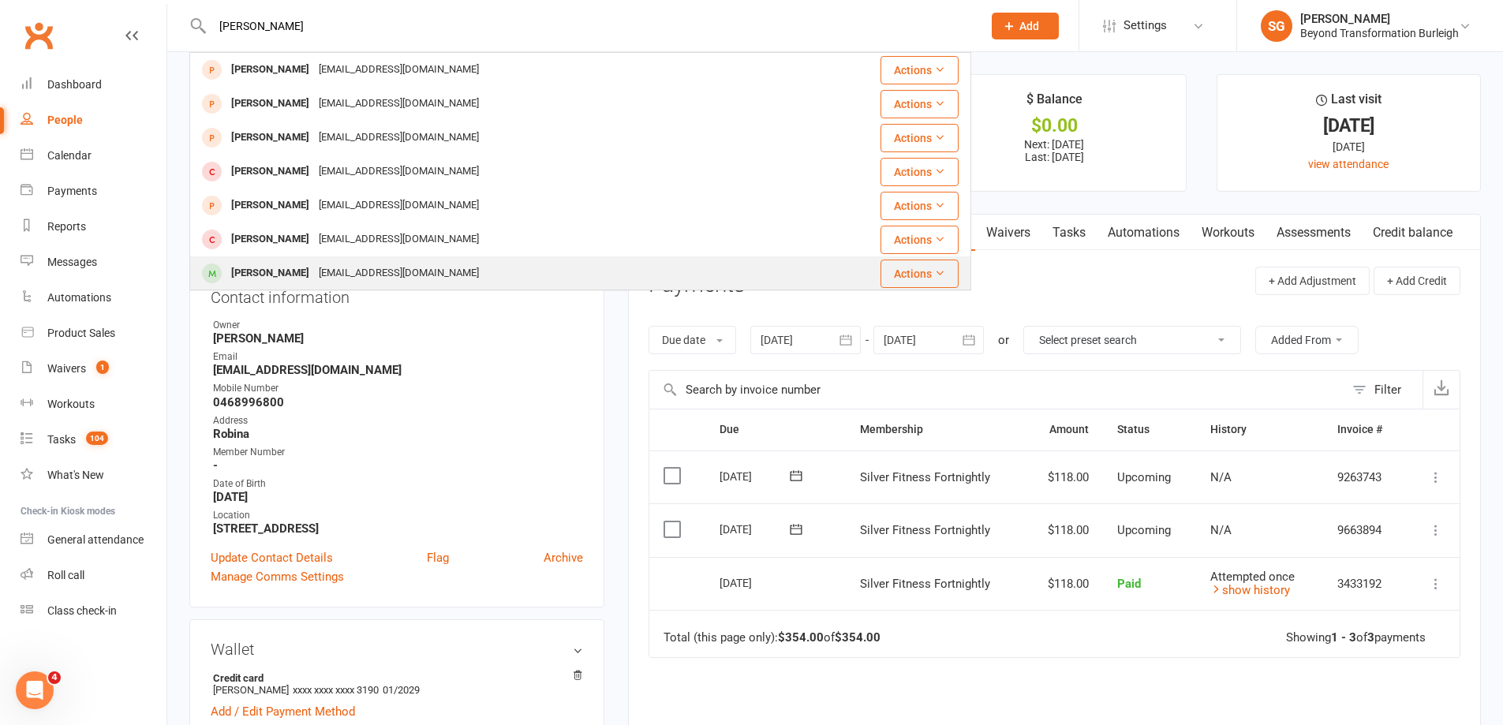
type input "[PERSON_NAME]"
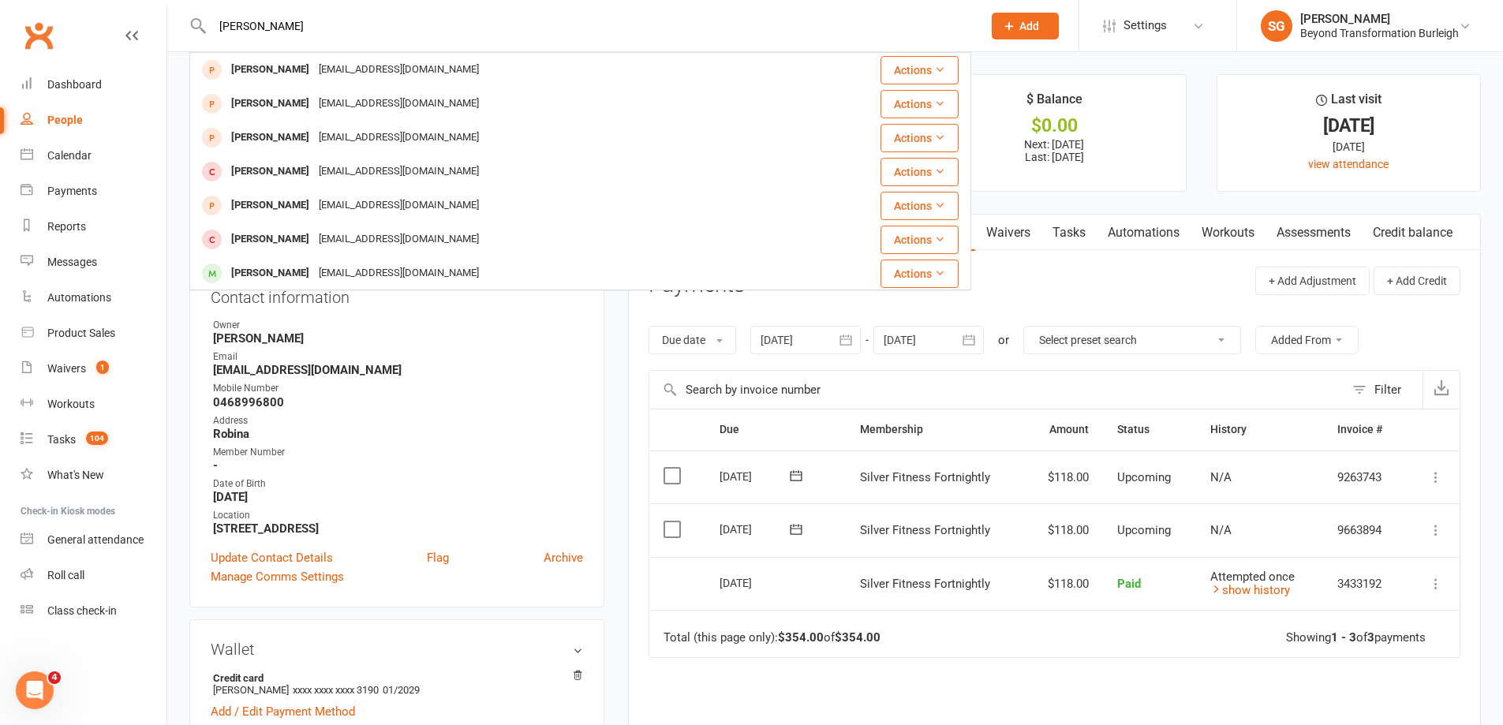
drag, startPoint x: 491, startPoint y: 264, endPoint x: 500, endPoint y: 261, distance: 9.8
click at [492, 264] on div "[PERSON_NAME] [EMAIL_ADDRESS][DOMAIN_NAME]" at bounding box center [515, 273] width 649 height 32
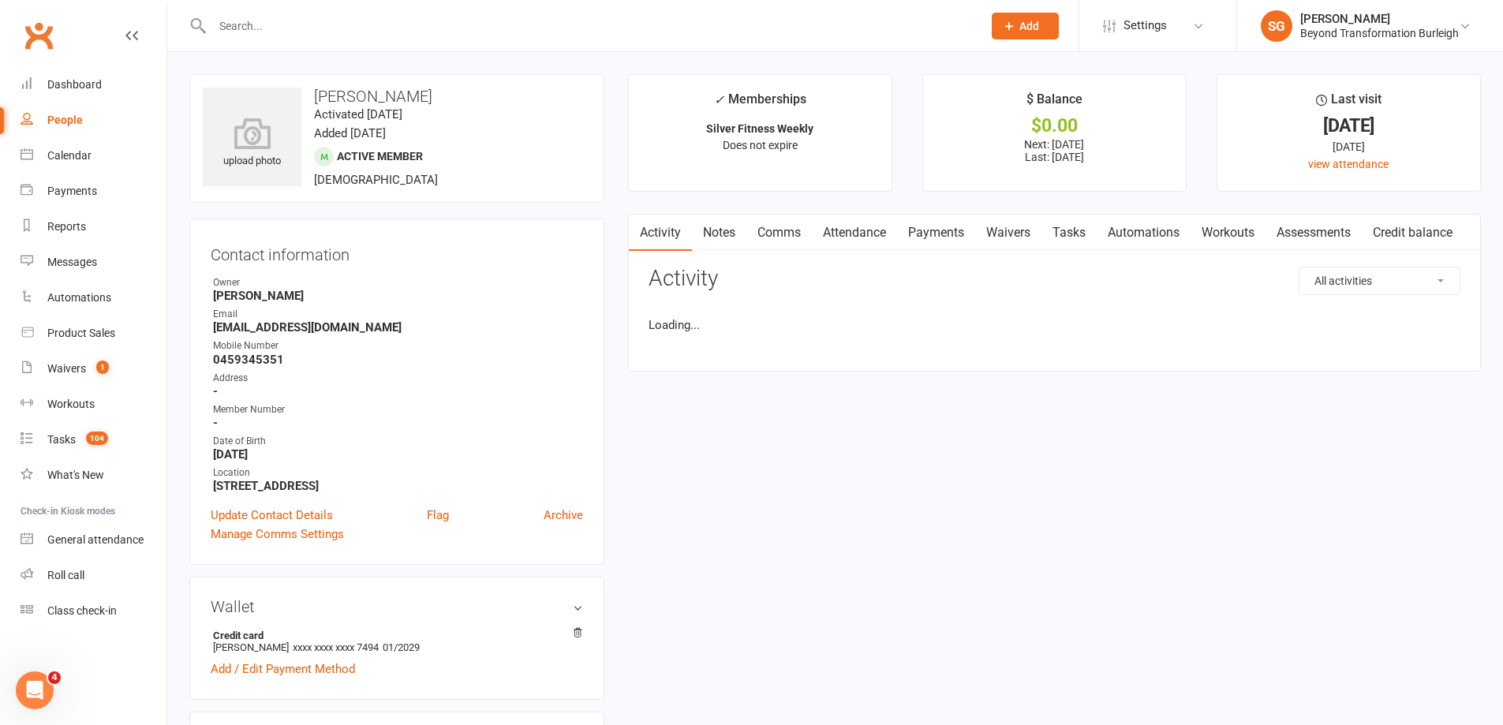
click at [941, 232] on link "Payments" at bounding box center [936, 233] width 78 height 36
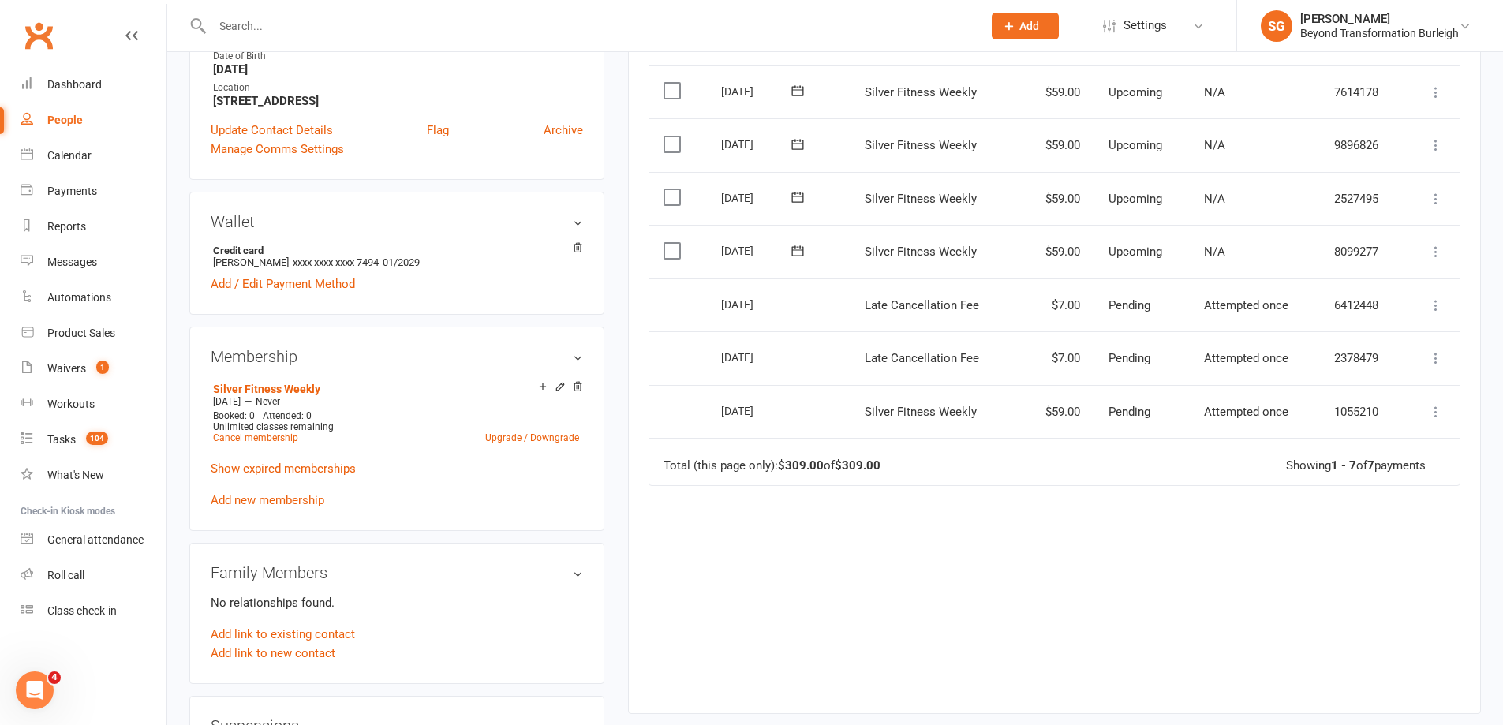
scroll to position [430, 0]
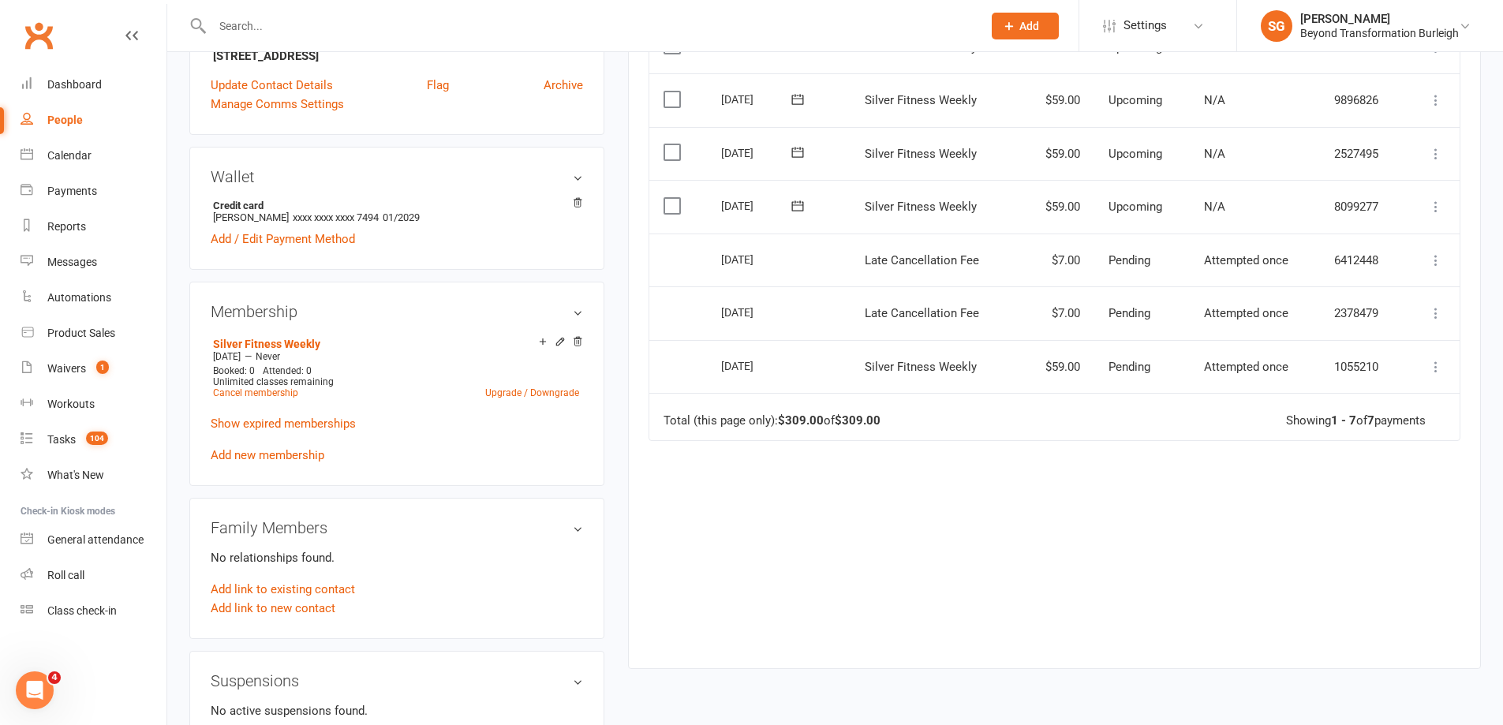
click at [1439, 208] on icon at bounding box center [1436, 207] width 16 height 16
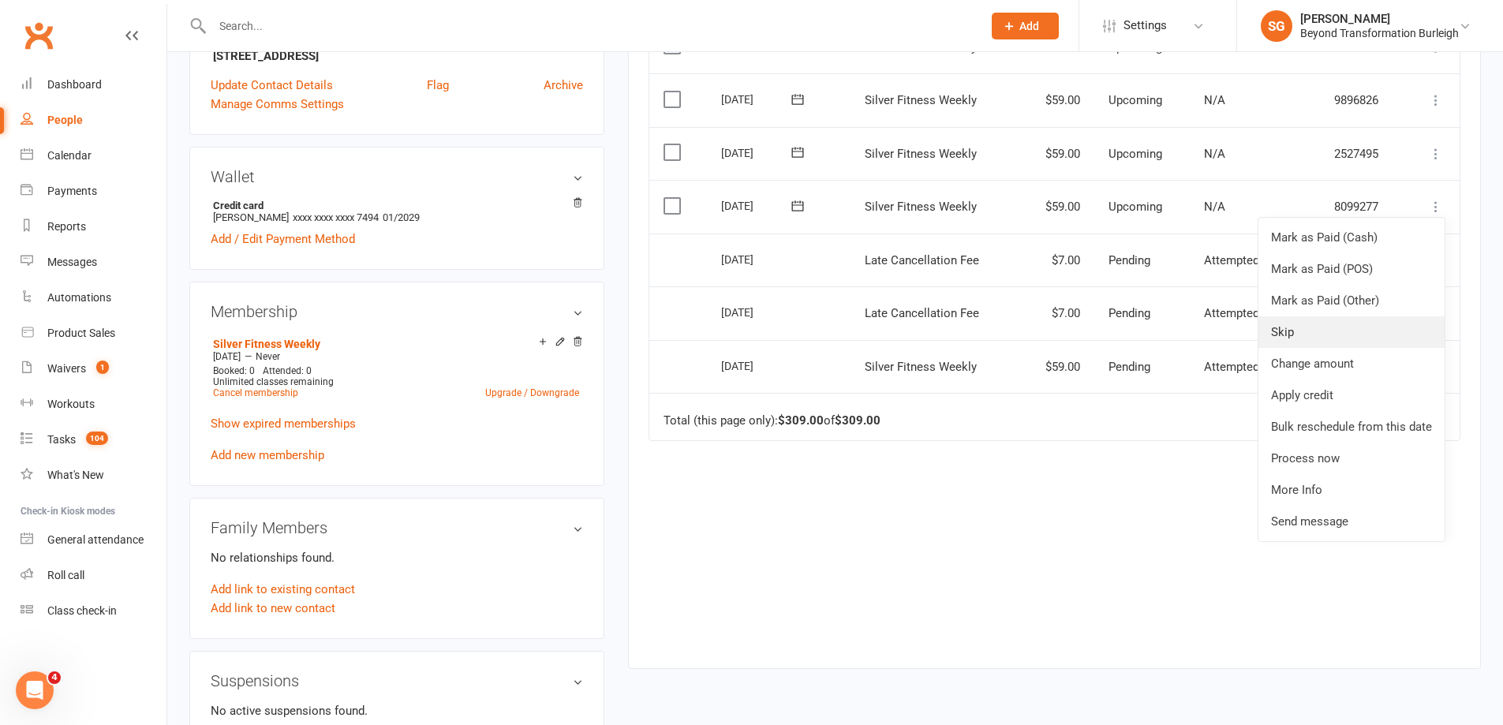
click at [1371, 331] on link "Skip" at bounding box center [1352, 332] width 186 height 32
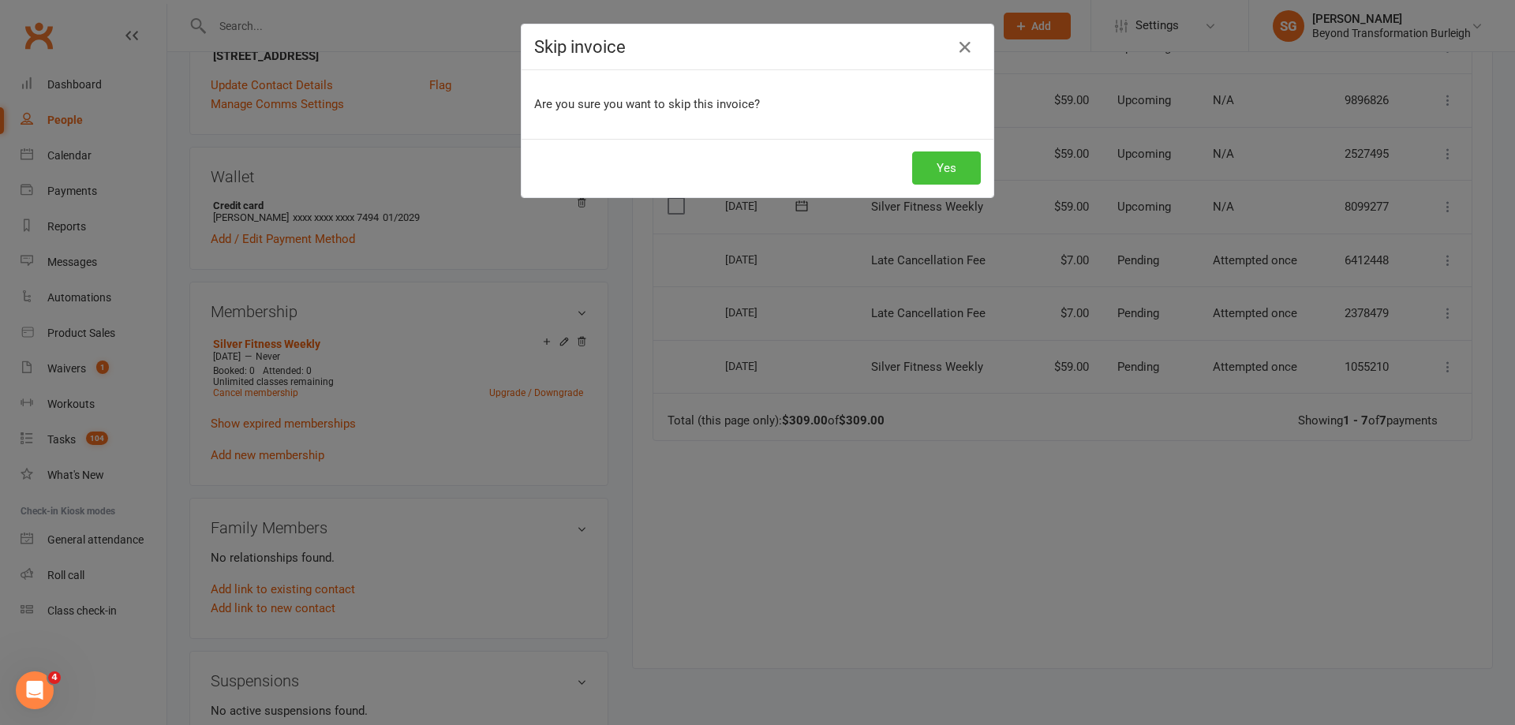
click at [942, 161] on button "Yes" at bounding box center [946, 168] width 69 height 33
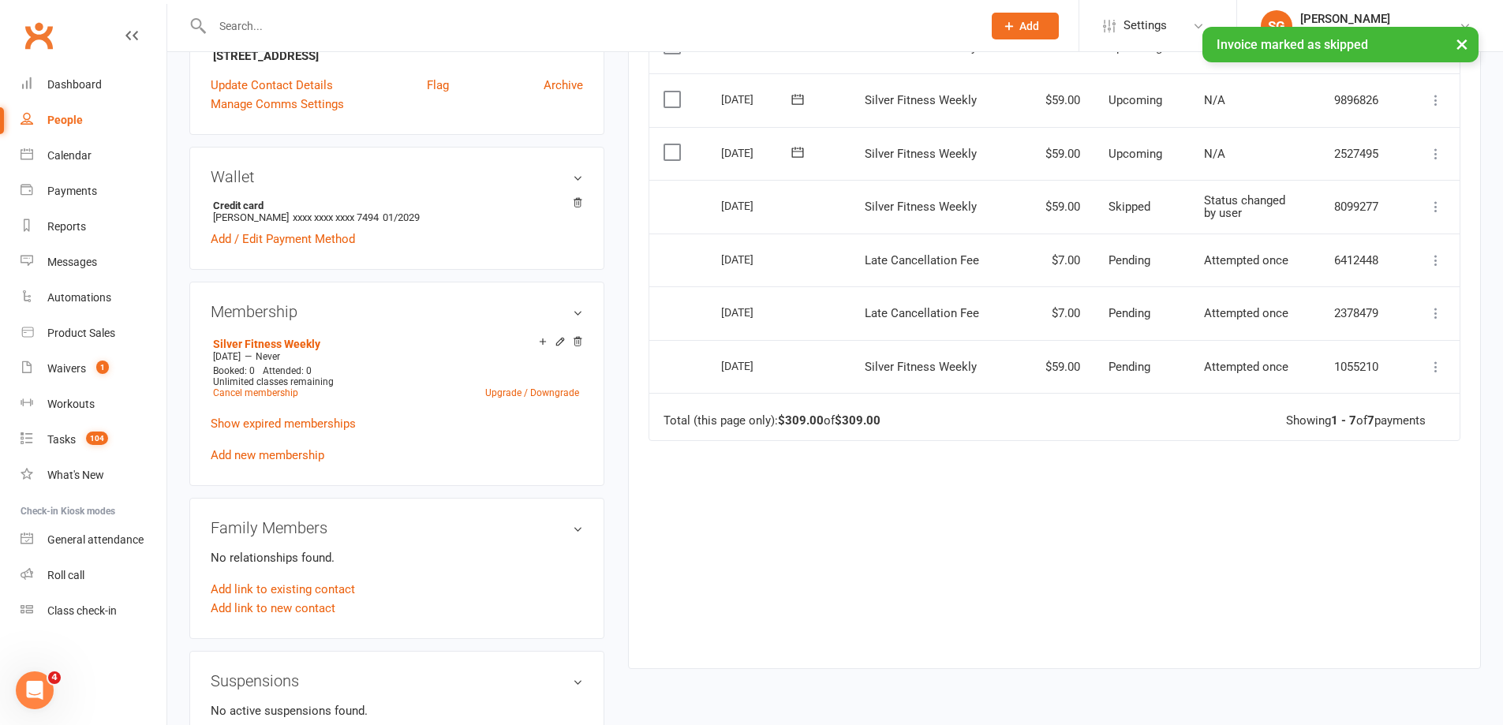
click at [1436, 158] on icon at bounding box center [1436, 154] width 16 height 16
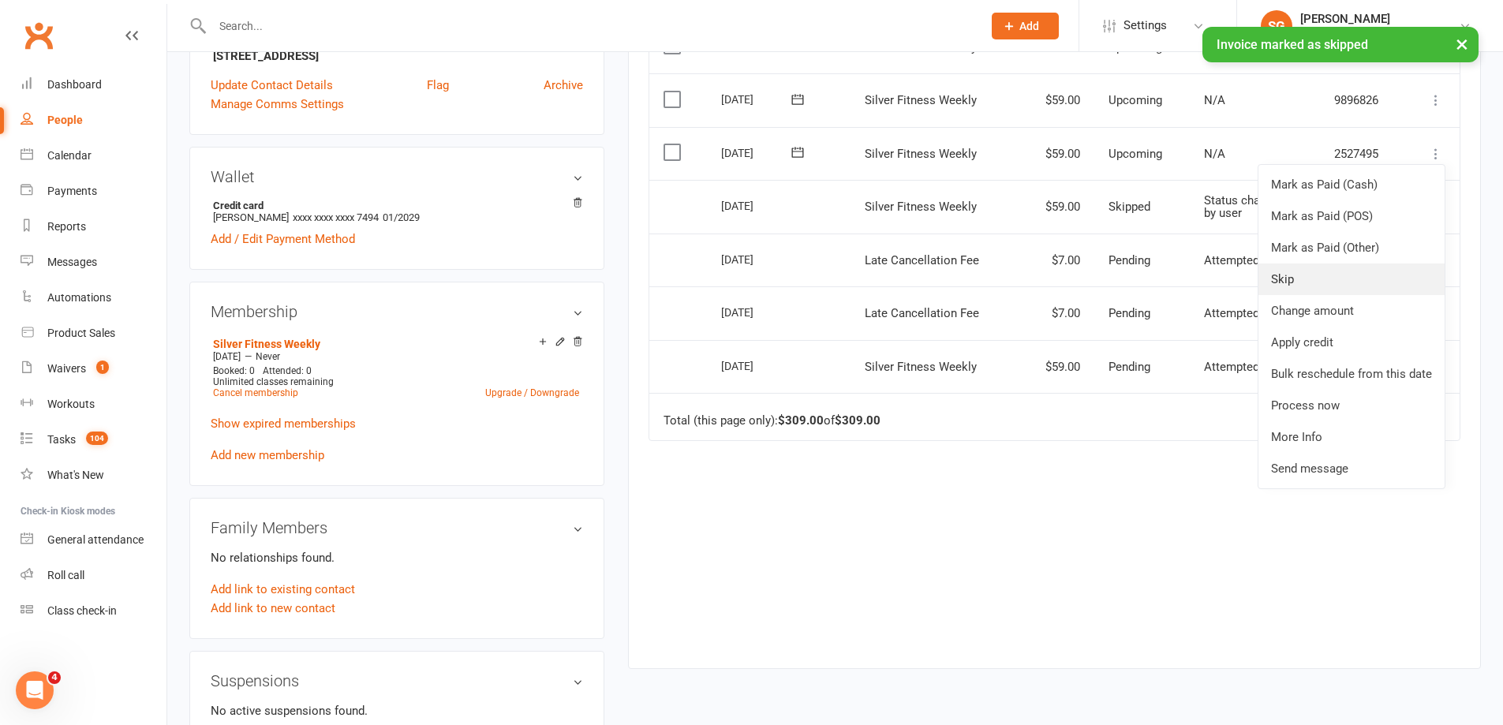
click at [1370, 279] on link "Skip" at bounding box center [1352, 280] width 186 height 32
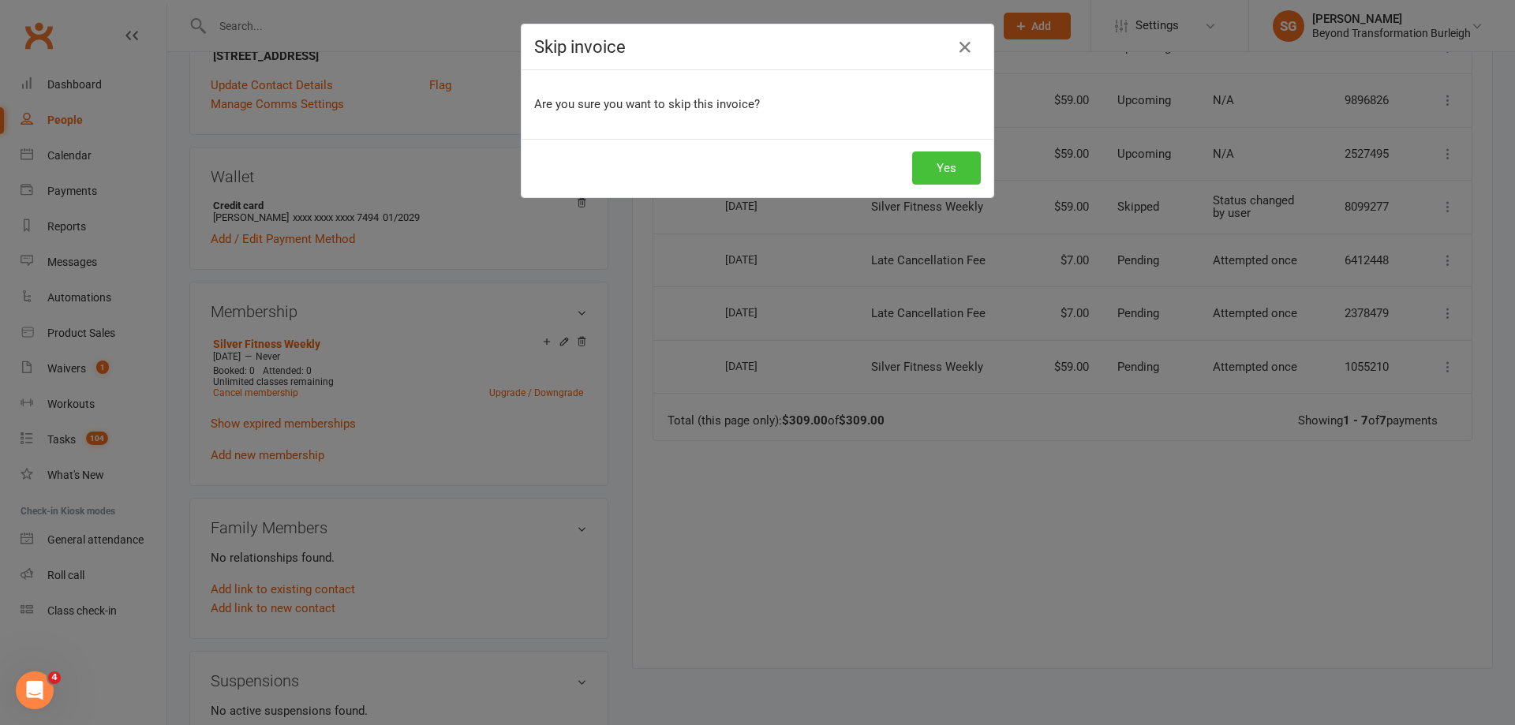
click at [955, 166] on button "Yes" at bounding box center [946, 168] width 69 height 33
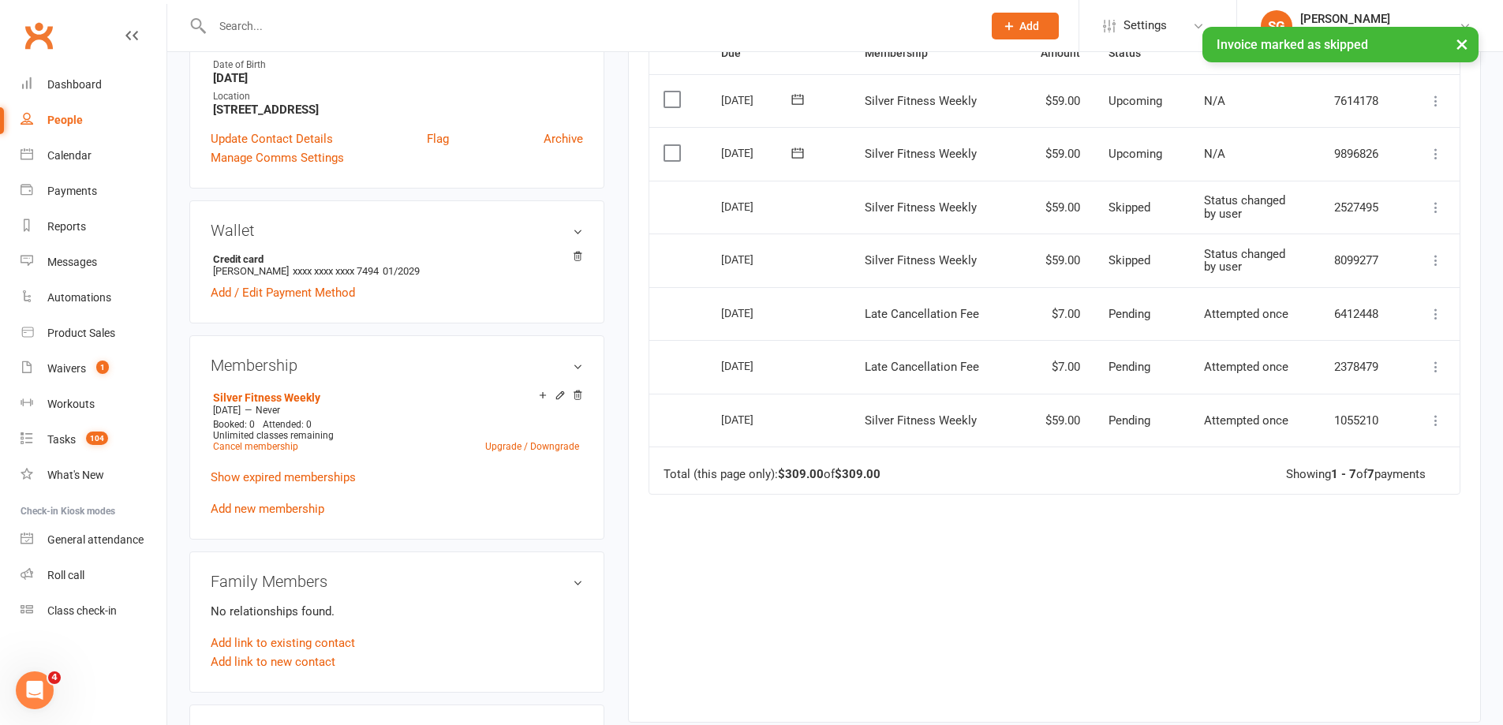
scroll to position [351, 0]
